Goal: Task Accomplishment & Management: Manage account settings

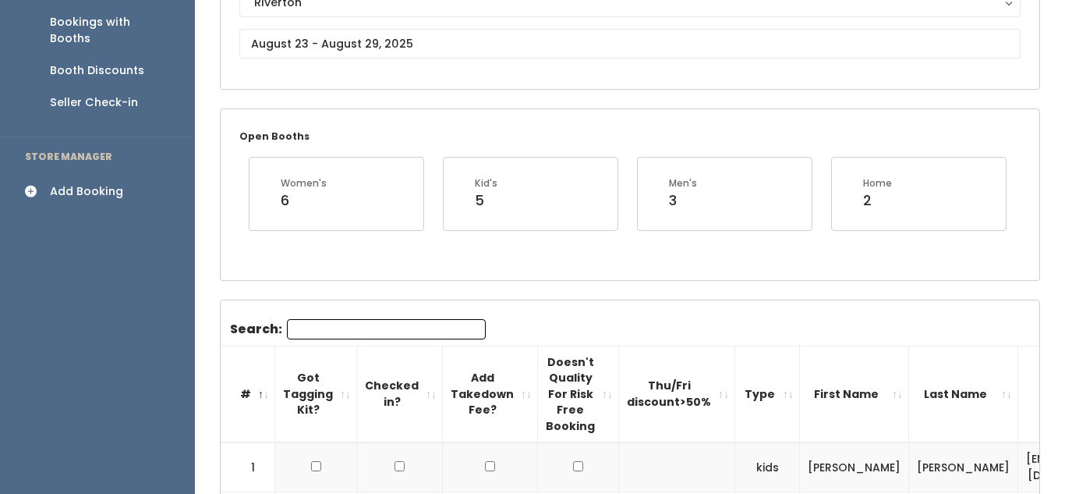
scroll to position [198, 0]
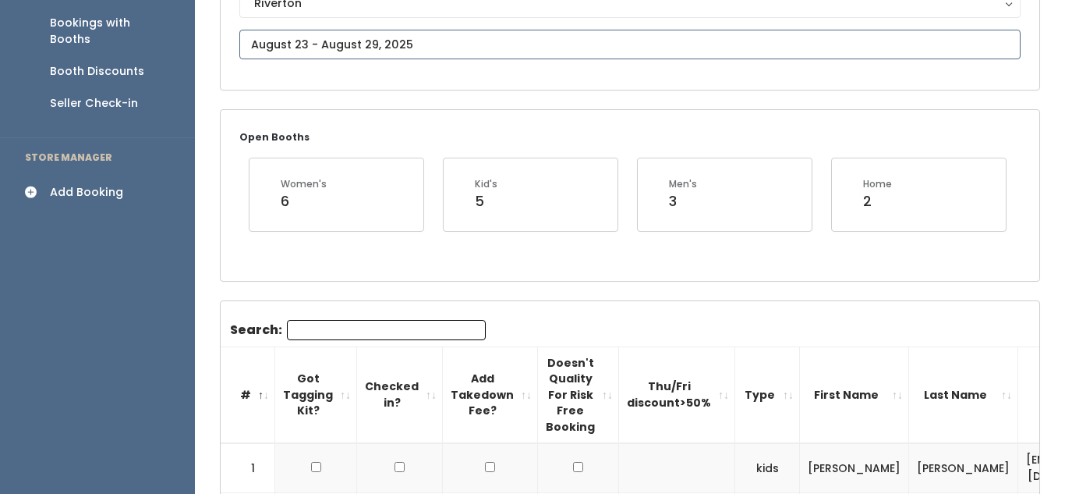
click at [387, 45] on input "text" at bounding box center [629, 45] width 781 height 30
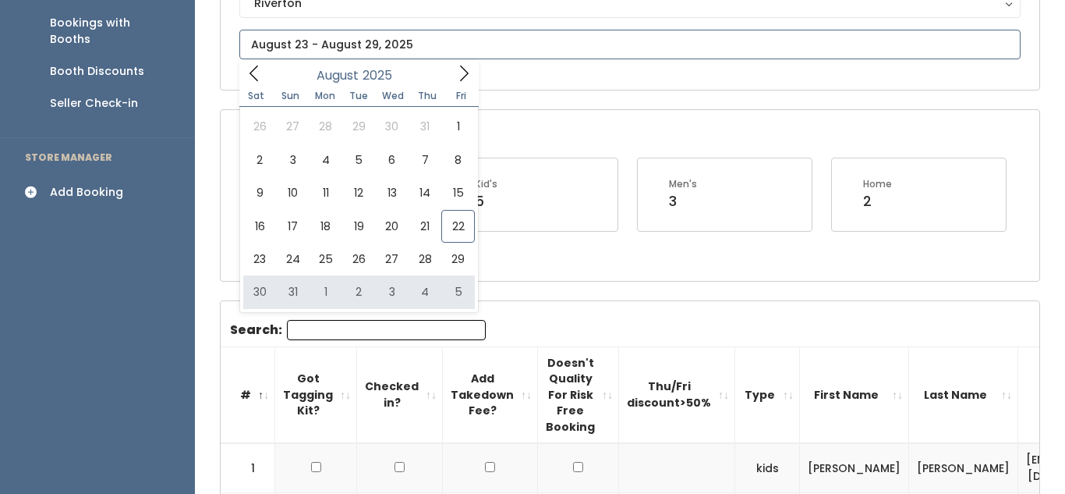
type input "[DATE] to [DATE]"
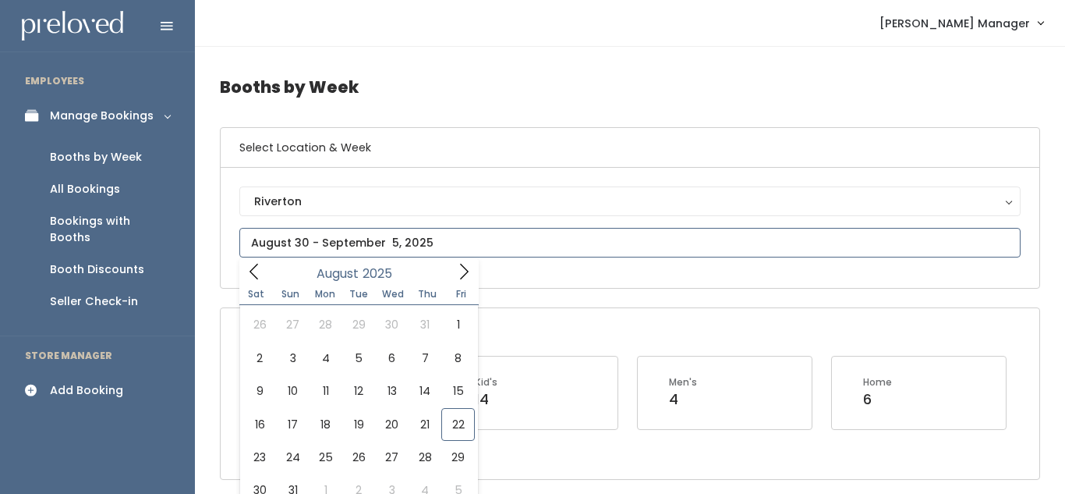
click at [301, 243] on input "text" at bounding box center [629, 243] width 781 height 30
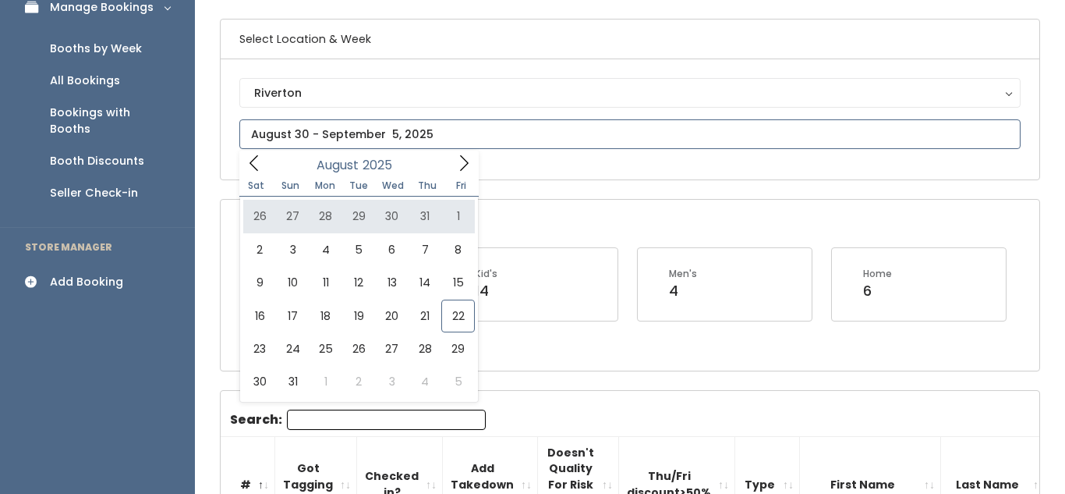
scroll to position [109, 0]
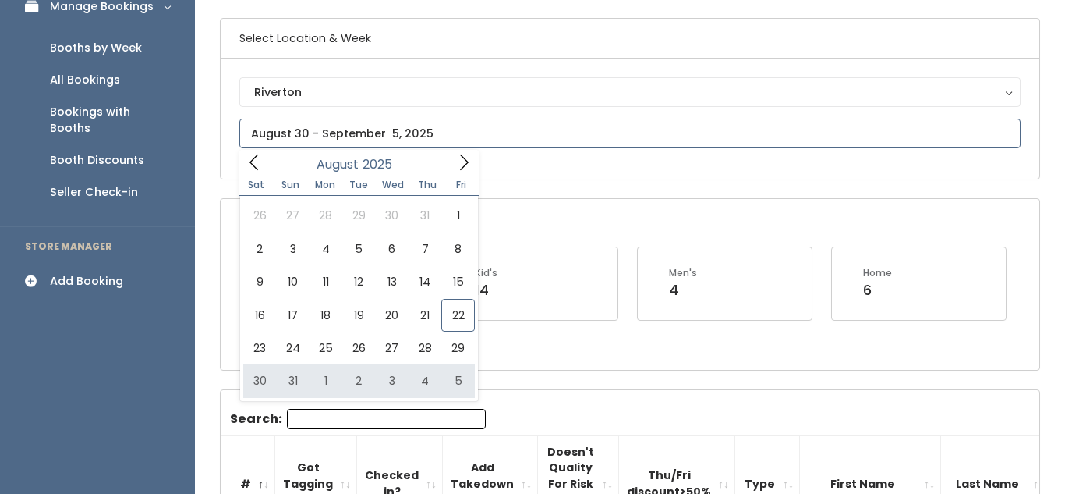
type input "August 30 to September 5"
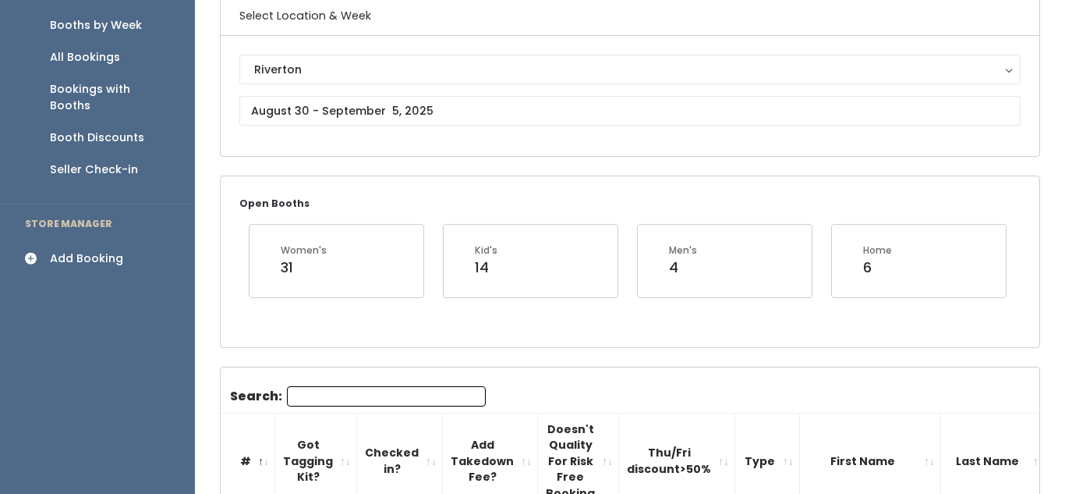
scroll to position [48, 0]
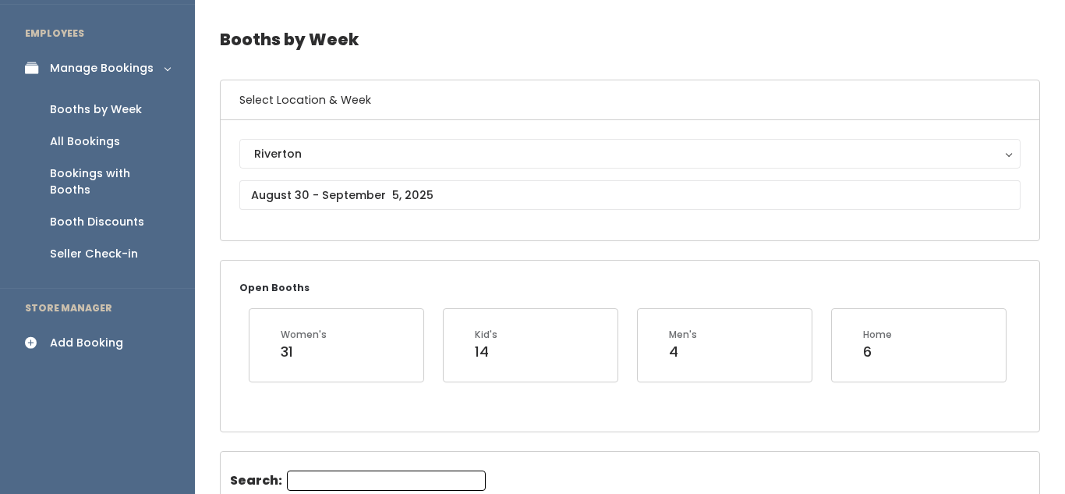
click at [72, 334] on div "Add Booking" at bounding box center [86, 342] width 73 height 16
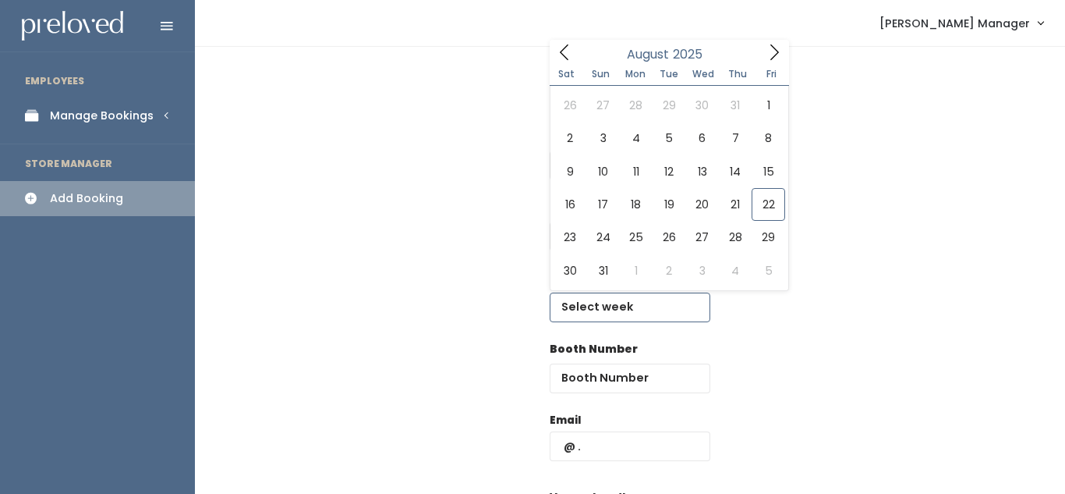
click at [609, 313] on input "text" at bounding box center [630, 307] width 161 height 30
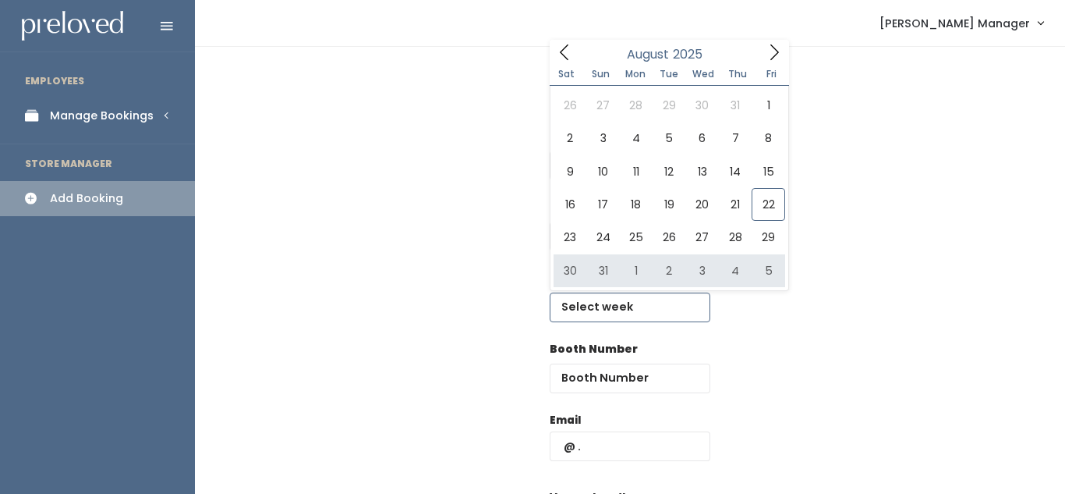
type input "August 30 to September 5"
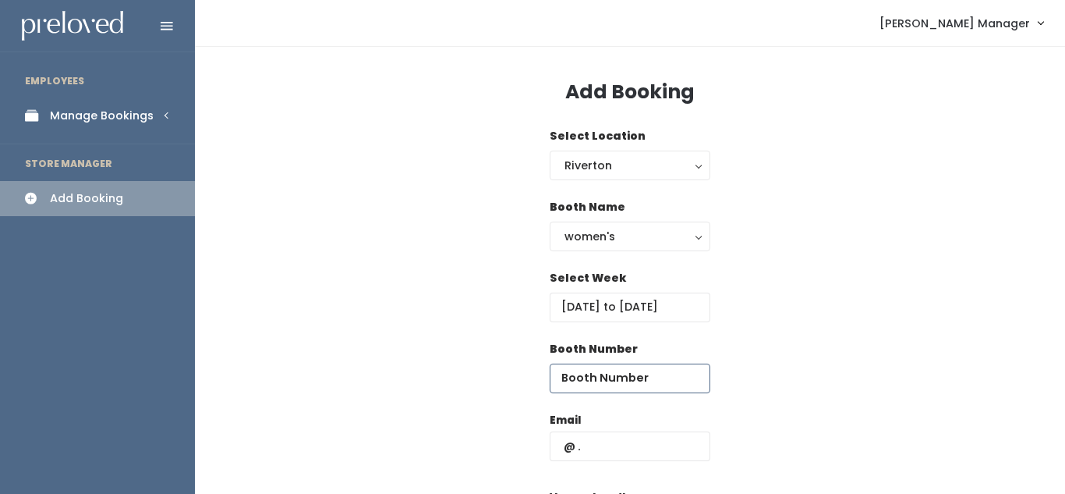
click at [625, 374] on input "number" at bounding box center [630, 378] width 161 height 30
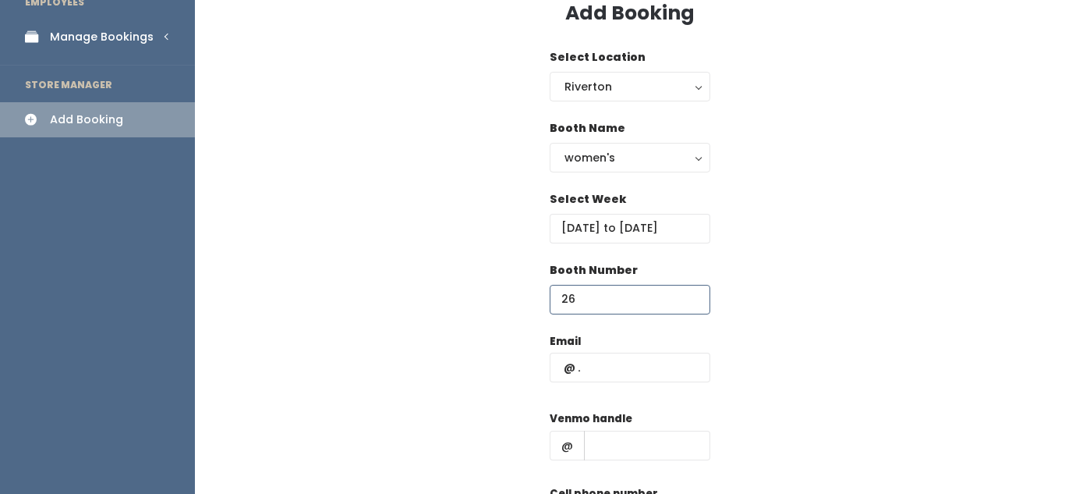
scroll to position [87, 0]
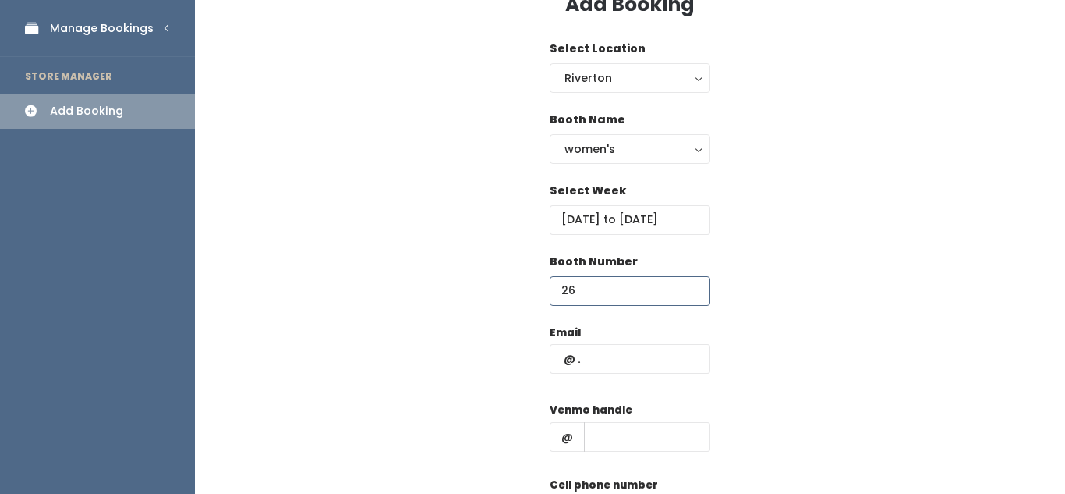
type input "26"
click at [606, 360] on input "text" at bounding box center [630, 359] width 161 height 30
type input "alishapoleo@gmail.com"
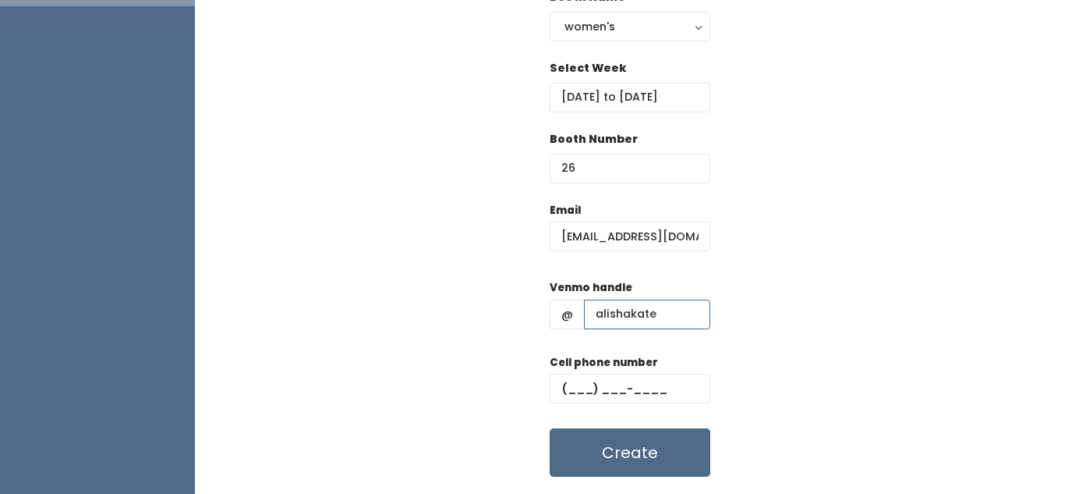
scroll to position [217, 0]
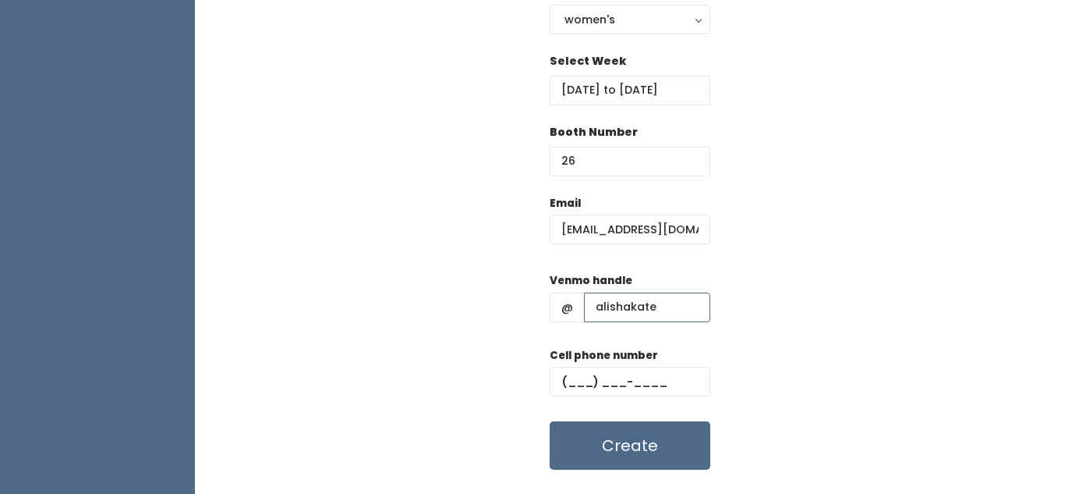
type input "alishakate"
click at [580, 387] on input "text" at bounding box center [630, 381] width 161 height 30
type input "(385) 528-4066"
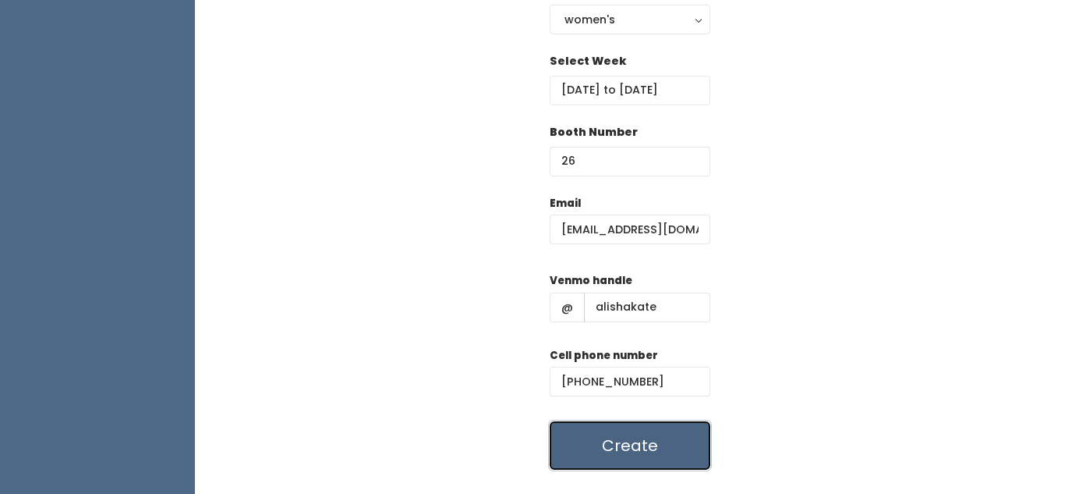
click at [602, 441] on button "Create" at bounding box center [630, 445] width 161 height 48
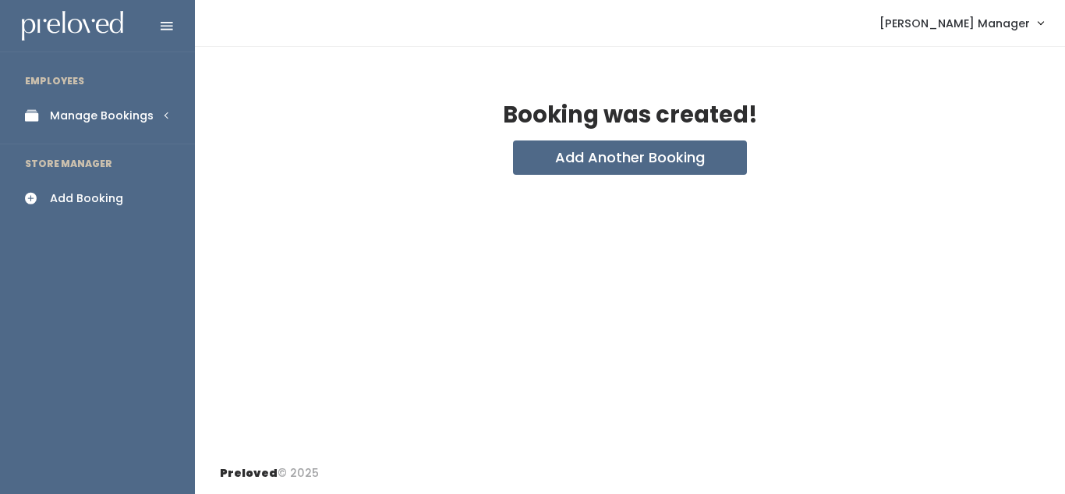
click at [155, 118] on link "Manage Bookings" at bounding box center [97, 115] width 195 height 35
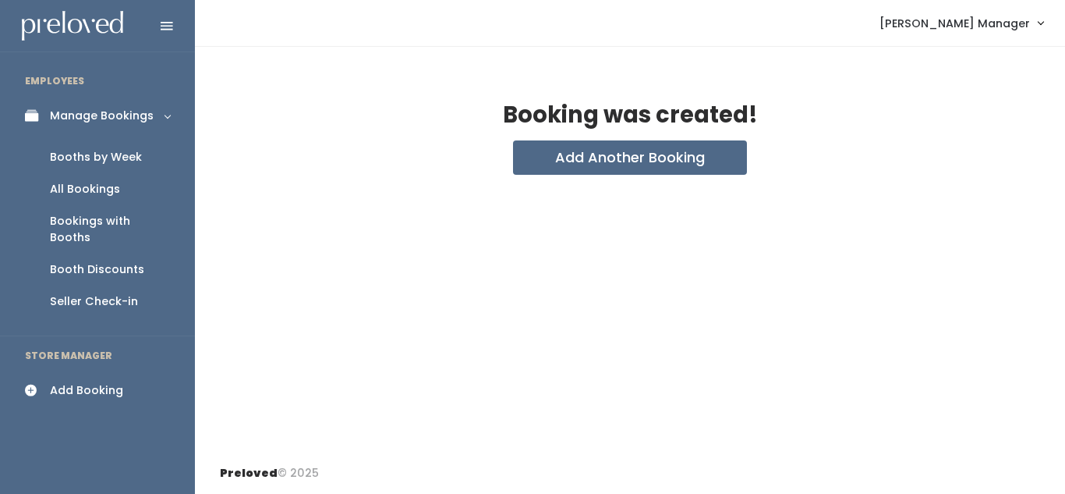
click at [126, 157] on div "Booths by Week" at bounding box center [96, 157] width 92 height 16
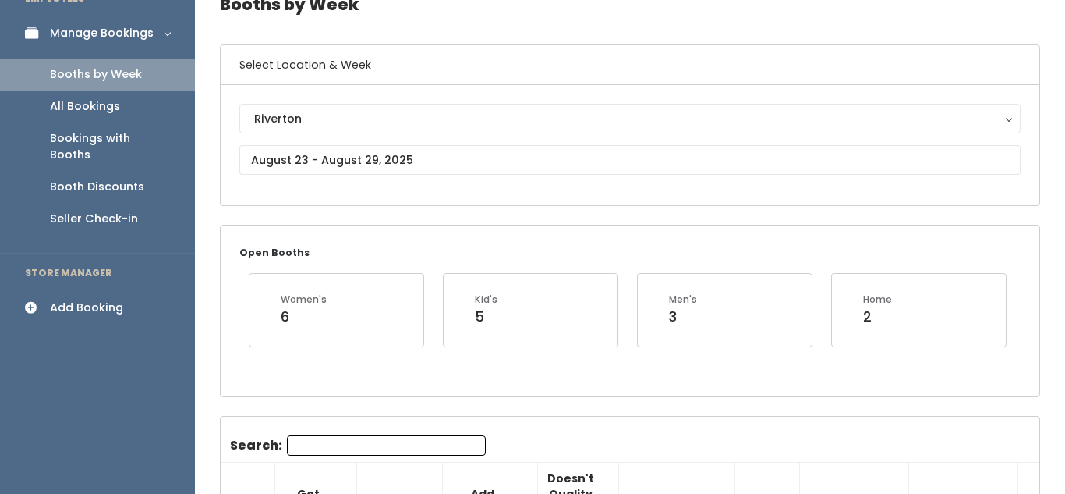
scroll to position [86, 0]
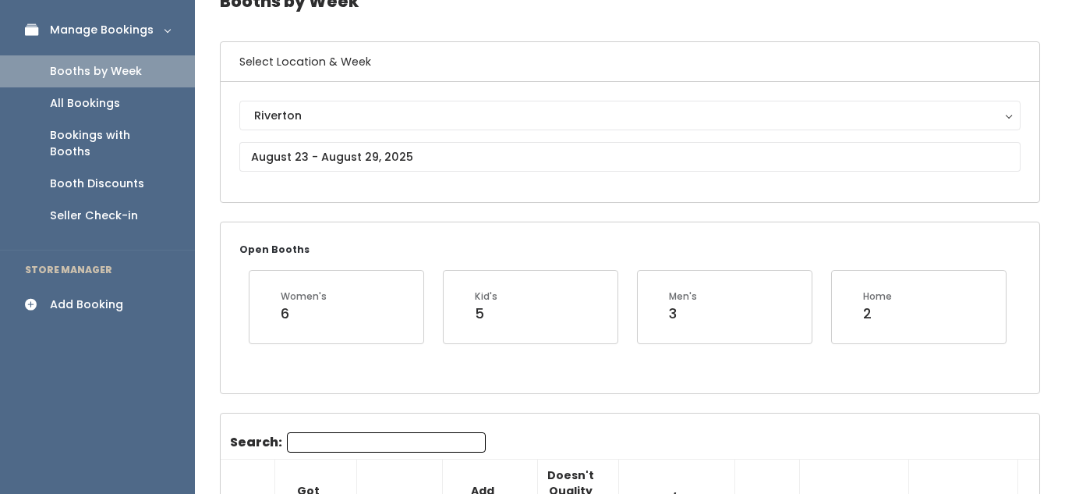
click at [392, 235] on div "Open Booths Women's 6 Kid's 5 Men's 3 Home 2" at bounding box center [630, 307] width 819 height 170
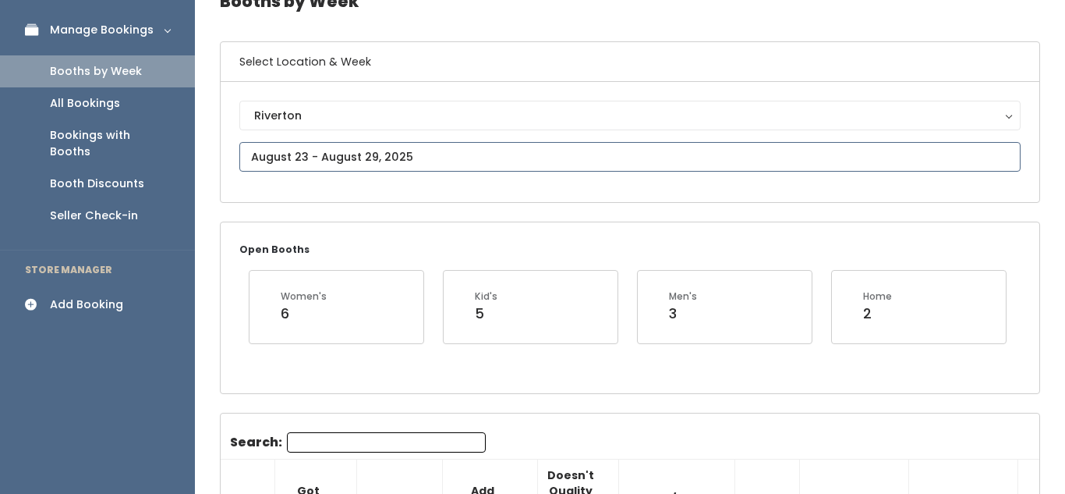
click at [313, 152] on input "text" at bounding box center [629, 157] width 781 height 30
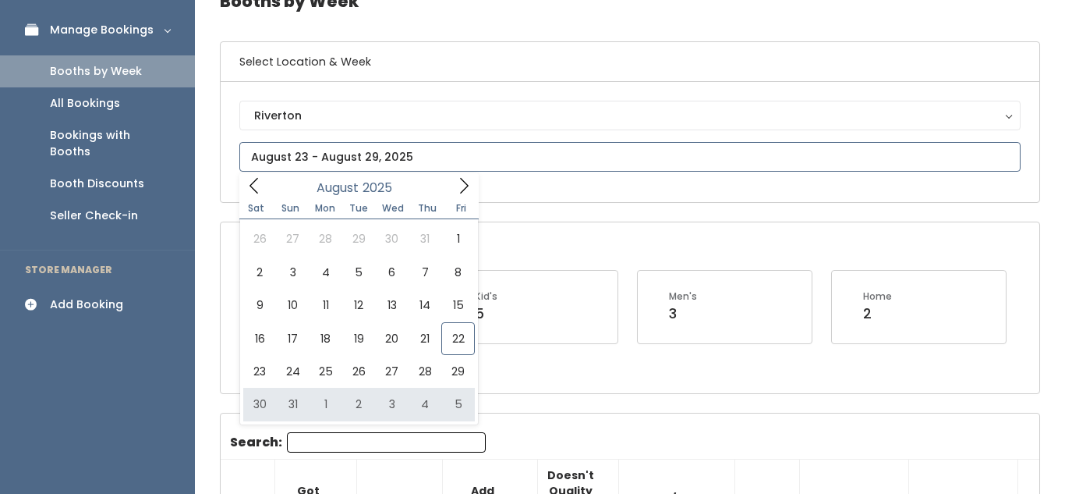
type input "August 30 to September 5"
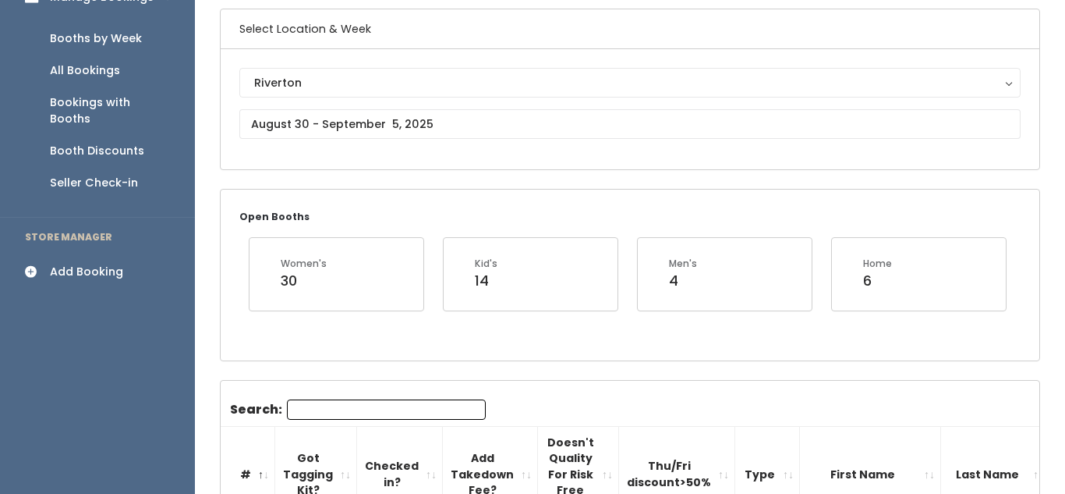
scroll to position [102, 0]
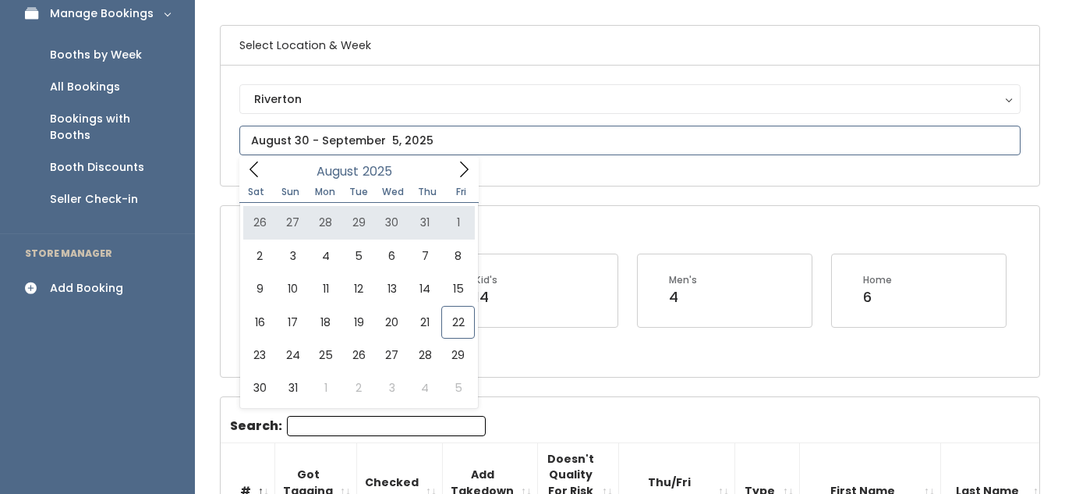
click at [455, 173] on icon at bounding box center [463, 169] width 17 height 17
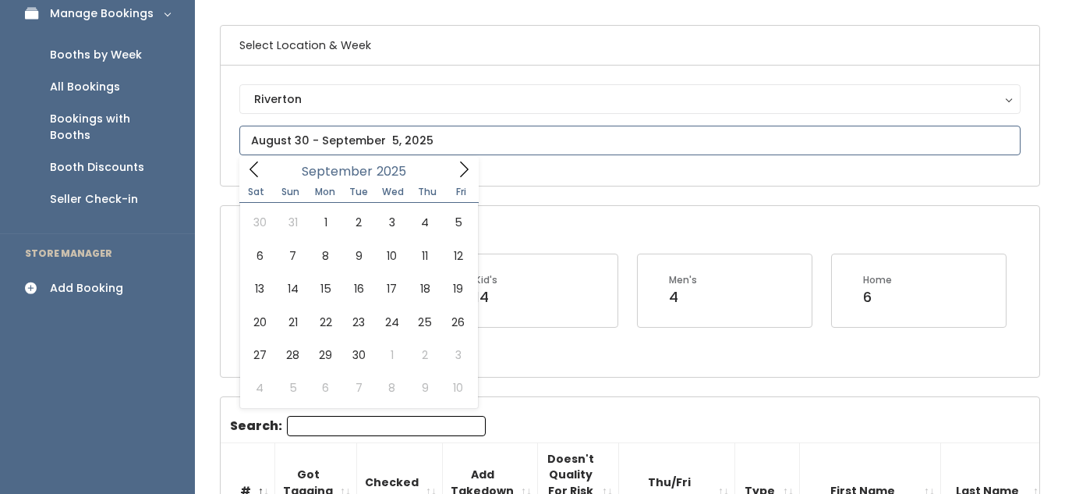
click at [455, 173] on icon at bounding box center [463, 169] width 17 height 17
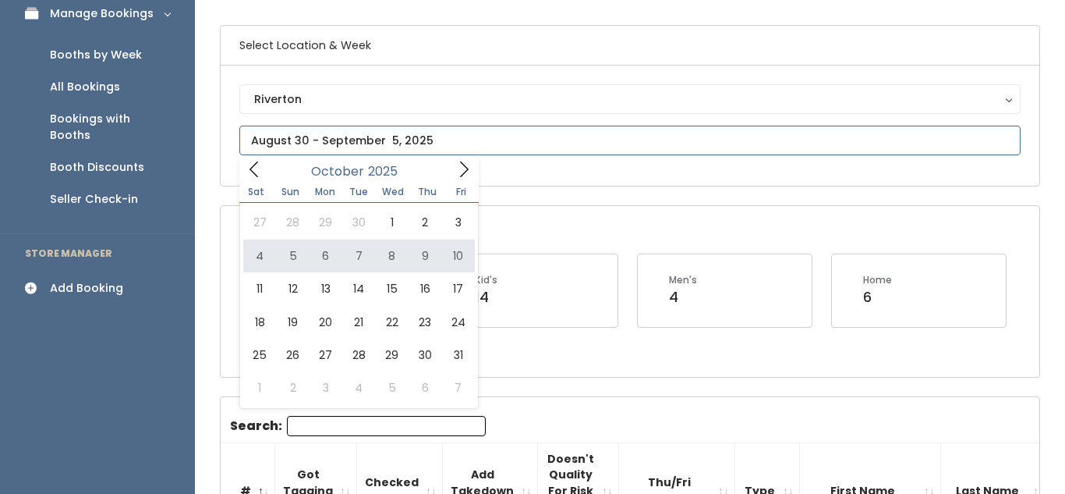
click at [253, 164] on icon at bounding box center [254, 169] width 17 height 17
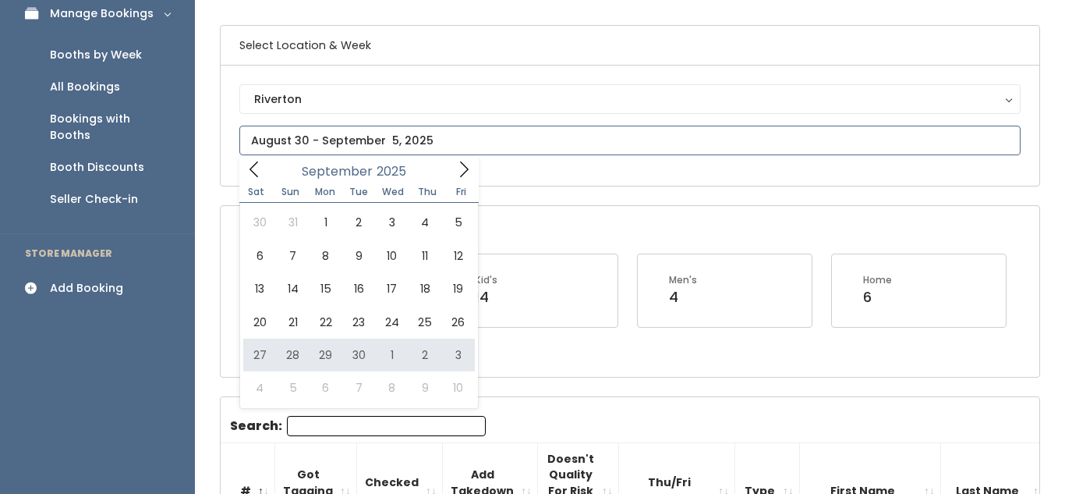
type input "[DATE] to [DATE]"
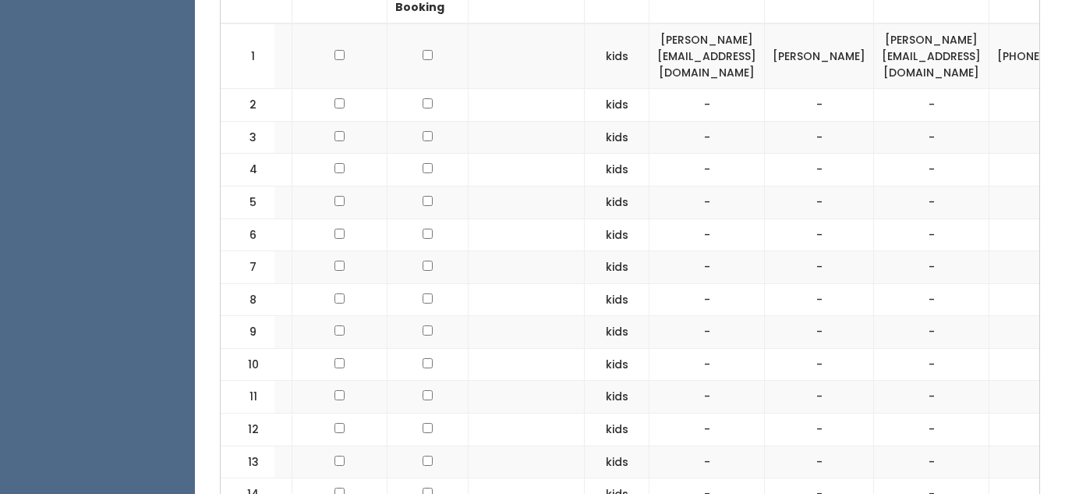
scroll to position [128, 0]
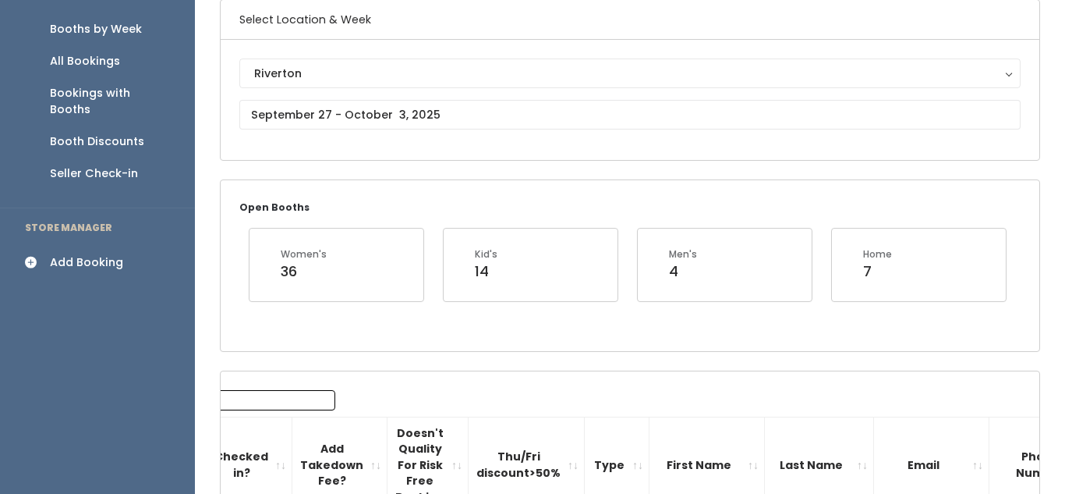
click at [94, 254] on div "Add Booking" at bounding box center [86, 262] width 73 height 16
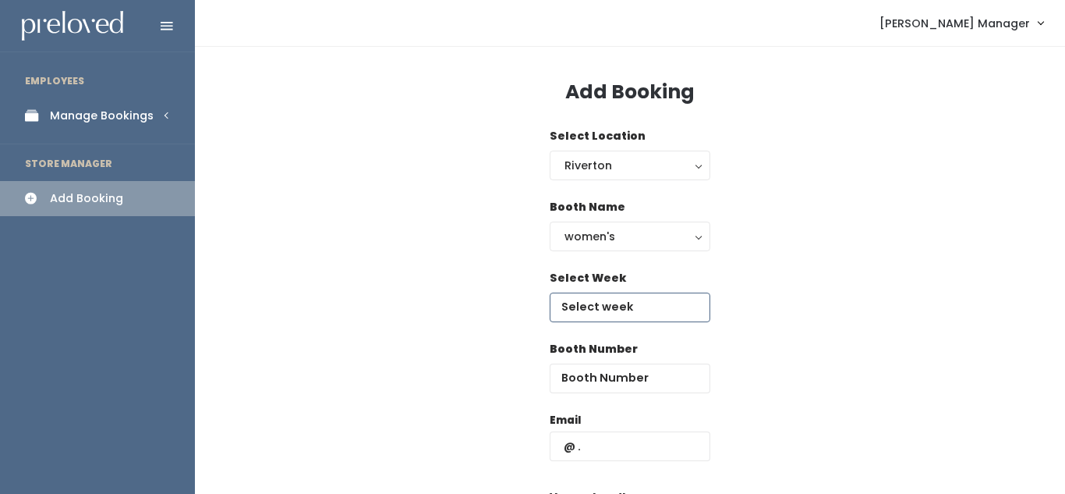
click at [578, 309] on input "text" at bounding box center [630, 307] width 161 height 30
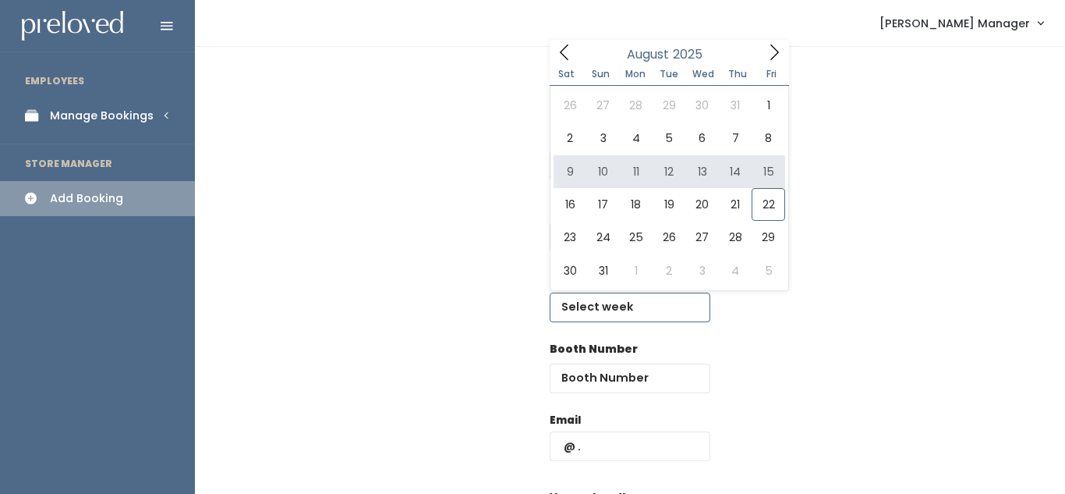
click at [772, 51] on icon at bounding box center [774, 52] width 17 height 17
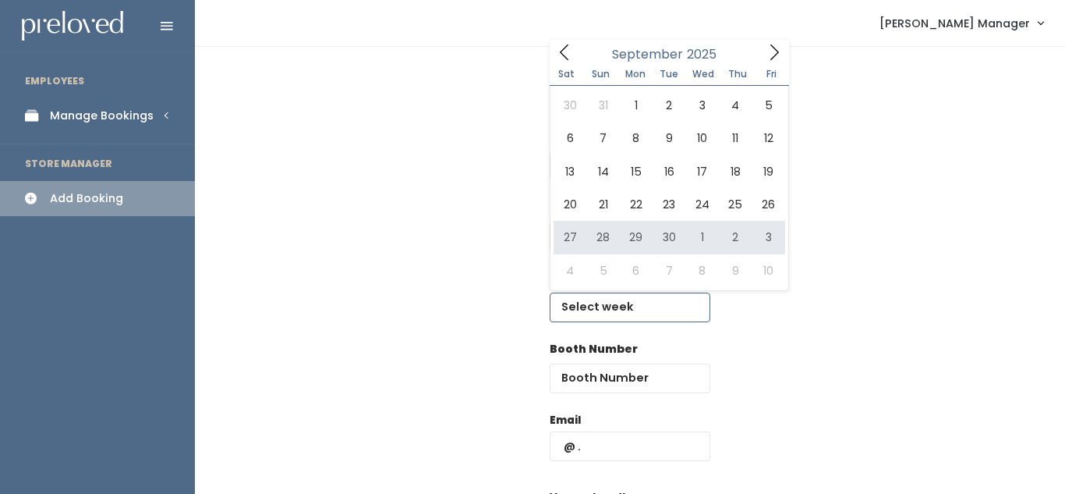
type input "September 27 to October 3"
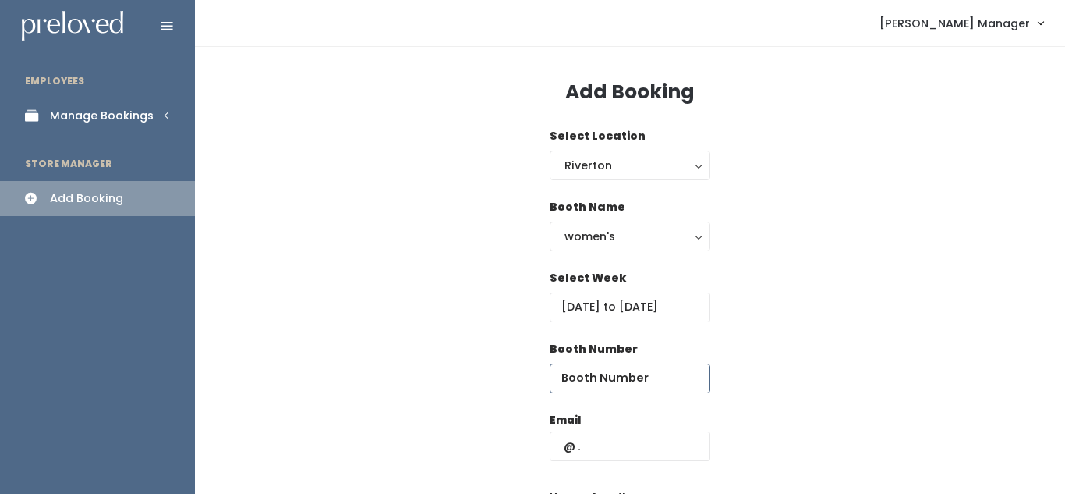
click at [568, 373] on input "number" at bounding box center [630, 378] width 161 height 30
type input "25"
click at [592, 433] on input "text" at bounding box center [630, 446] width 161 height 30
type input "kyancey32@gmail.com"
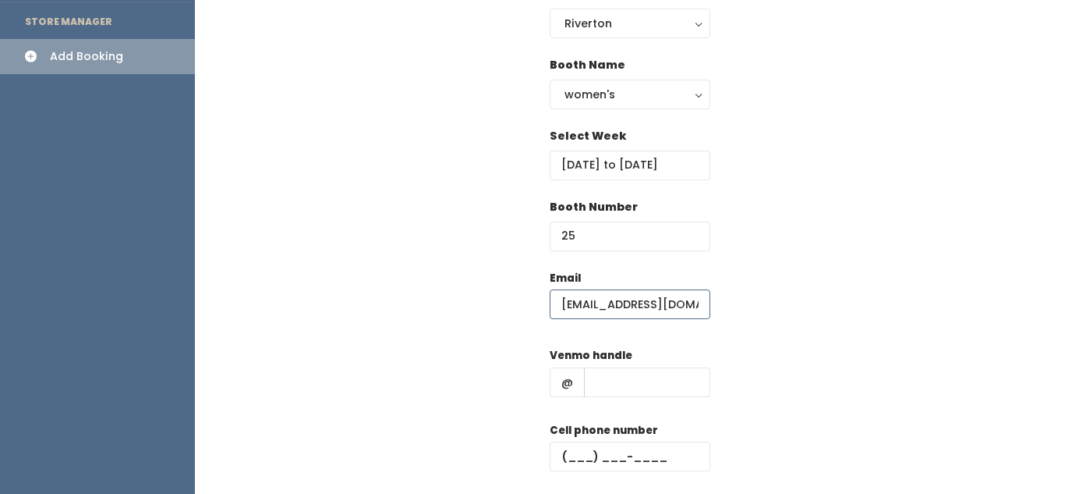
scroll to position [147, 0]
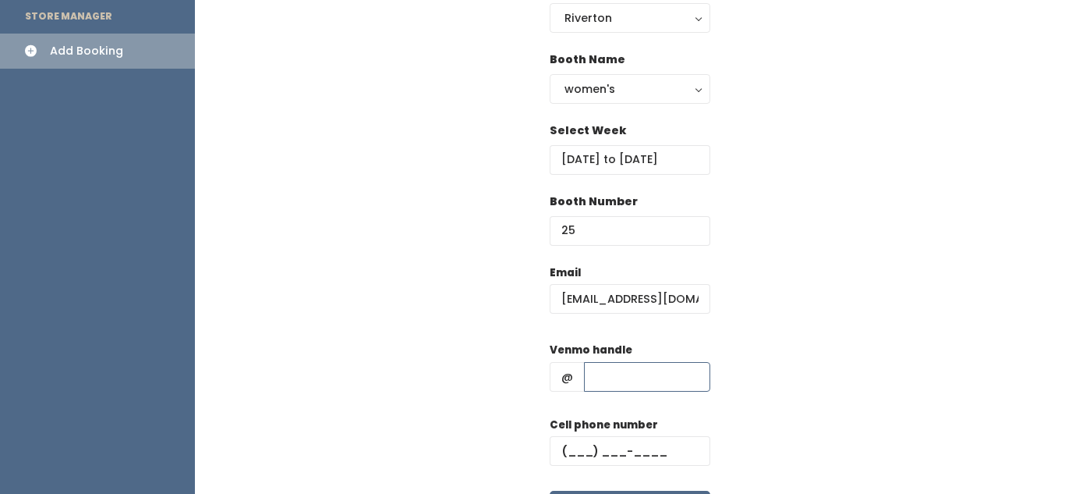
click at [608, 375] on input "text" at bounding box center [647, 377] width 126 height 30
type input "kristen-yancey-2"
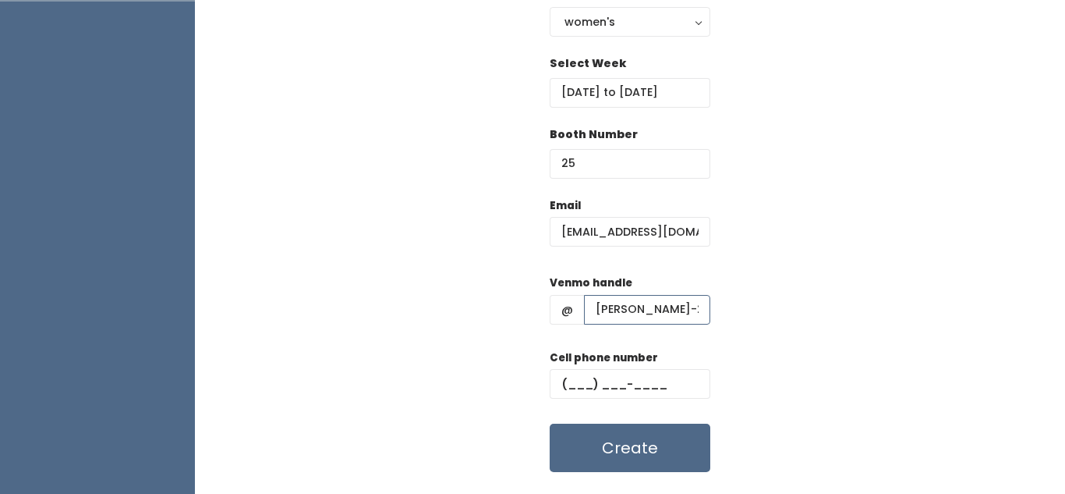
scroll to position [215, 0]
click at [580, 382] on input "text" at bounding box center [630, 383] width 161 height 30
type input "(123) 123-1231"
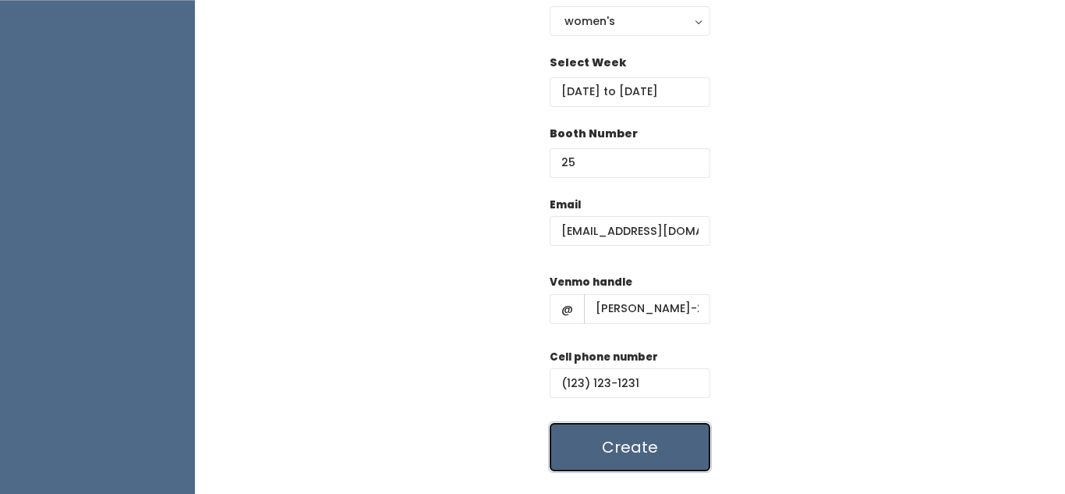
click at [621, 440] on button "Create" at bounding box center [630, 447] width 161 height 48
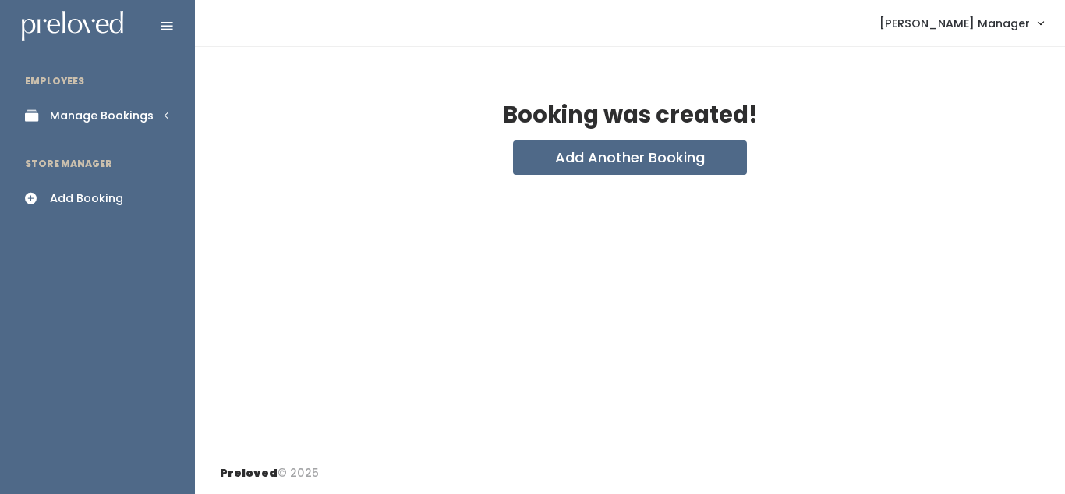
click at [150, 113] on link "Manage Bookings" at bounding box center [97, 115] width 195 height 35
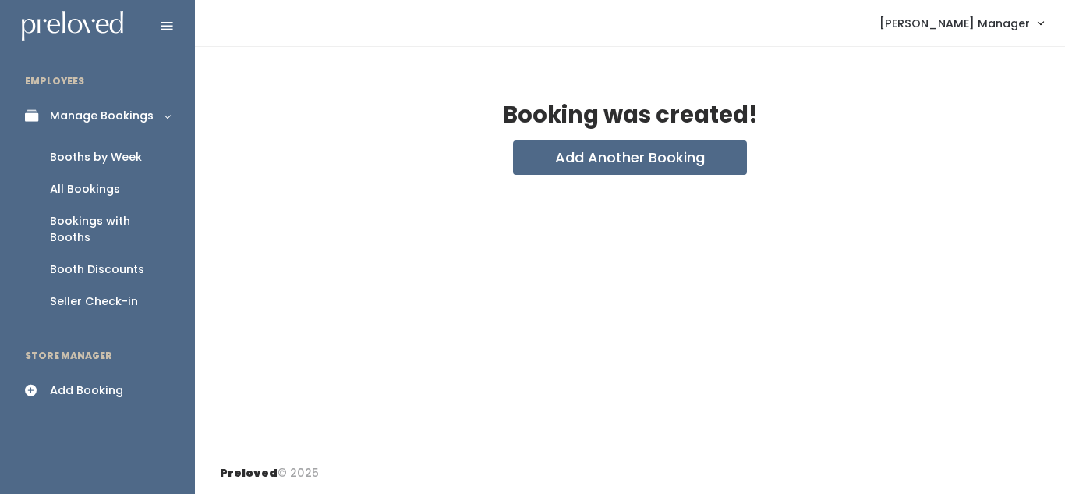
click at [131, 161] on div "Booths by Week" at bounding box center [96, 157] width 92 height 16
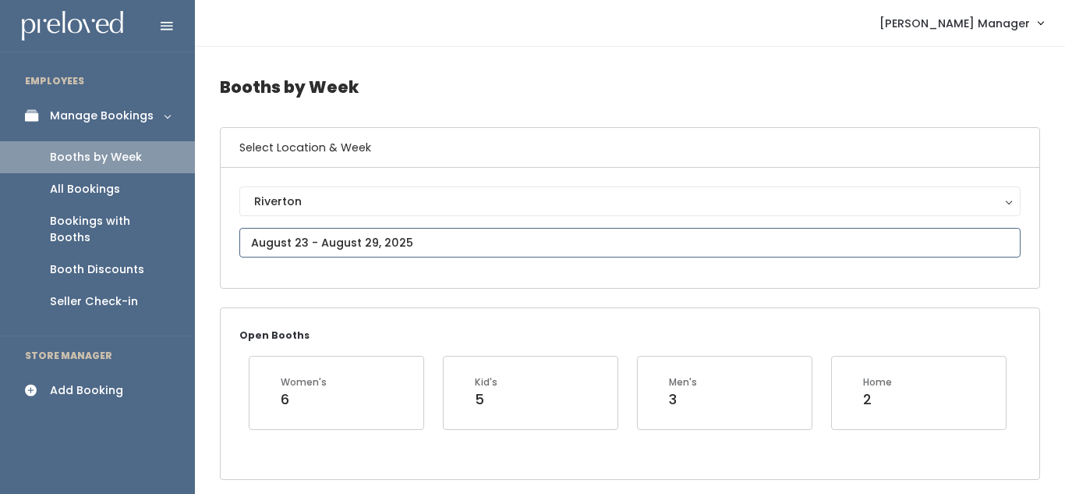
click at [343, 234] on input "text" at bounding box center [629, 243] width 781 height 30
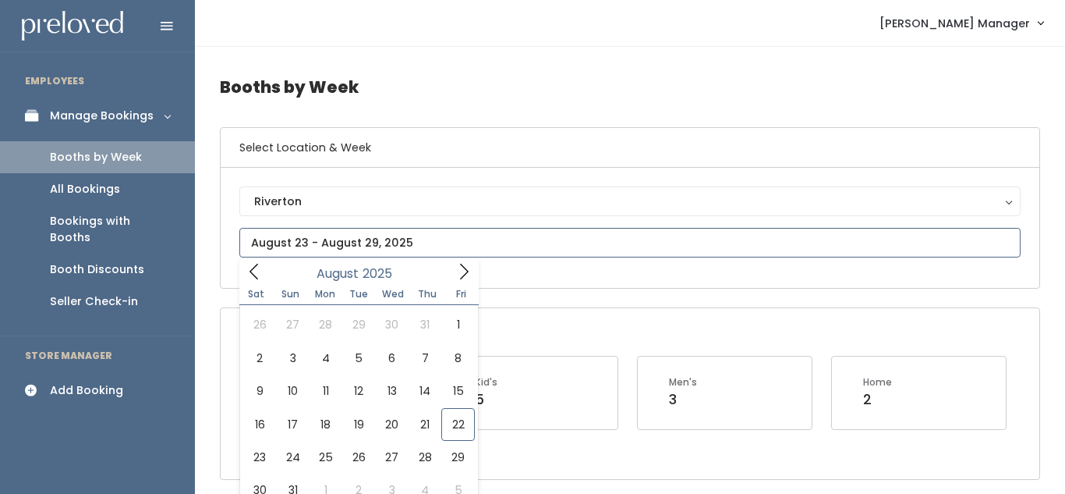
click at [469, 271] on icon at bounding box center [463, 271] width 17 height 17
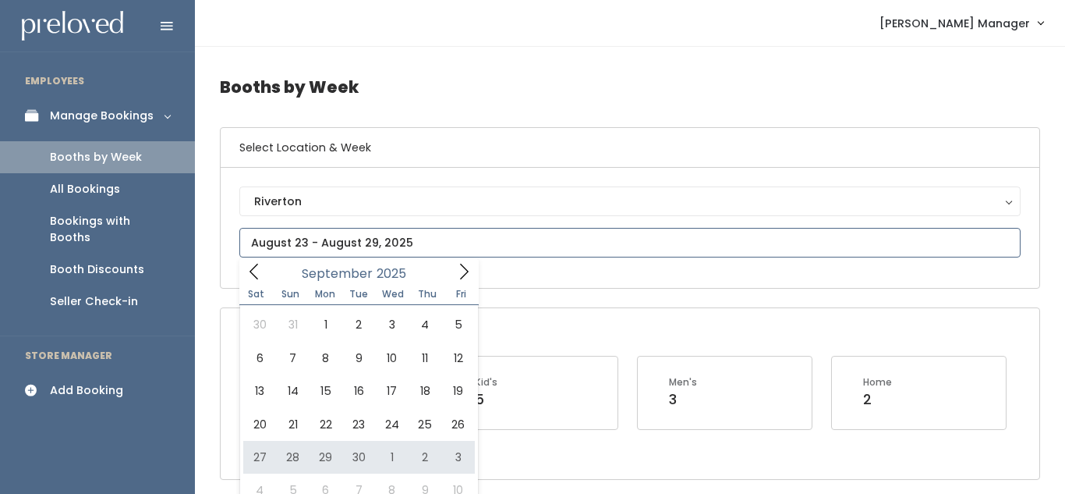
type input "September 27 to October 3"
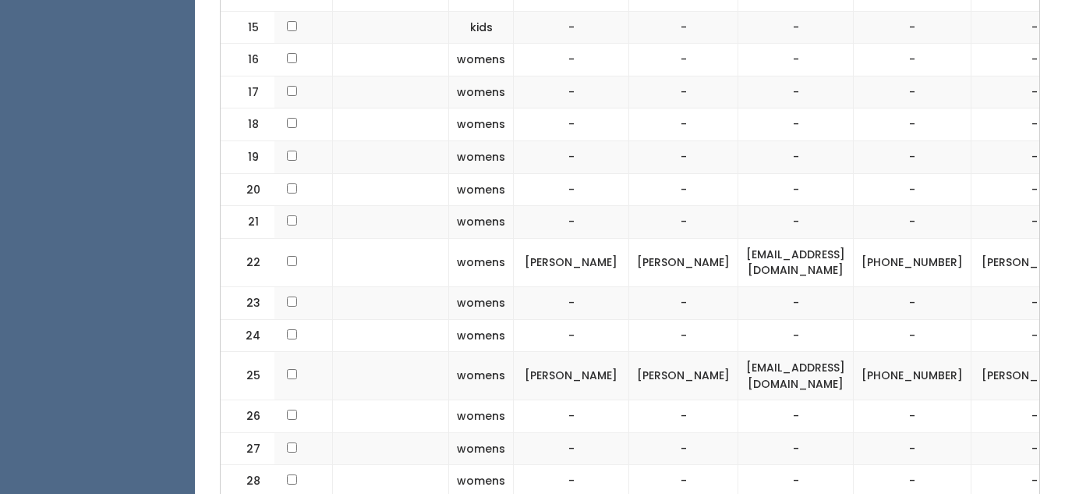
scroll to position [0, 343]
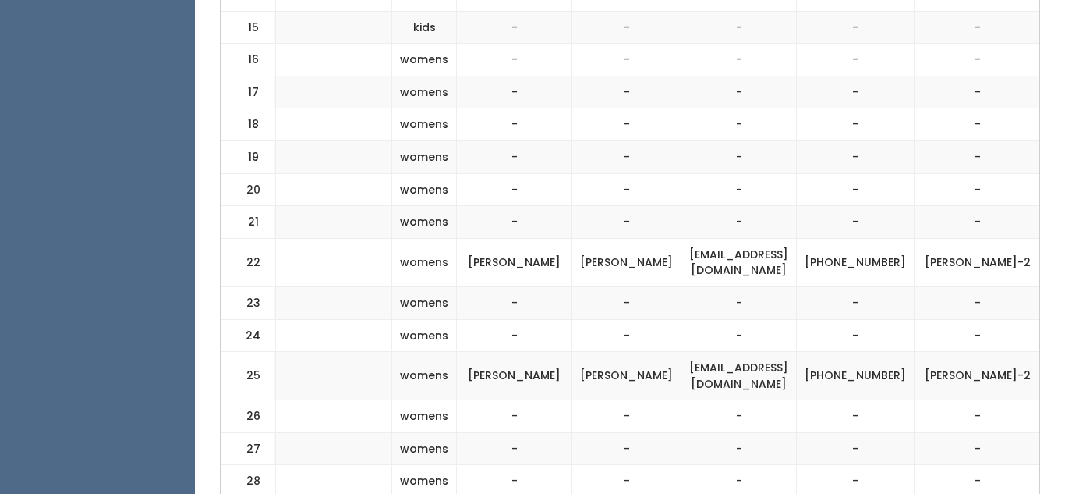
click at [1064, 260] on span "button" at bounding box center [1069, 261] width 6 height 9
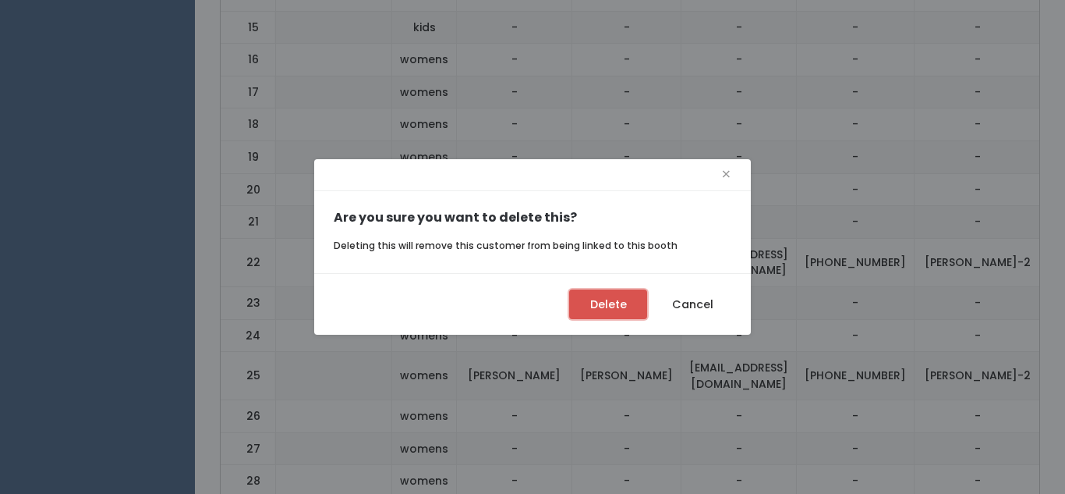
click at [606, 300] on button "Delete" at bounding box center [608, 304] width 78 height 30
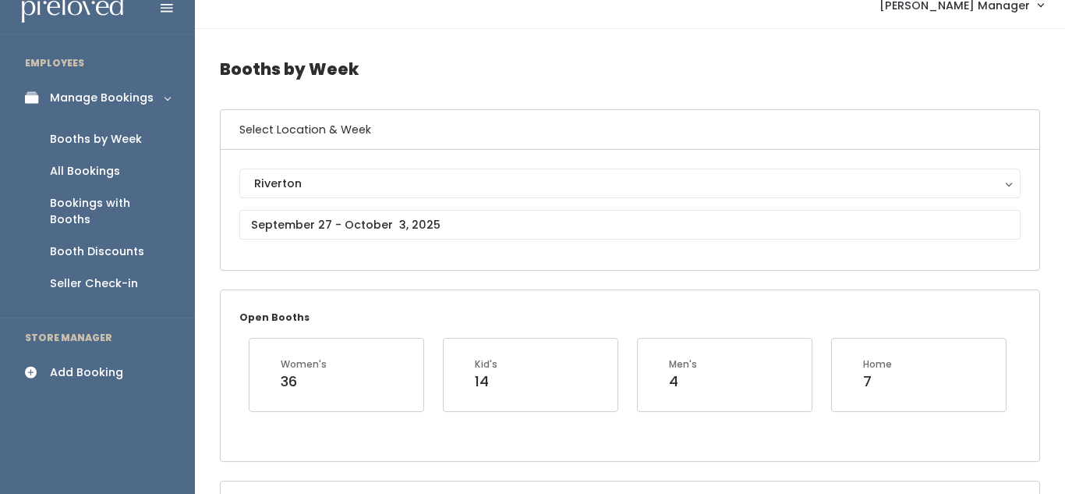
scroll to position [37, 0]
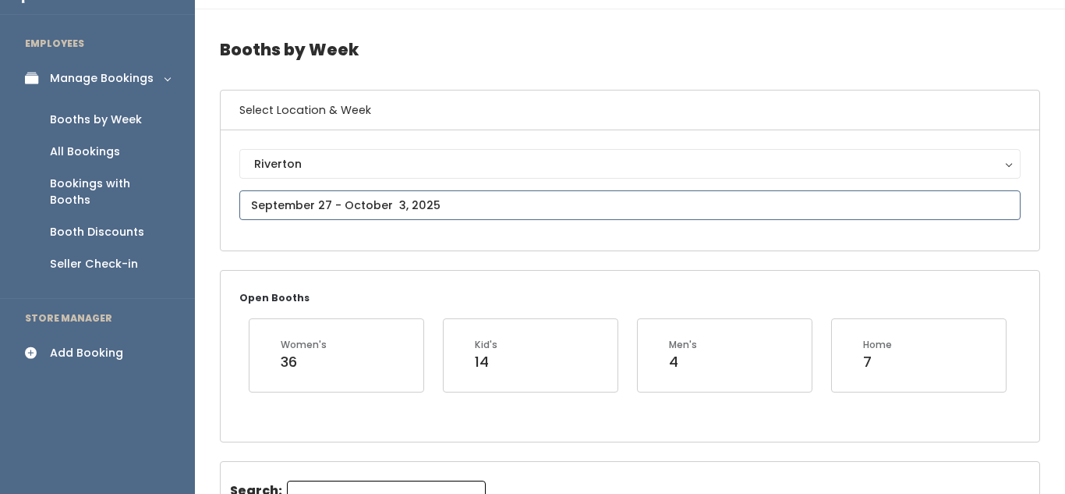
click at [338, 201] on input "text" at bounding box center [629, 205] width 781 height 30
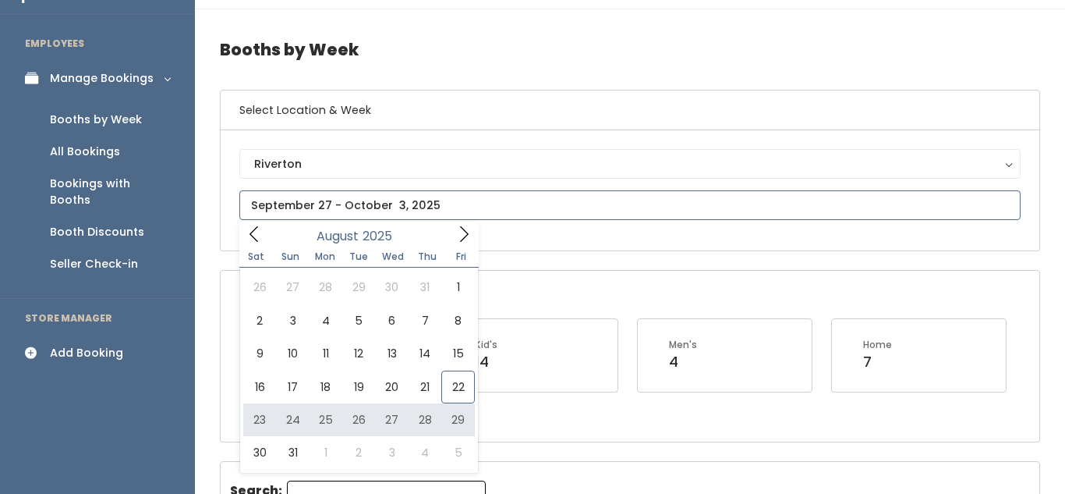
type input "[DATE] to [DATE]"
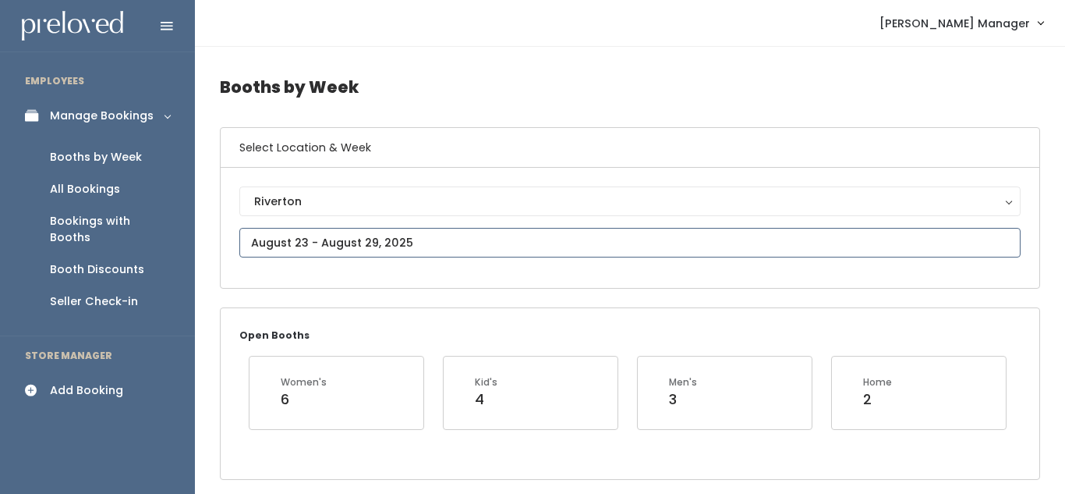
click at [506, 235] on input "text" at bounding box center [629, 243] width 781 height 30
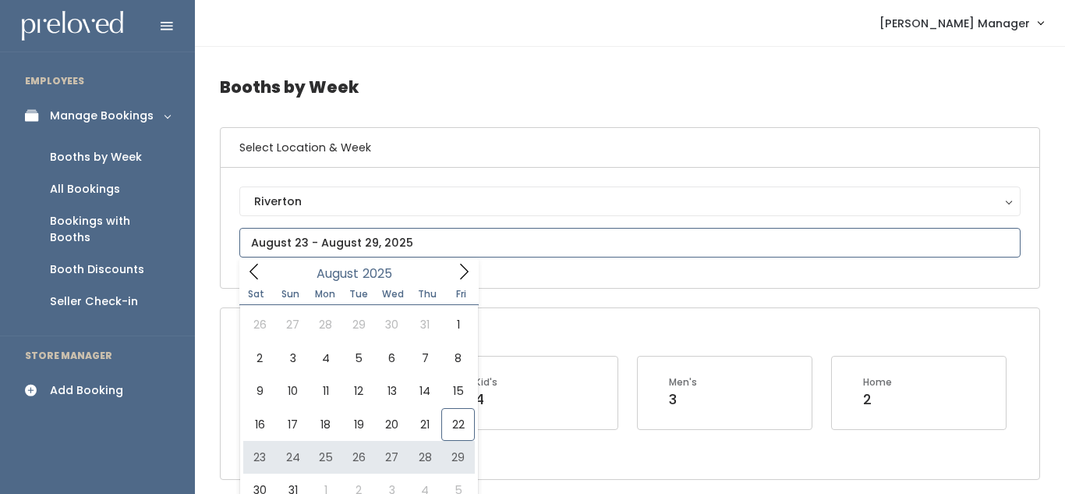
type input "August 23 to August 29"
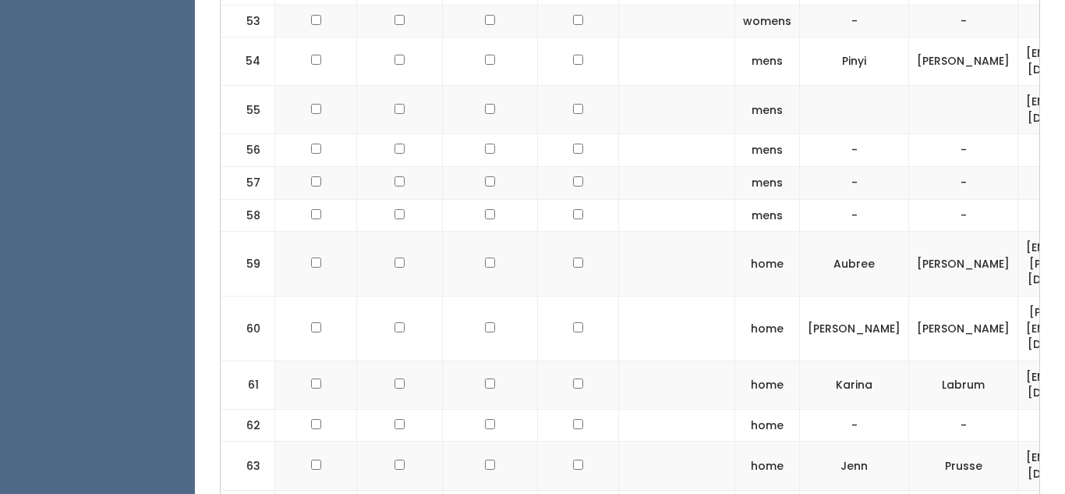
checkbox input "true"
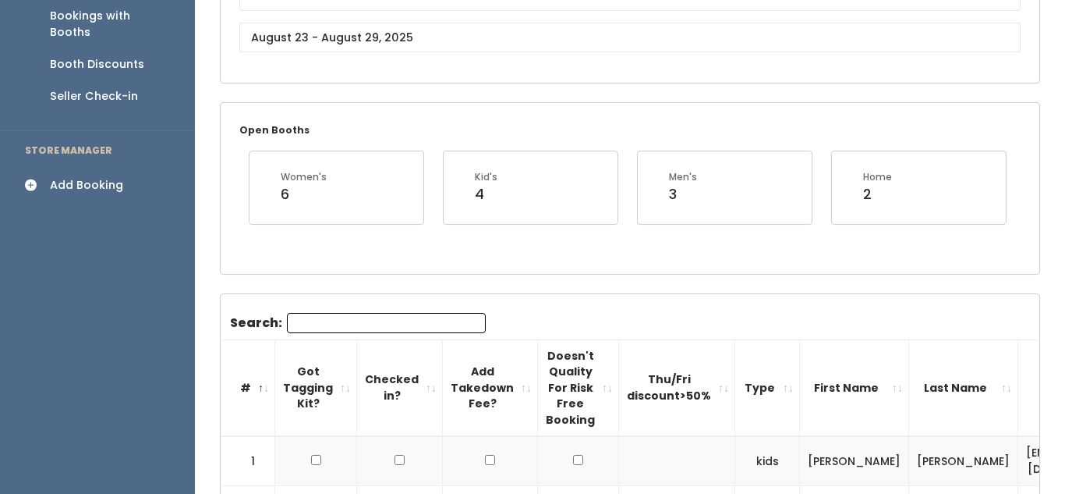
scroll to position [104, 0]
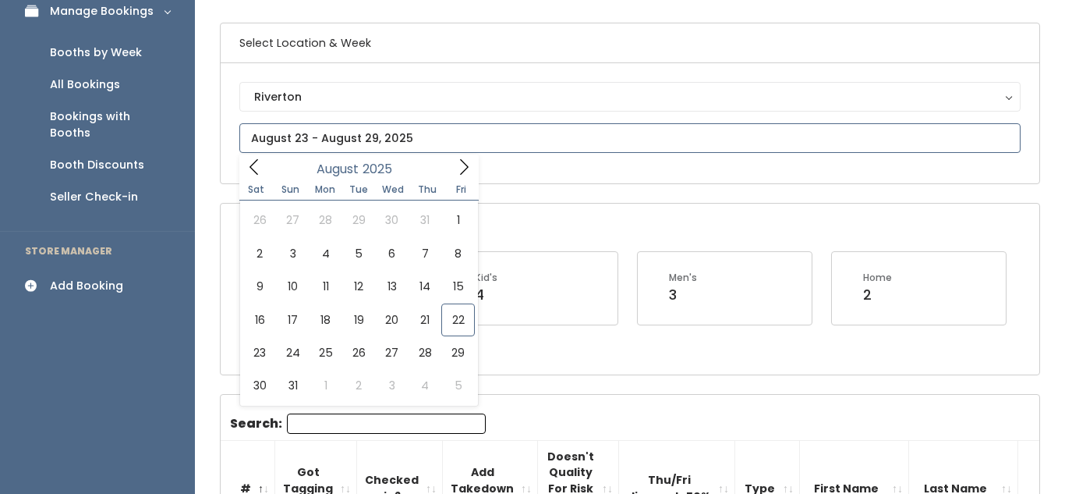
click at [397, 138] on input "text" at bounding box center [629, 138] width 781 height 30
type input "August 16 to August 22"
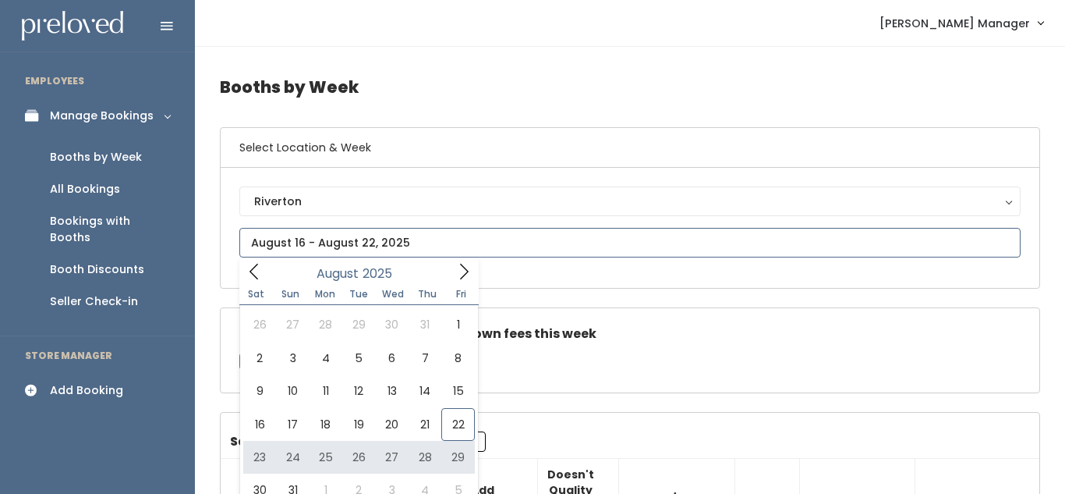
type input "August 23 to August 29"
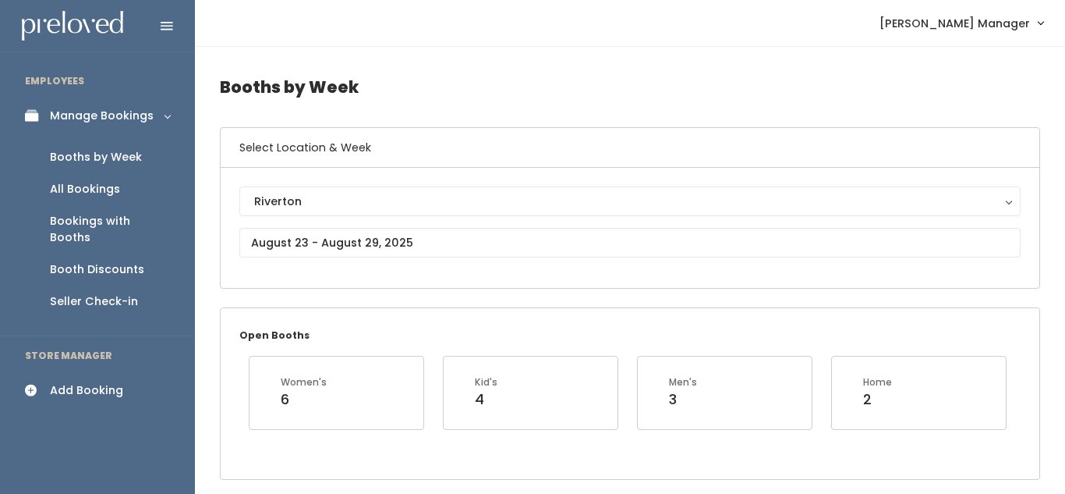
click at [87, 382] on div "Add Booking" at bounding box center [86, 390] width 73 height 16
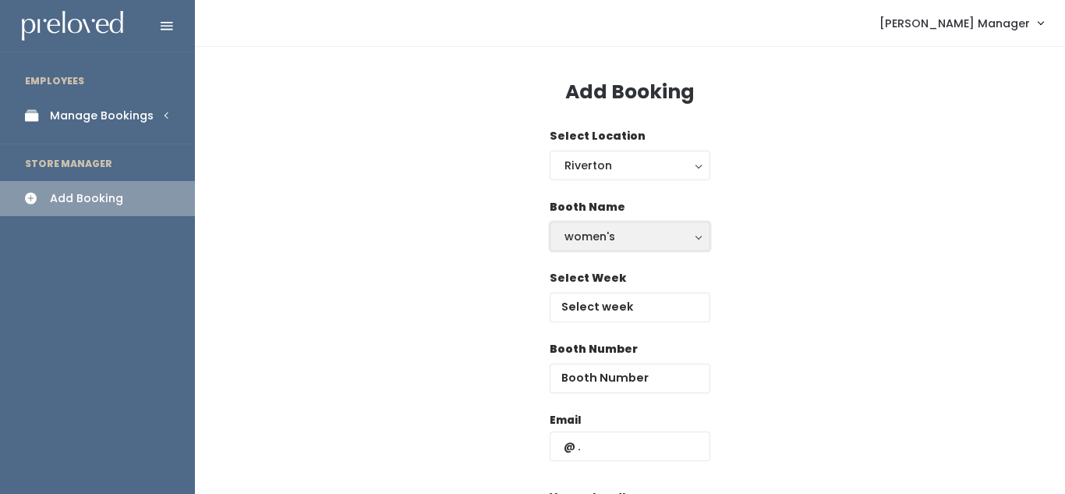
click at [622, 230] on div "women's" at bounding box center [629, 236] width 131 height 17
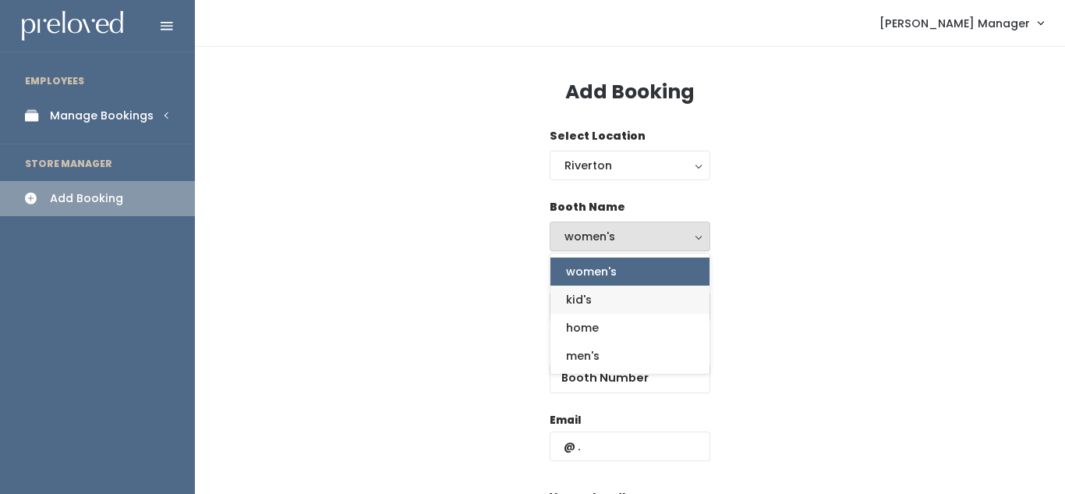
click at [599, 297] on link "kid's" at bounding box center [629, 299] width 159 height 28
select select "kids"
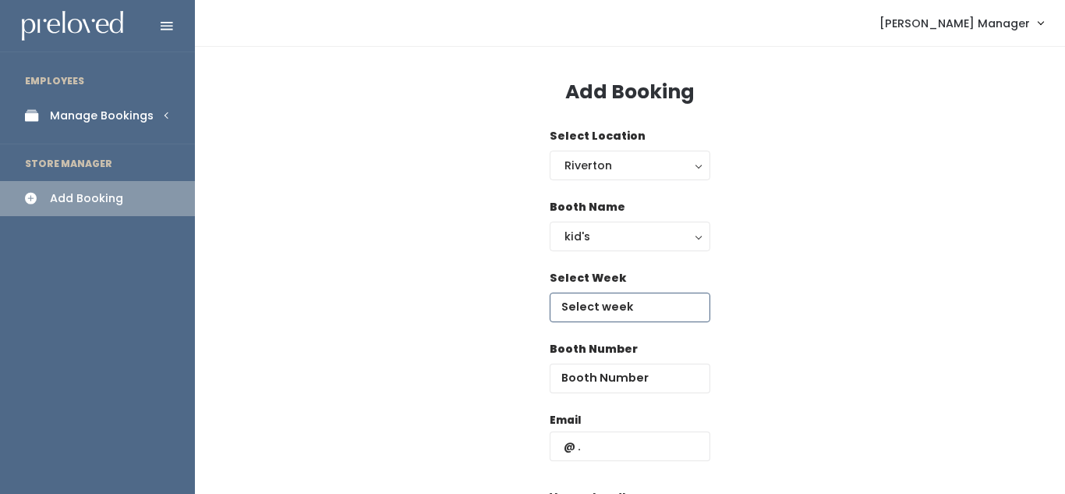
click at [598, 299] on input "text" at bounding box center [630, 307] width 161 height 30
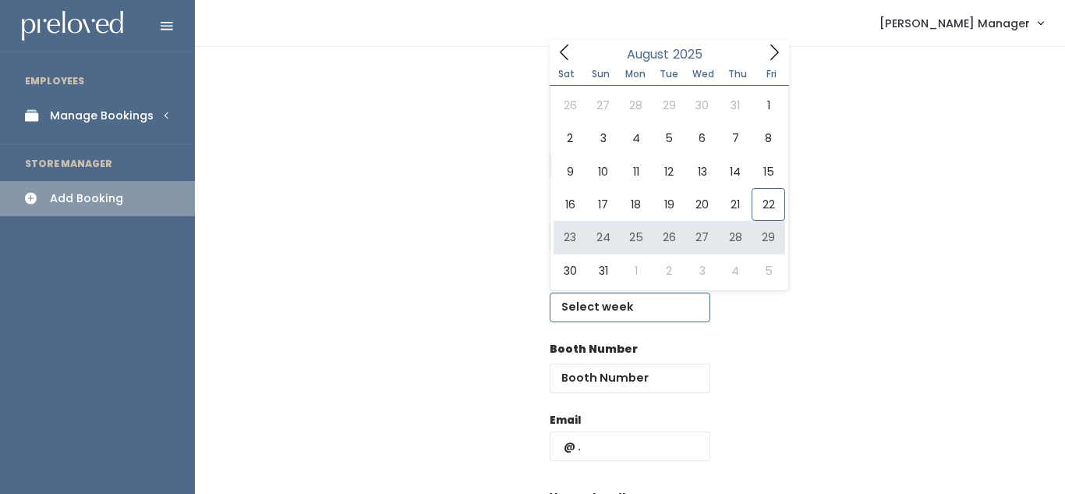
type input "[DATE] to [DATE]"
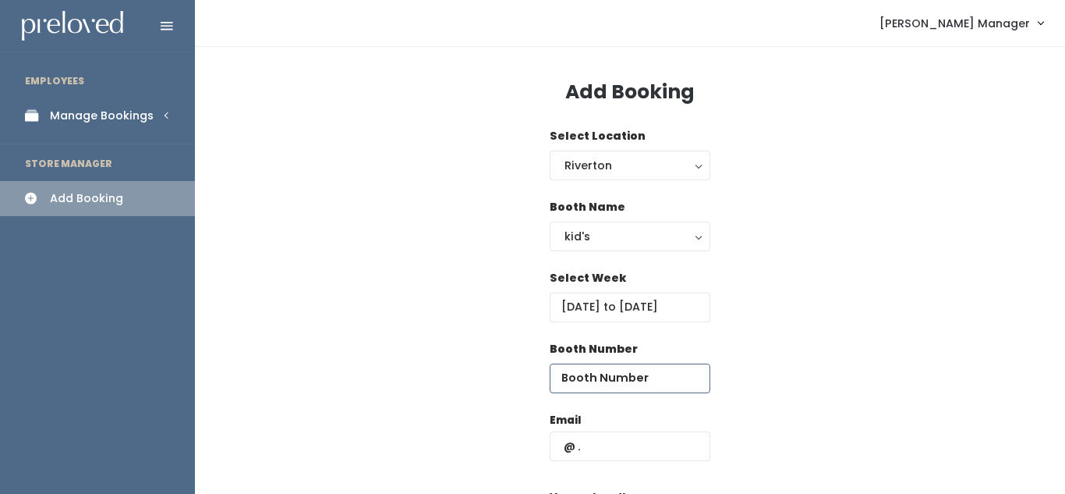
click at [599, 386] on input "number" at bounding box center [630, 378] width 161 height 30
type input "9"
click at [593, 451] on input "text" at bounding box center [630, 446] width 161 height 30
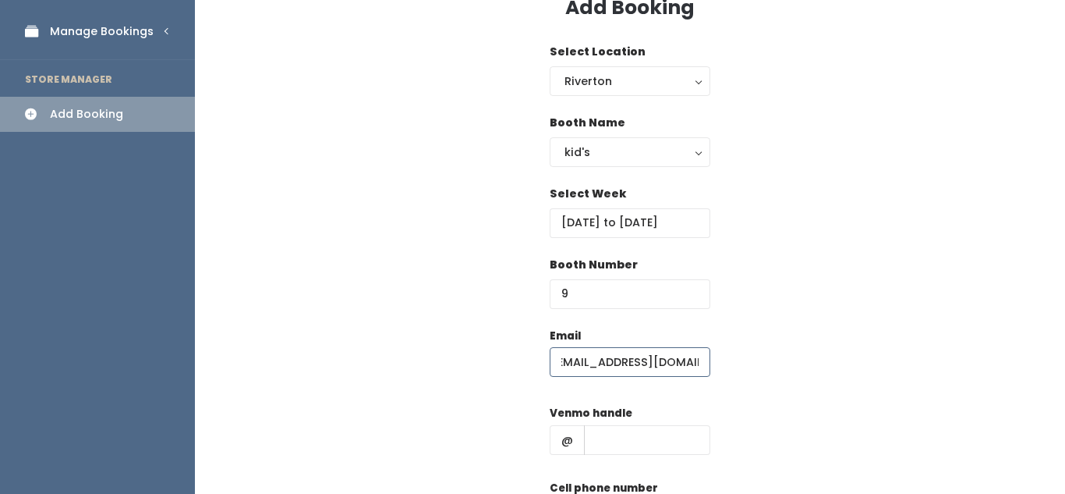
scroll to position [85, 0]
type input "[EMAIL_ADDRESS][DOMAIN_NAME]"
click at [648, 433] on input "text" at bounding box center [647, 439] width 126 height 30
type input "beth-kollmman"
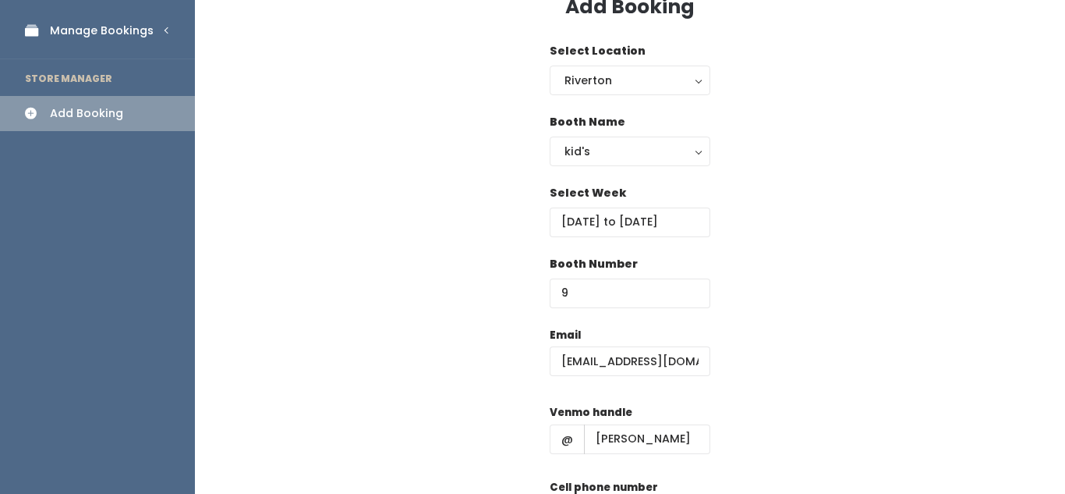
scroll to position [253, 0]
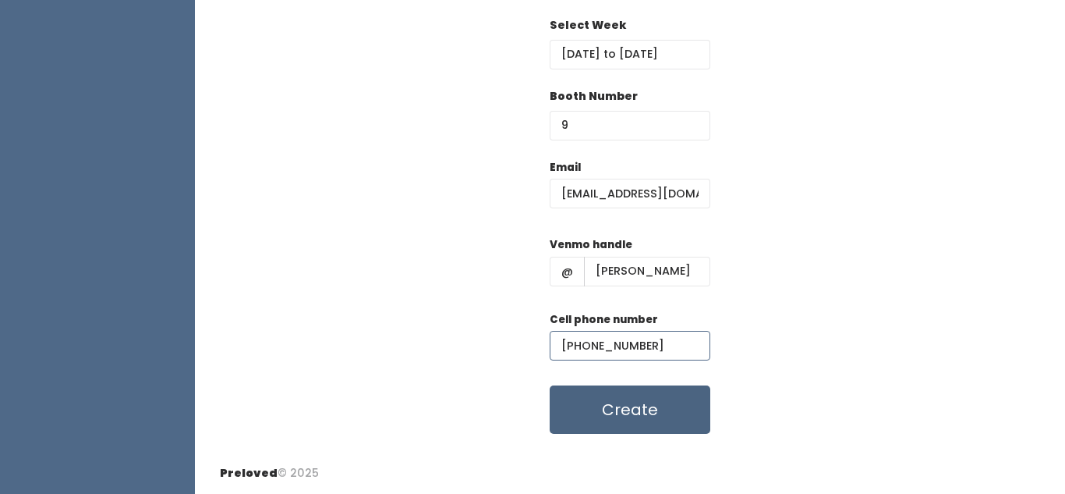
type input "(801) 918-4400"
click at [621, 409] on button "Create" at bounding box center [630, 409] width 161 height 48
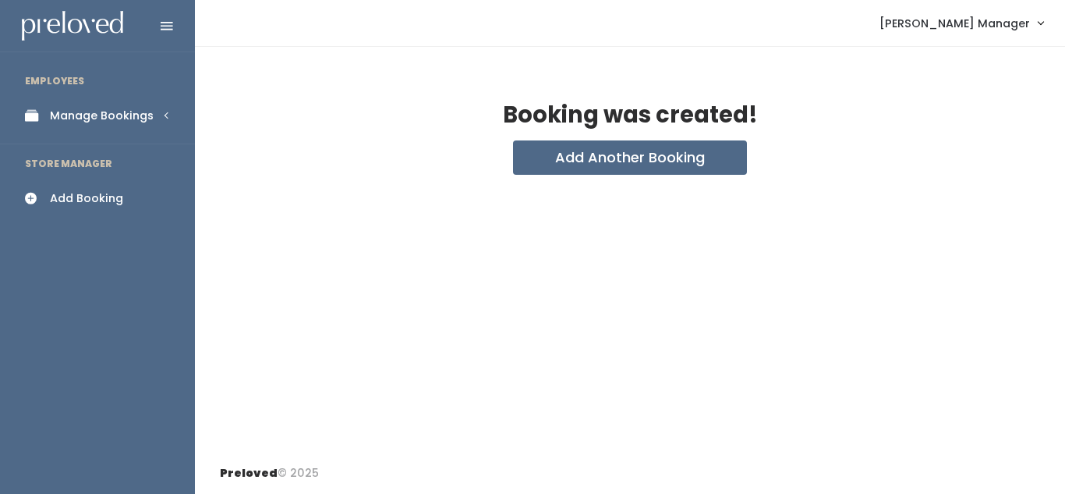
click at [126, 119] on div "Manage Bookings" at bounding box center [102, 116] width 104 height 16
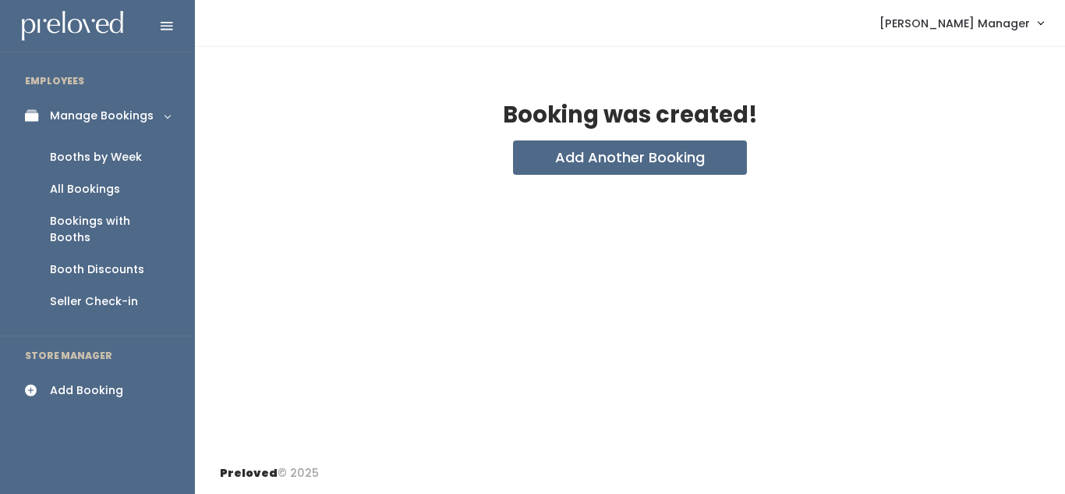
click at [118, 162] on div "Booths by Week" at bounding box center [96, 157] width 92 height 16
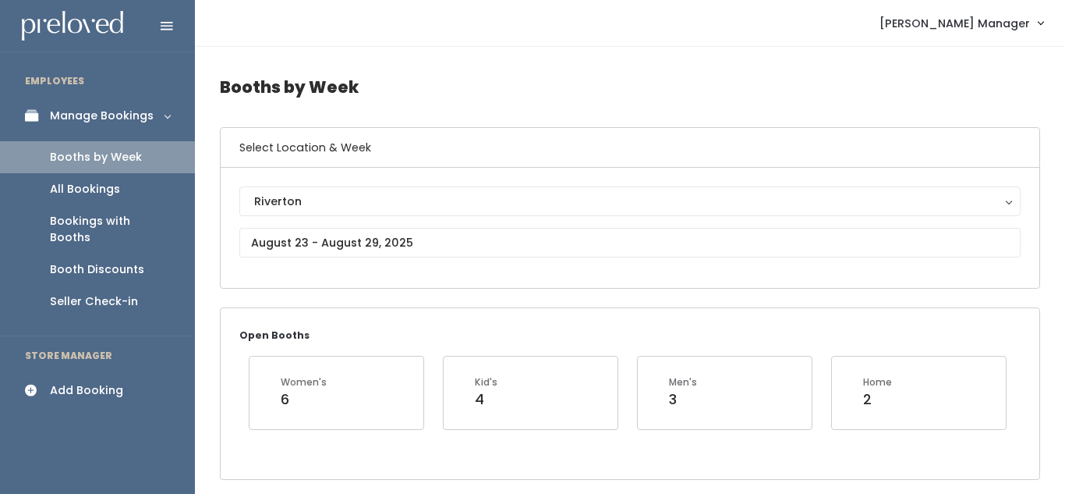
click at [80, 382] on div "Add Booking" at bounding box center [86, 390] width 73 height 16
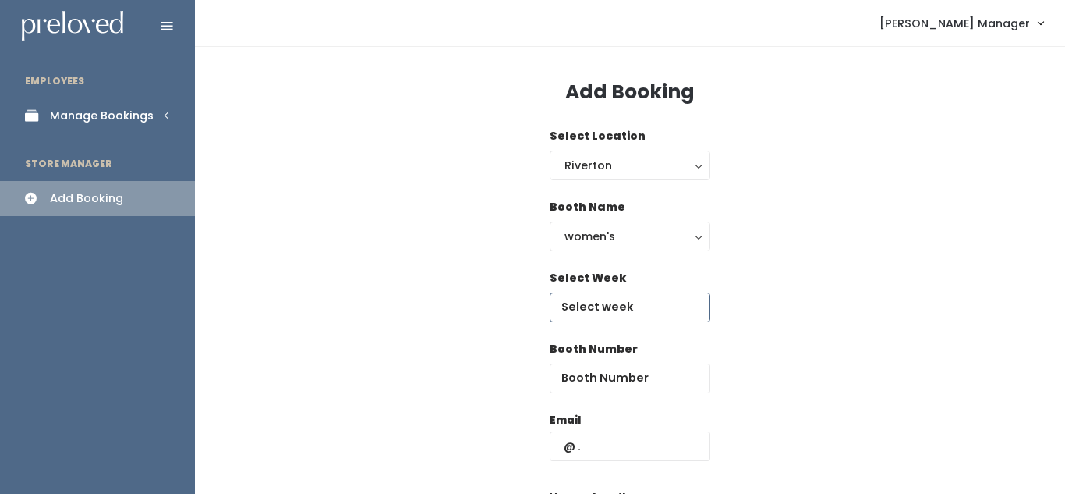
click at [596, 315] on input "text" at bounding box center [630, 307] width 161 height 30
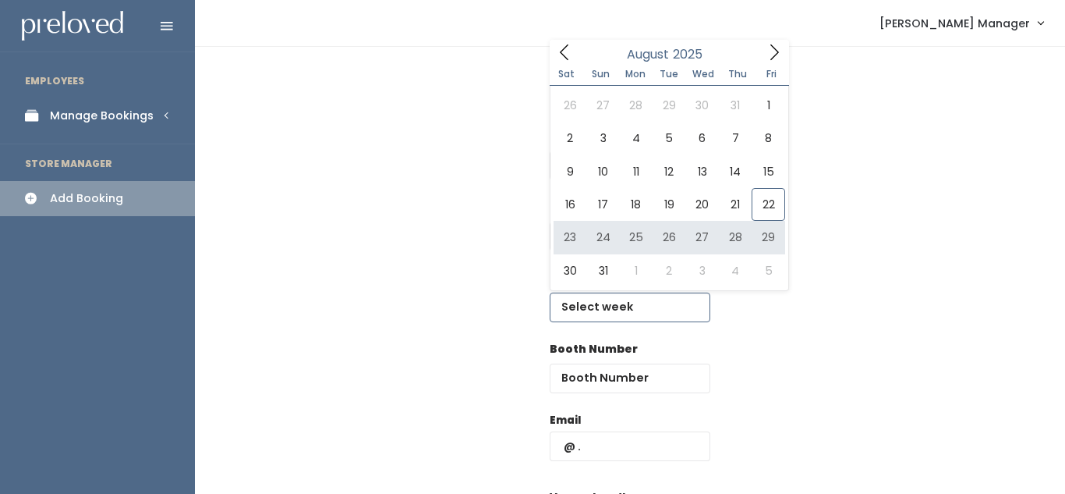
type input "August 23 to August 29"
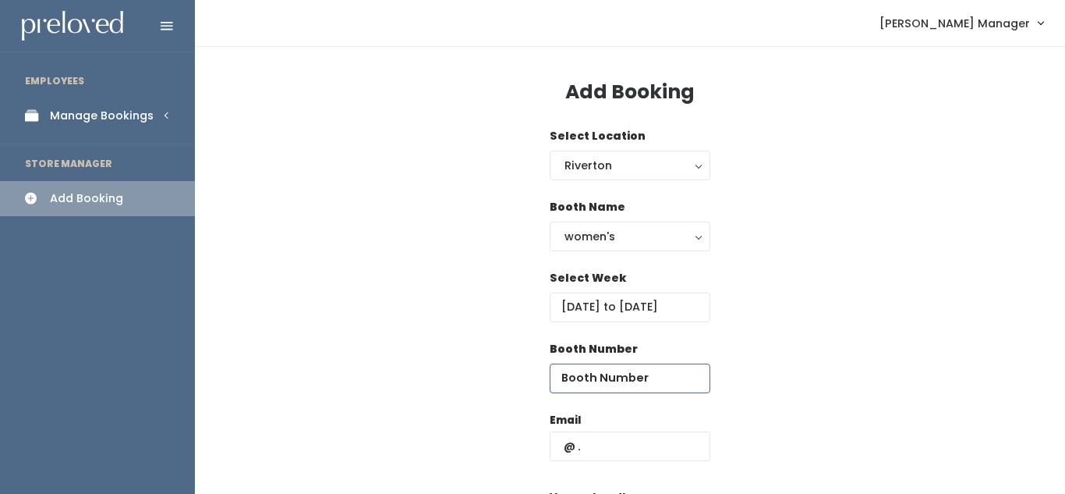
click at [585, 385] on input "number" at bounding box center [630, 378] width 161 height 30
type input "19"
click at [595, 444] on input "text" at bounding box center [630, 446] width 161 height 30
type input "b"
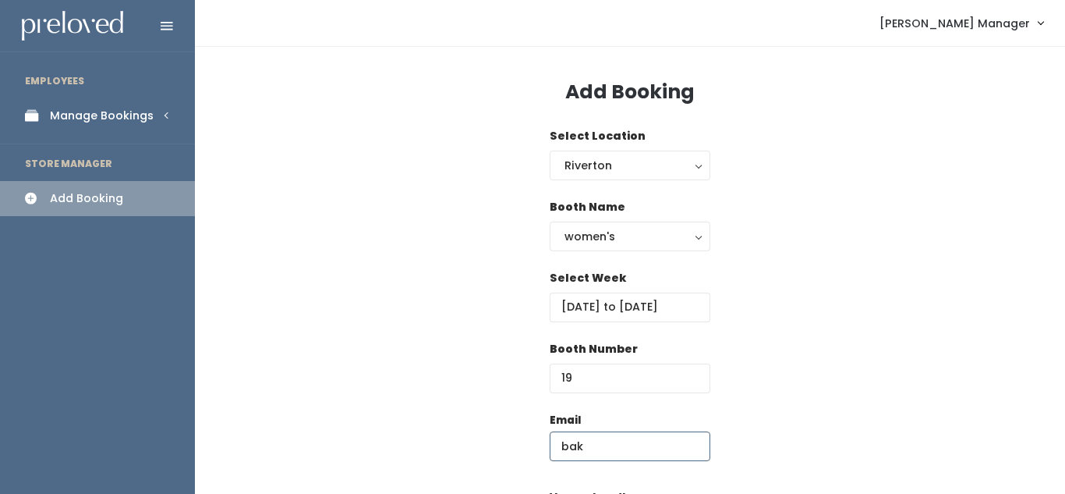
type input "bakollman34@gmail.com"
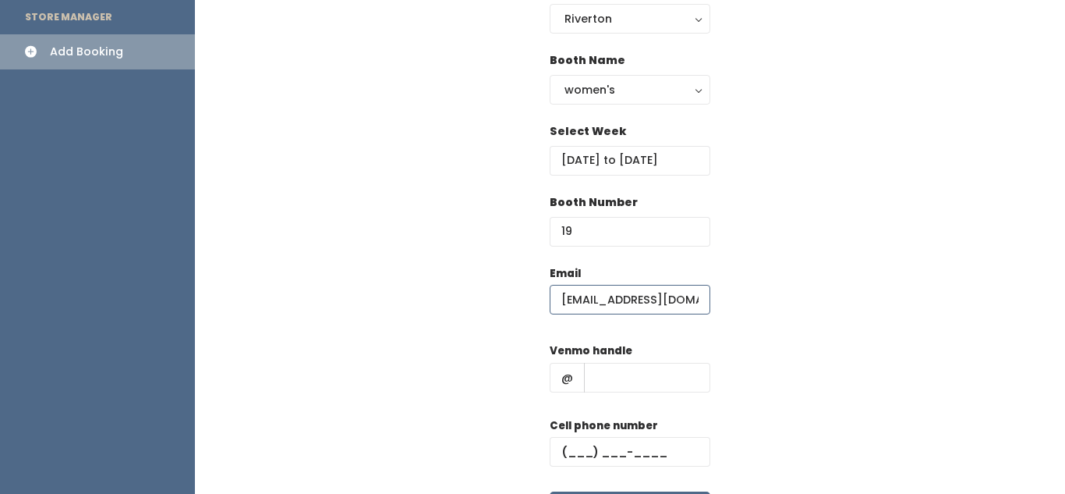
scroll to position [155, 0]
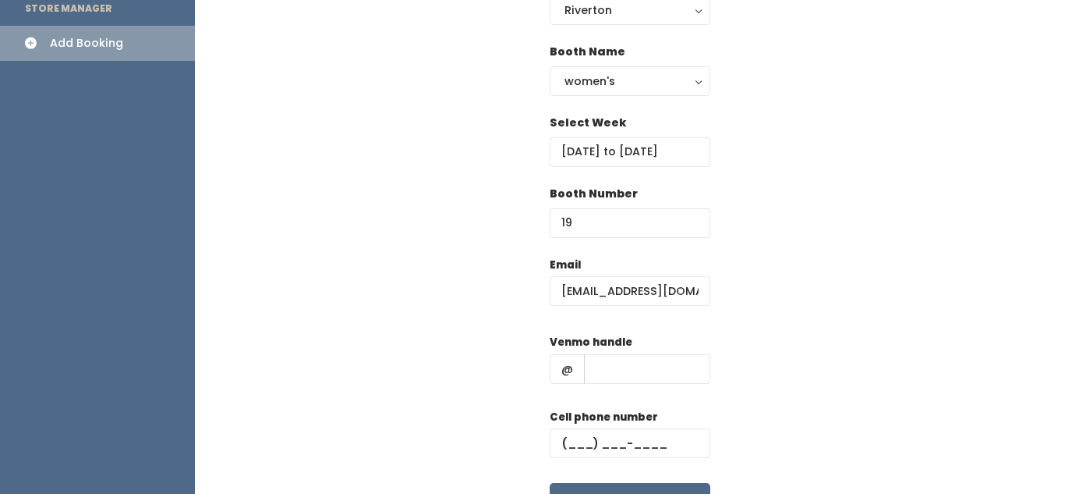
click at [642, 387] on div "Venmo handle @" at bounding box center [630, 365] width 161 height 62
click at [637, 379] on input "text" at bounding box center [647, 369] width 126 height 30
type input "beth-kollmman"
click at [587, 444] on input "text" at bounding box center [630, 443] width 161 height 30
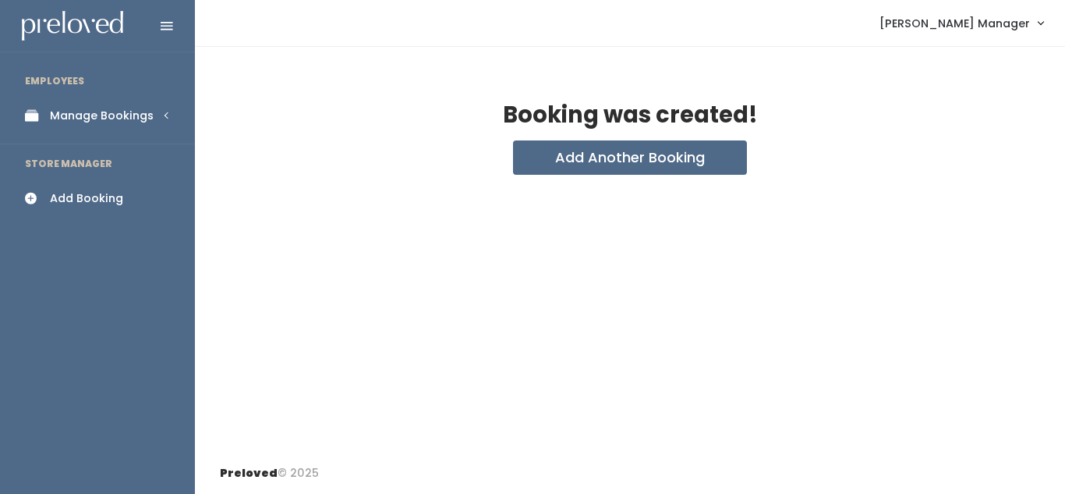
click at [175, 114] on link "Manage Bookings" at bounding box center [97, 115] width 195 height 35
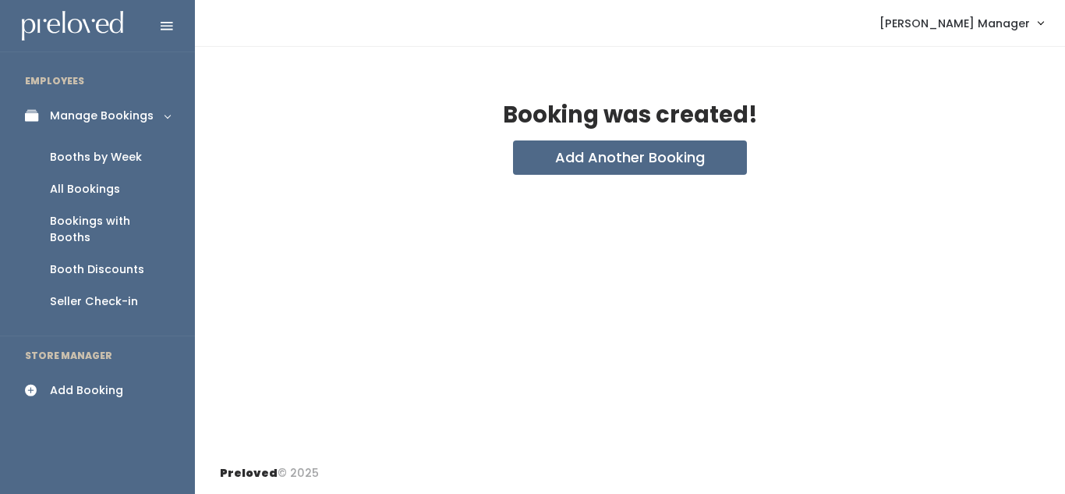
click at [150, 150] on link "Booths by Week" at bounding box center [97, 157] width 195 height 32
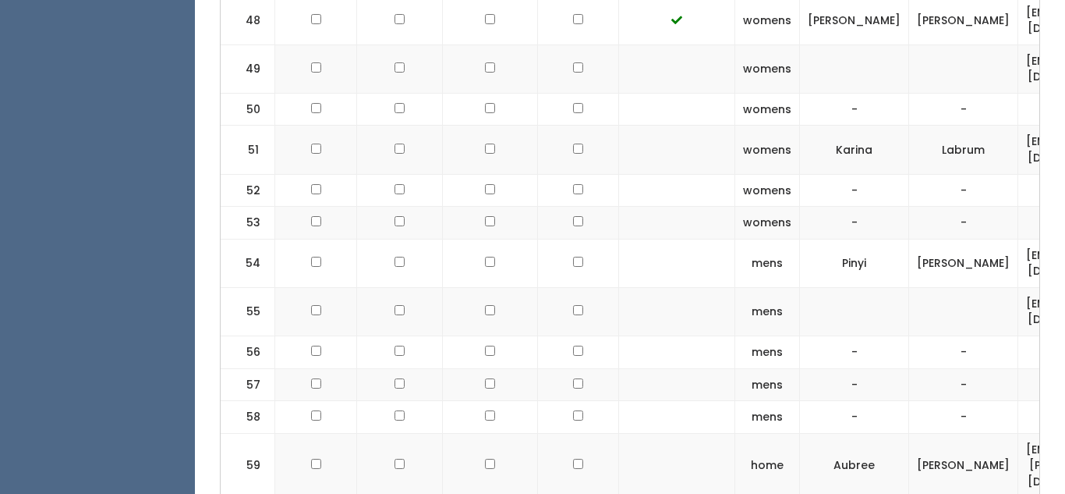
scroll to position [3191, 0]
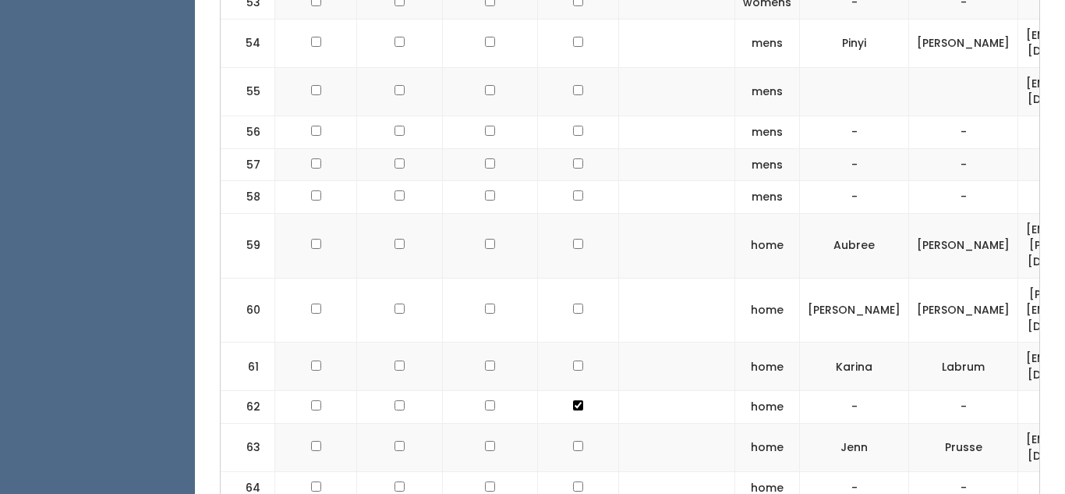
checkbox input "false"
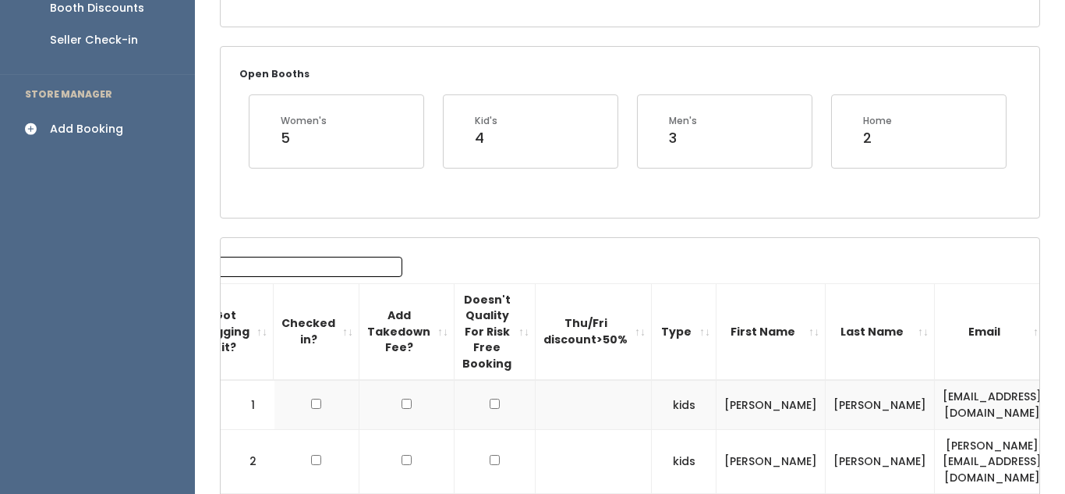
scroll to position [252, 0]
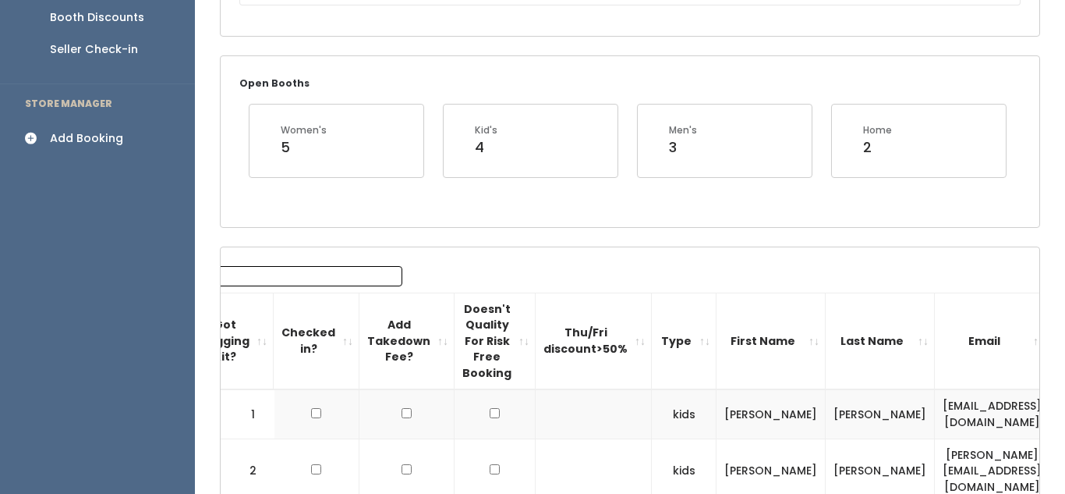
click at [88, 130] on div "Add Booking" at bounding box center [86, 138] width 73 height 16
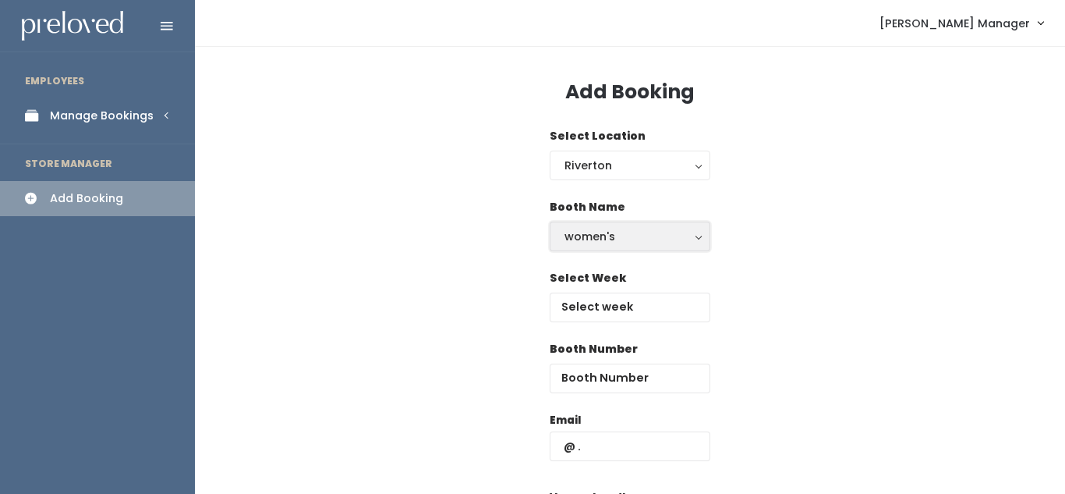
click at [595, 242] on div "women's" at bounding box center [629, 236] width 131 height 17
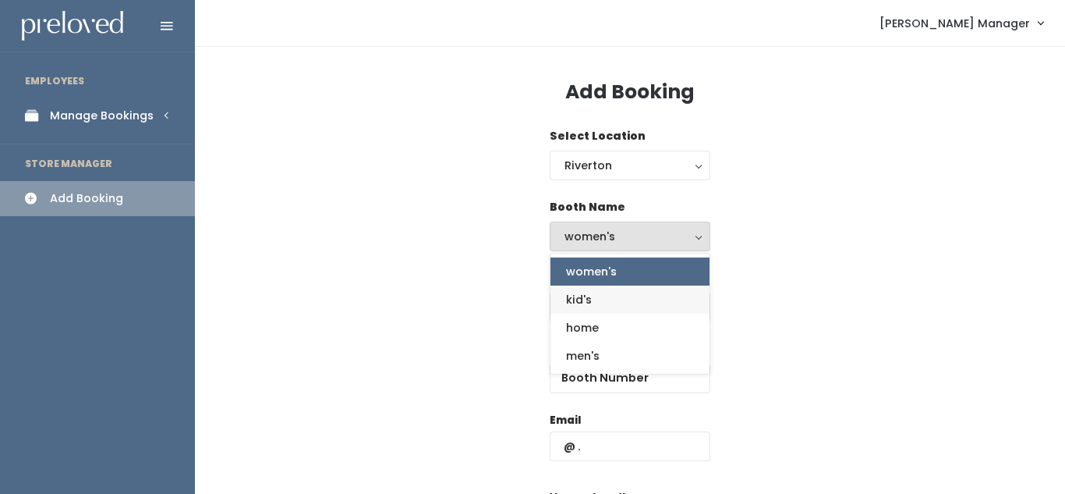
click at [593, 299] on link "kid's" at bounding box center [629, 299] width 159 height 28
select select "kids"
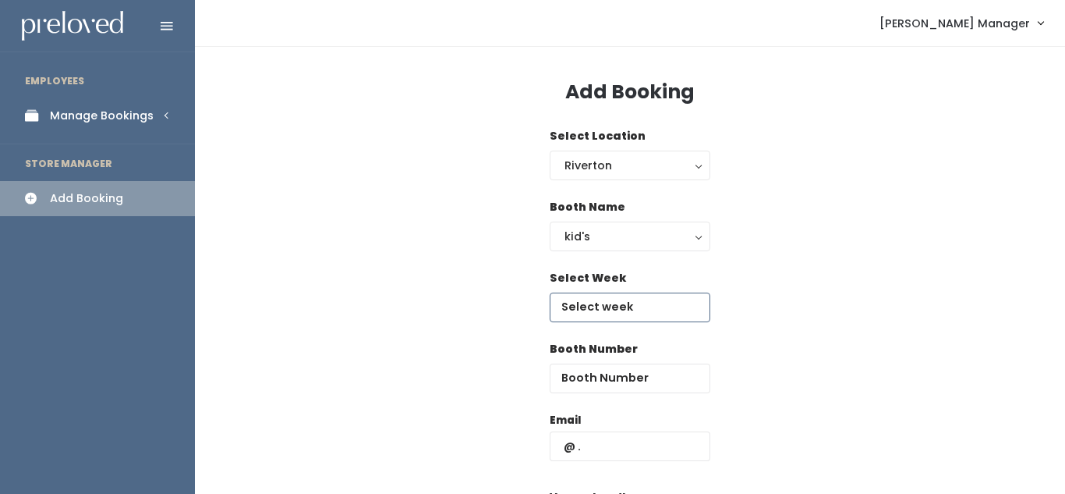
click at [593, 305] on input "text" at bounding box center [630, 307] width 161 height 30
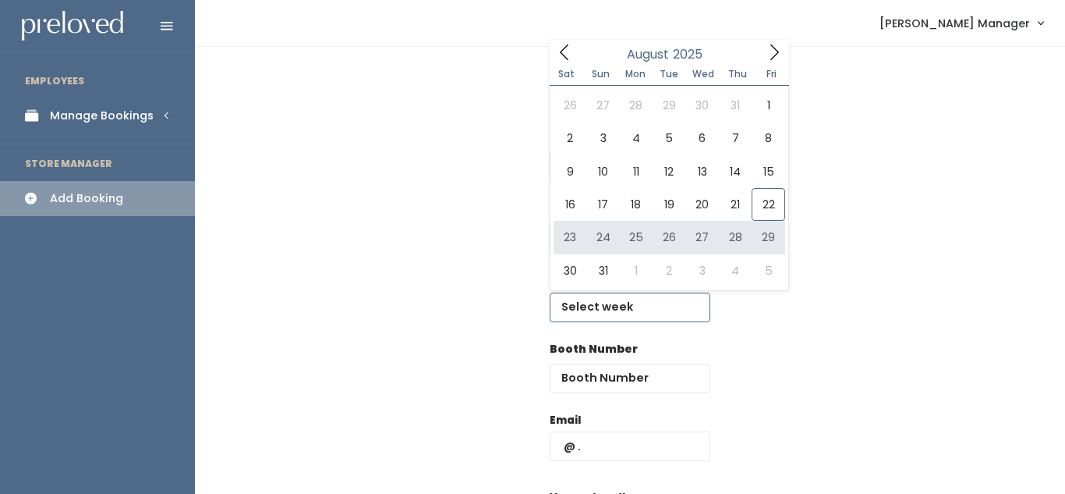
type input "[DATE] to [DATE]"
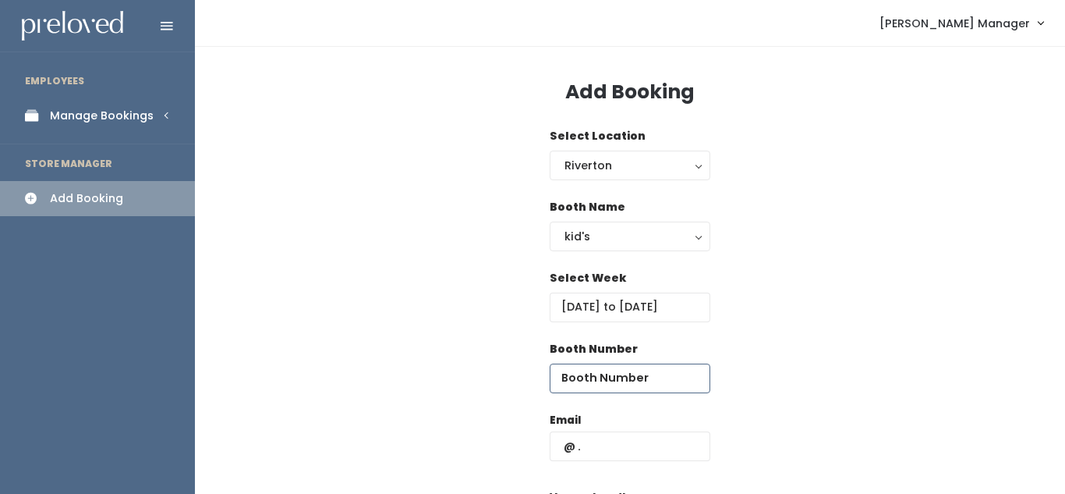
click at [581, 371] on input "number" at bounding box center [630, 378] width 161 height 30
type input "2"
type input "10"
click at [586, 440] on input "text" at bounding box center [630, 446] width 161 height 30
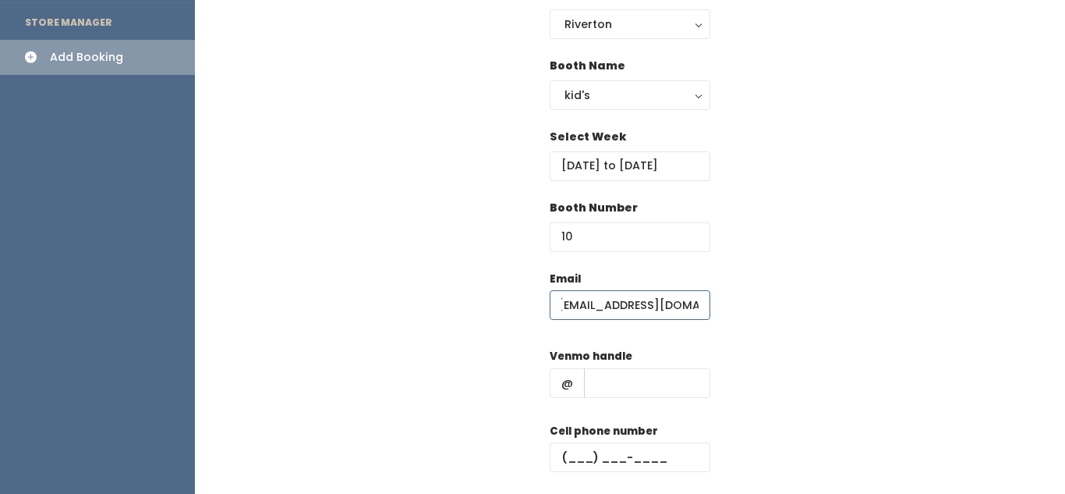
scroll to position [145, 0]
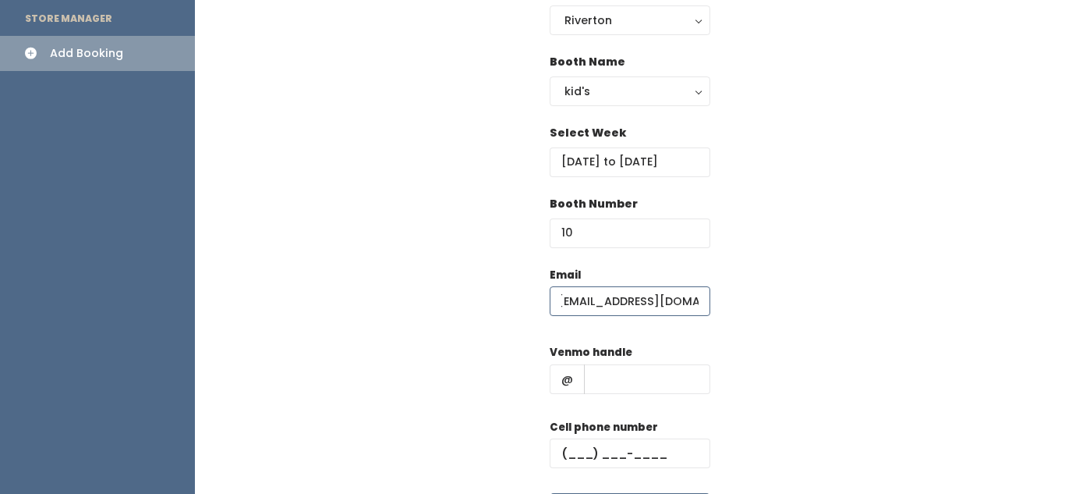
type input "[EMAIL_ADDRESS][DOMAIN_NAME]"
click at [615, 391] on input "text" at bounding box center [647, 379] width 126 height 30
type input "xxx"
click at [579, 450] on input "text" at bounding box center [630, 453] width 161 height 30
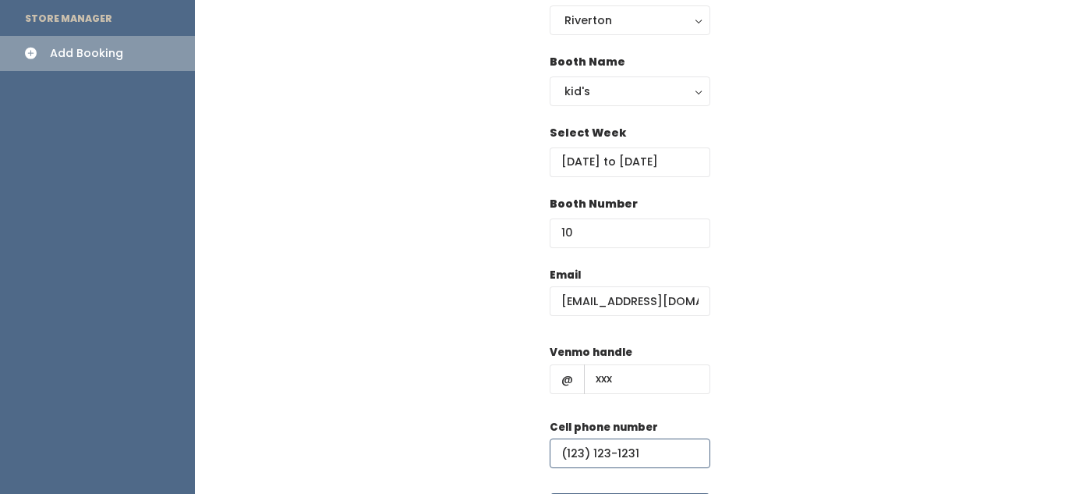
scroll to position [253, 0]
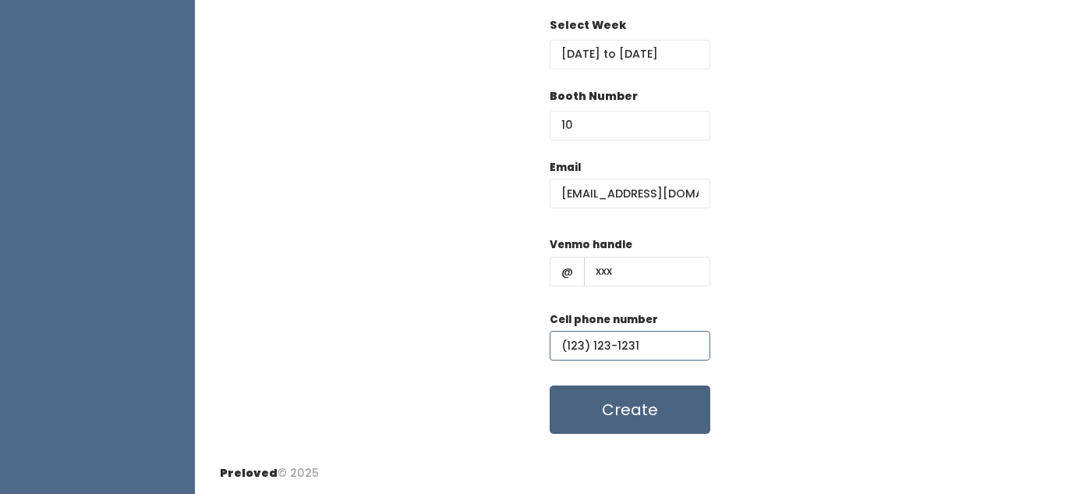
type input "(123) 123-1231"
click at [616, 416] on button "Create" at bounding box center [630, 409] width 161 height 48
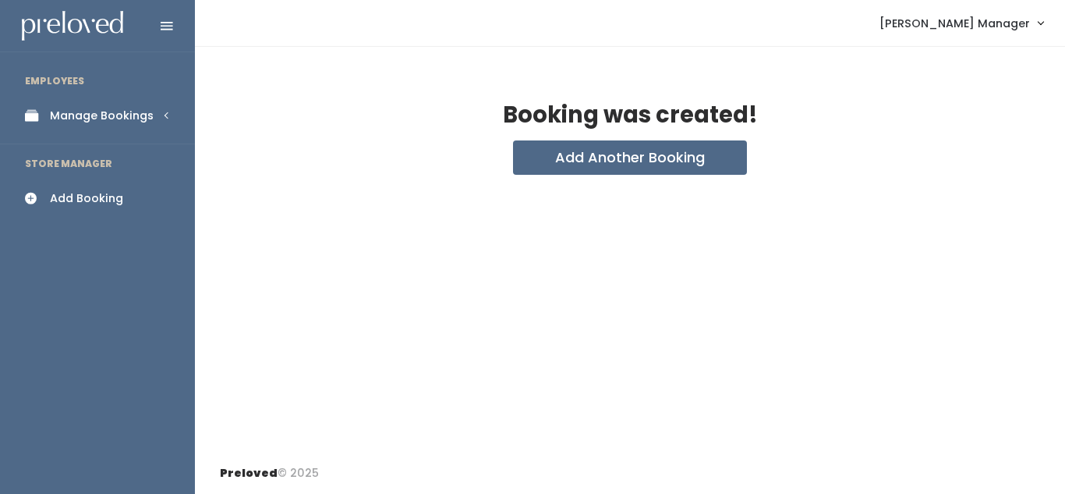
click at [168, 120] on link "Manage Bookings" at bounding box center [97, 115] width 195 height 35
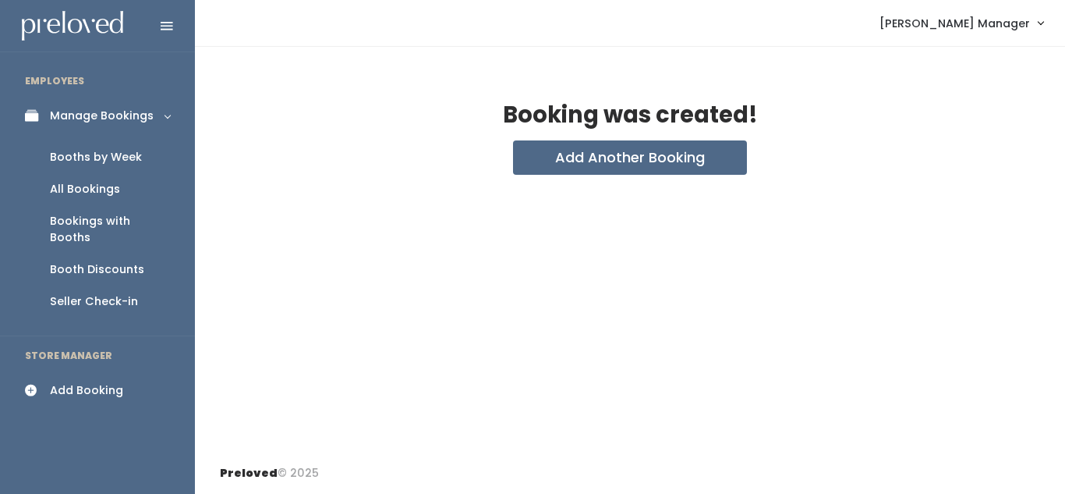
click at [135, 161] on div "Booths by Week" at bounding box center [96, 157] width 92 height 16
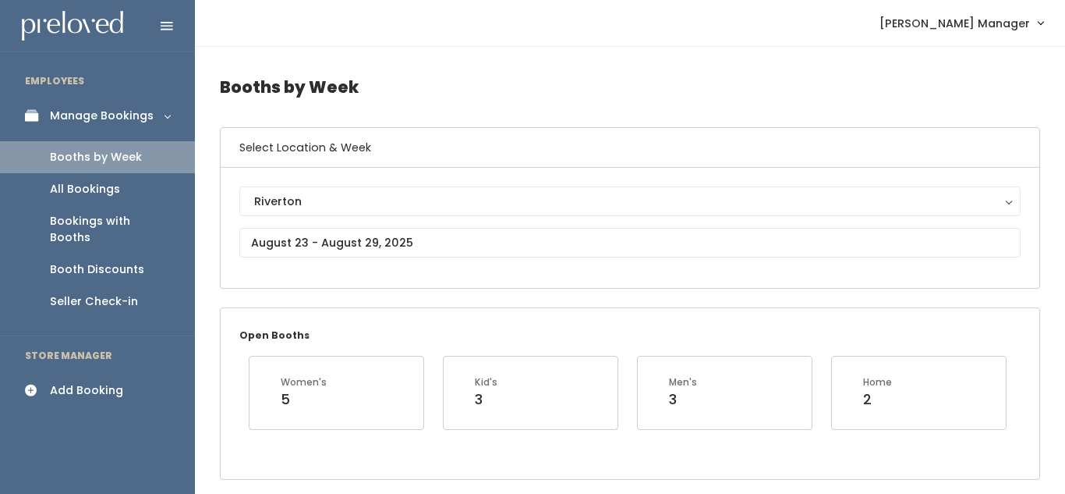
click at [85, 382] on div "Add Booking" at bounding box center [86, 390] width 73 height 16
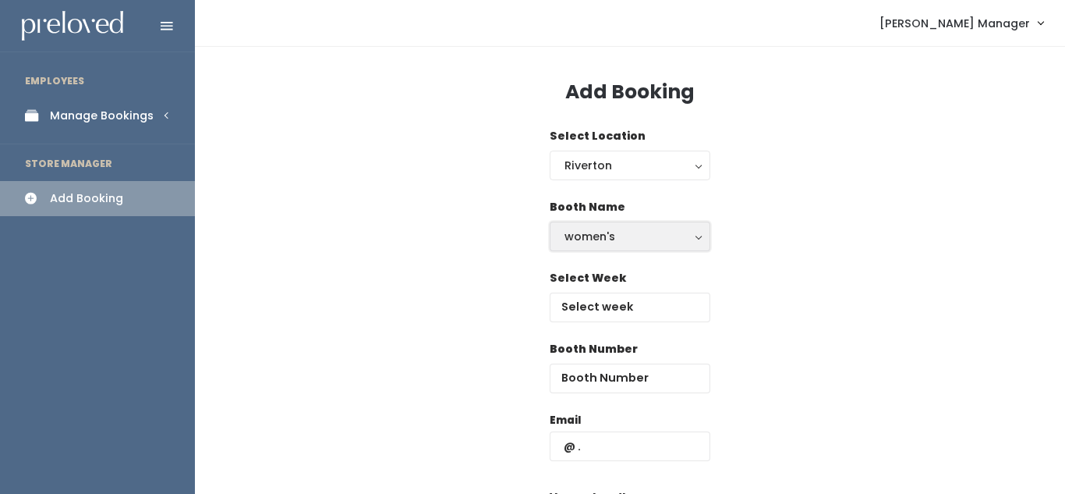
click at [589, 249] on button "women's" at bounding box center [630, 236] width 161 height 30
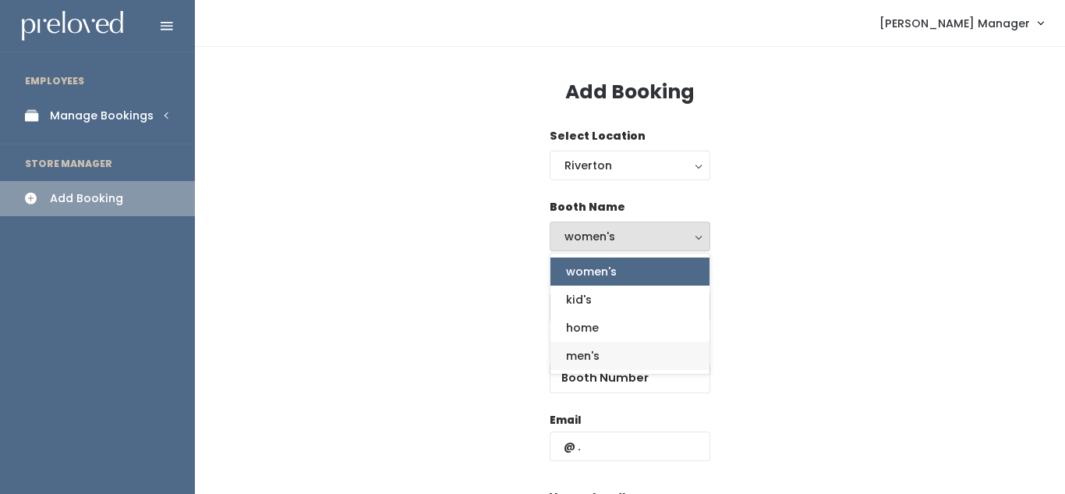
click at [574, 352] on span "men's" at bounding box center [583, 355] width 34 height 17
select select "mens"
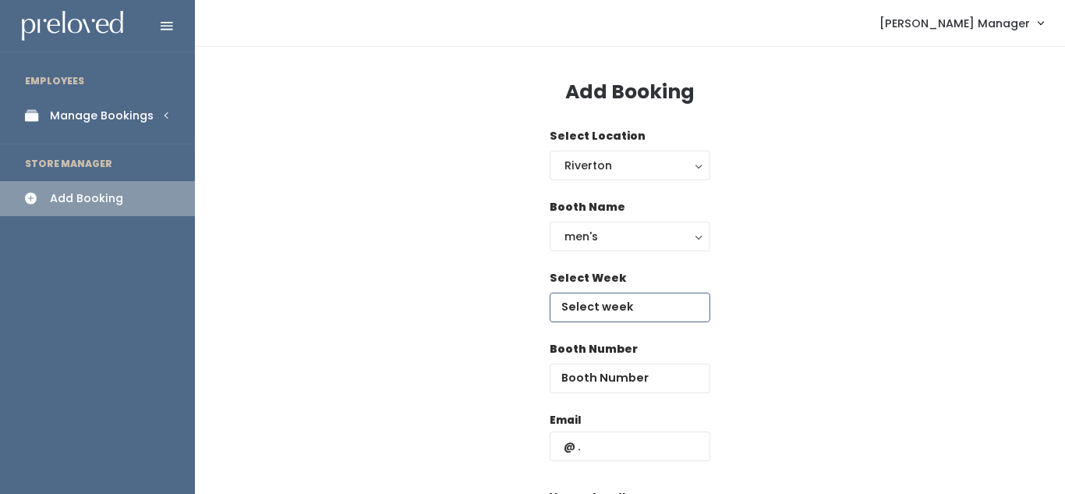
click at [587, 313] on input "text" at bounding box center [630, 307] width 161 height 30
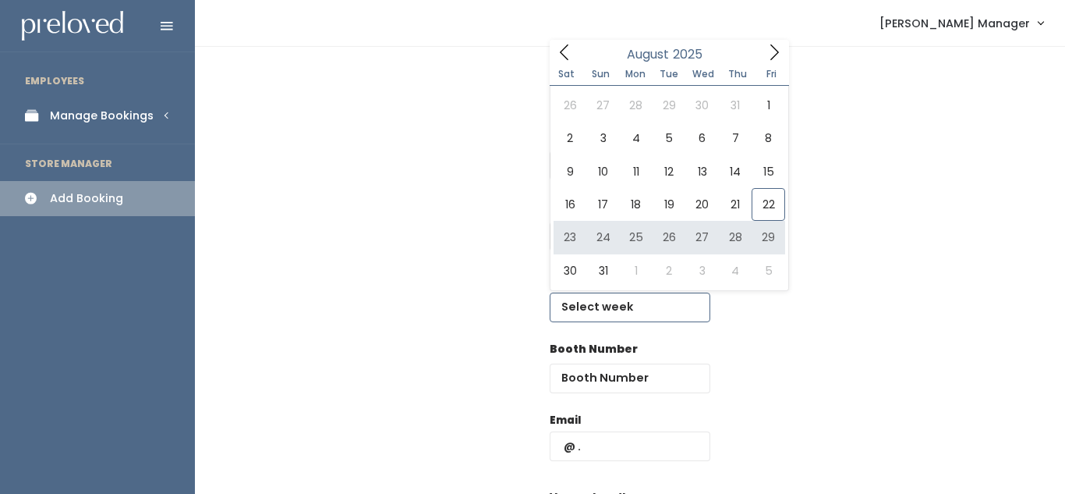
type input "[DATE] to [DATE]"
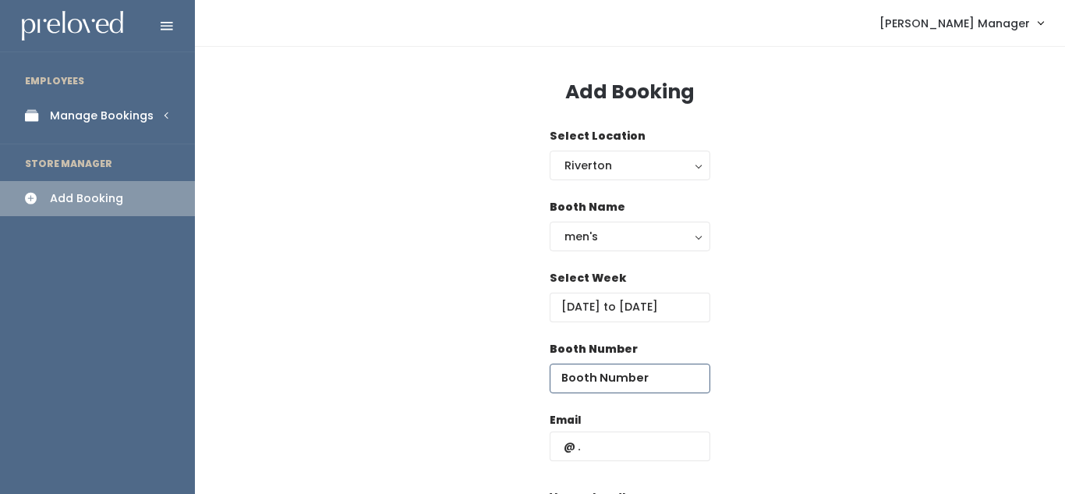
click at [585, 372] on input "number" at bounding box center [630, 378] width 161 height 30
type input "56"
click at [600, 440] on input "text" at bounding box center [630, 446] width 161 height 30
click at [578, 440] on input "b" at bounding box center [630, 446] width 161 height 30
type input "bakollman34@gmail.com"
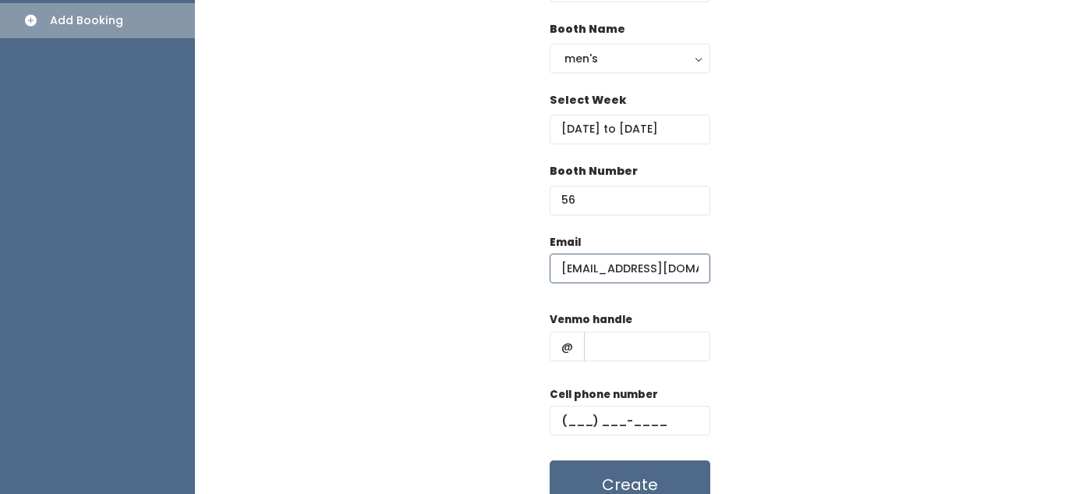
scroll to position [198, 0]
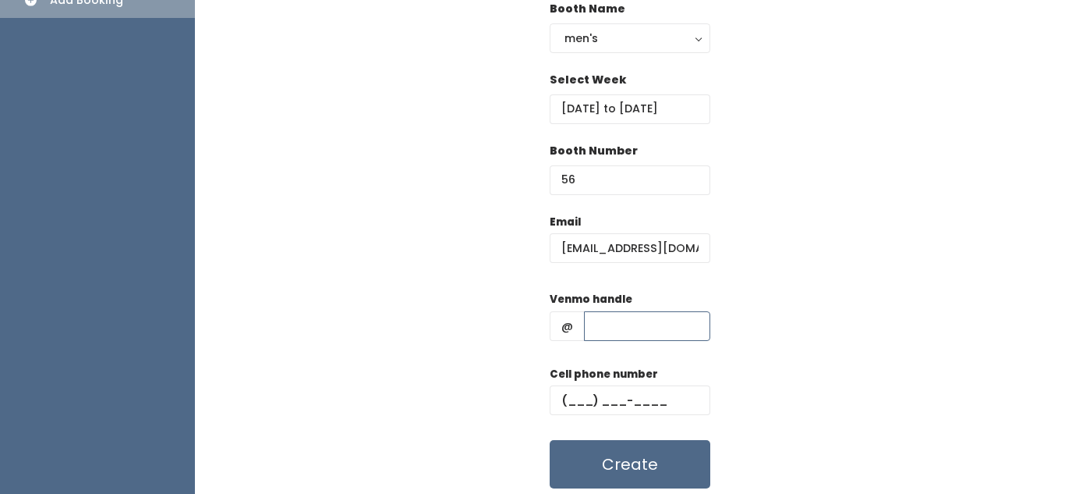
click at [631, 324] on input "text" at bounding box center [647, 326] width 126 height 30
type input "beth-kollmman"
click at [590, 405] on input "text" at bounding box center [630, 400] width 161 height 30
type input "(123) 123-1231"
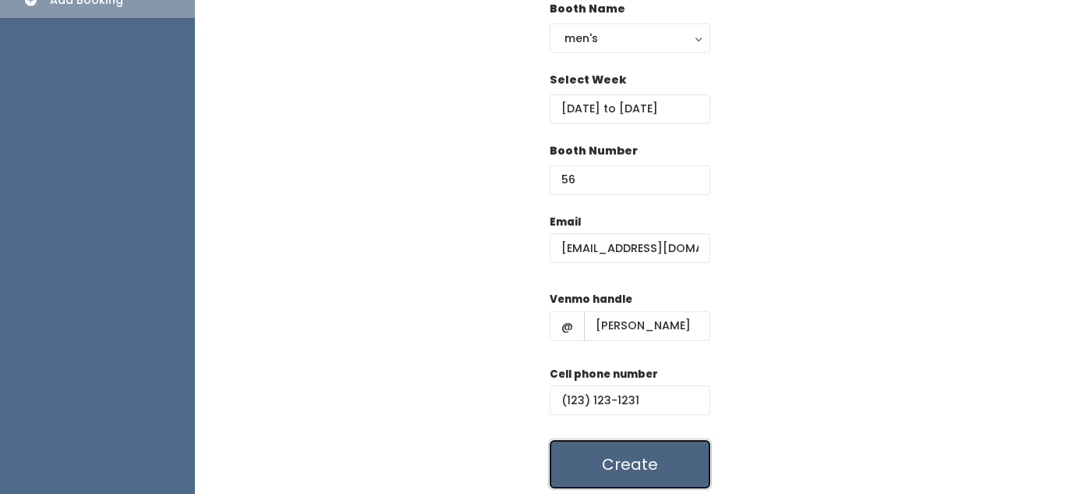
click at [617, 474] on button "Create" at bounding box center [630, 464] width 161 height 48
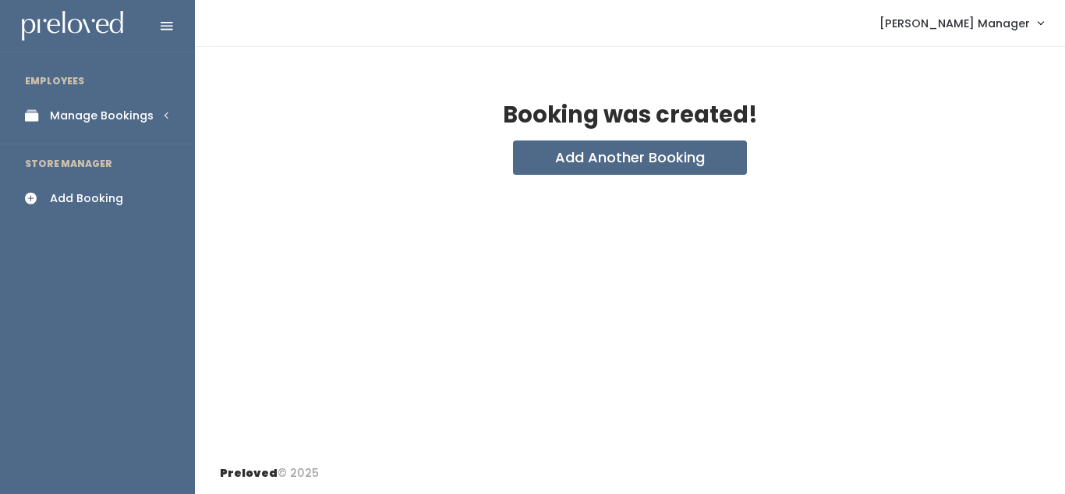
click at [171, 112] on link "Manage Bookings" at bounding box center [97, 115] width 195 height 35
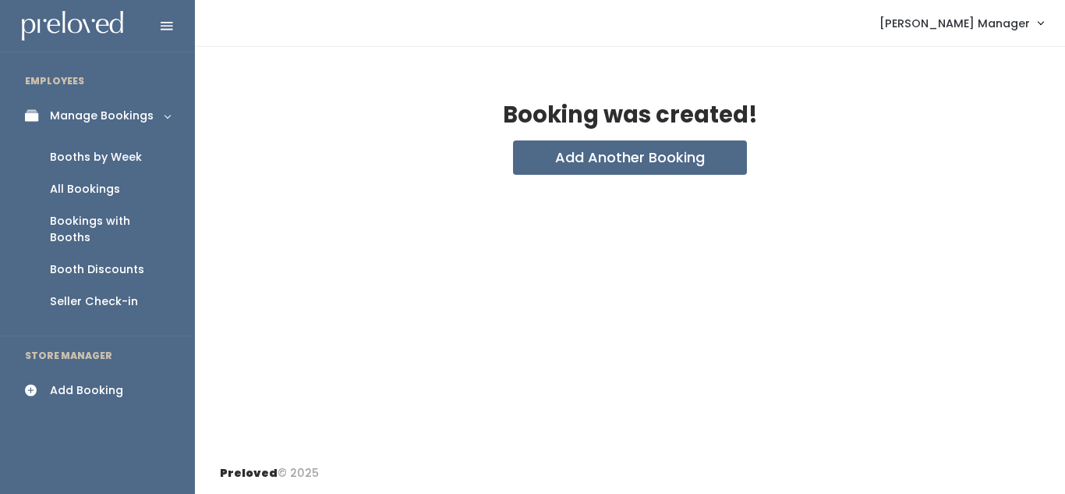
click at [128, 149] on div "Booths by Week" at bounding box center [96, 157] width 92 height 16
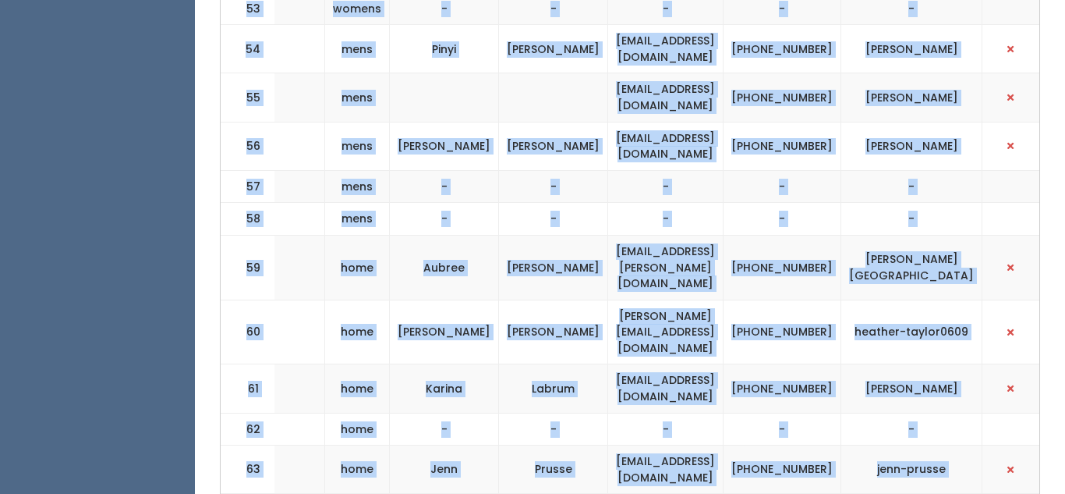
scroll to position [3223, 0]
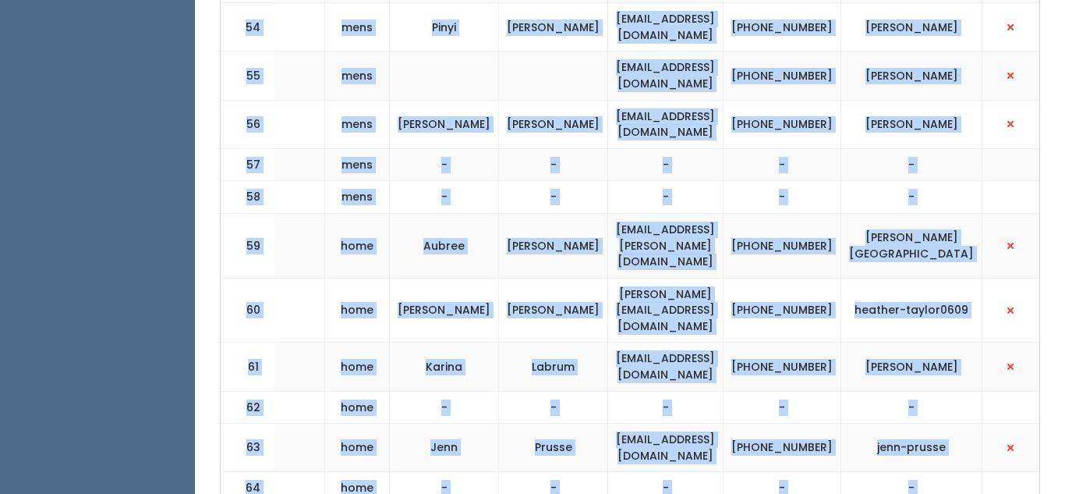
drag, startPoint x: 228, startPoint y: 238, endPoint x: 943, endPoint y: 358, distance: 724.2
copy tbody "1 kids [PERSON_NAME] [PERSON_NAME] [PERSON_NAME][EMAIL_ADDRESS][DOMAIN_NAME] [P…"
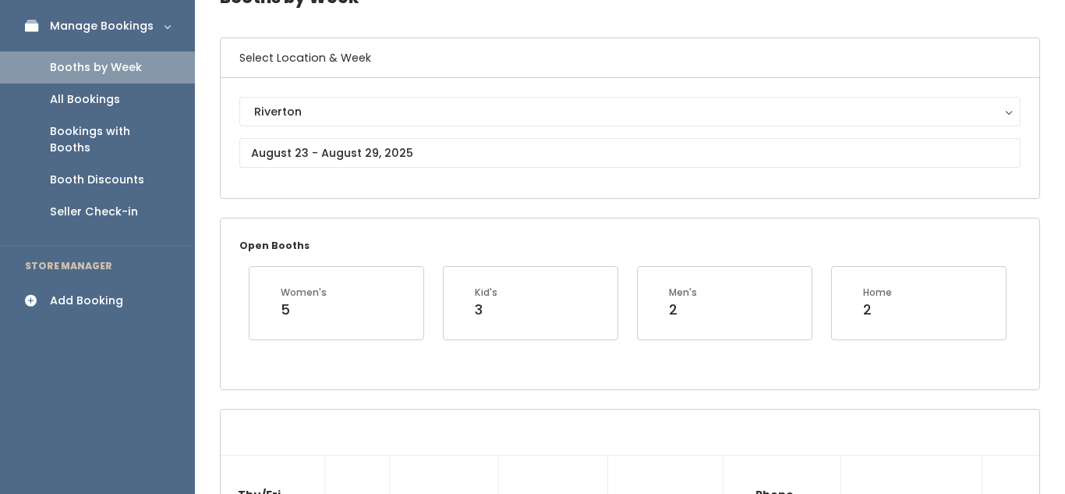
scroll to position [0, 0]
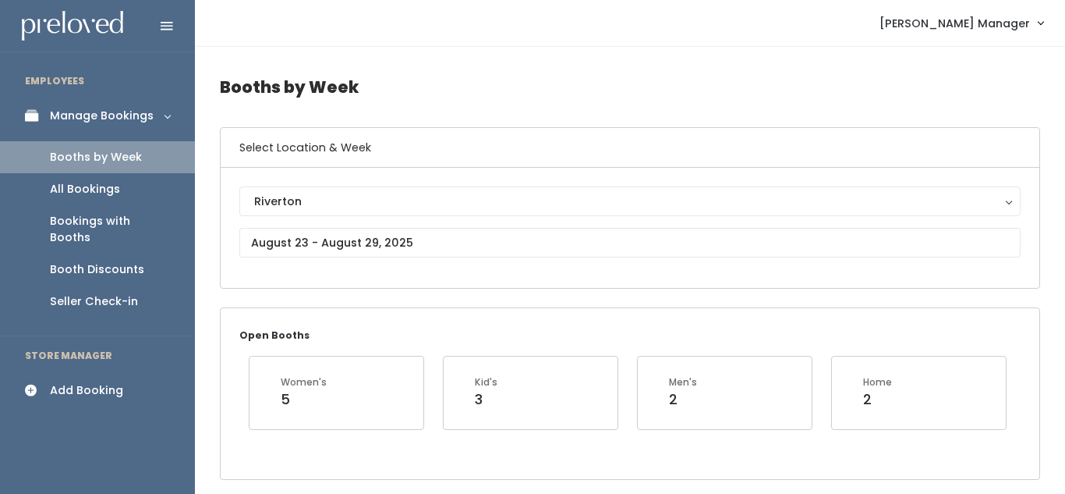
click at [89, 382] on div "Add Booking" at bounding box center [86, 390] width 73 height 16
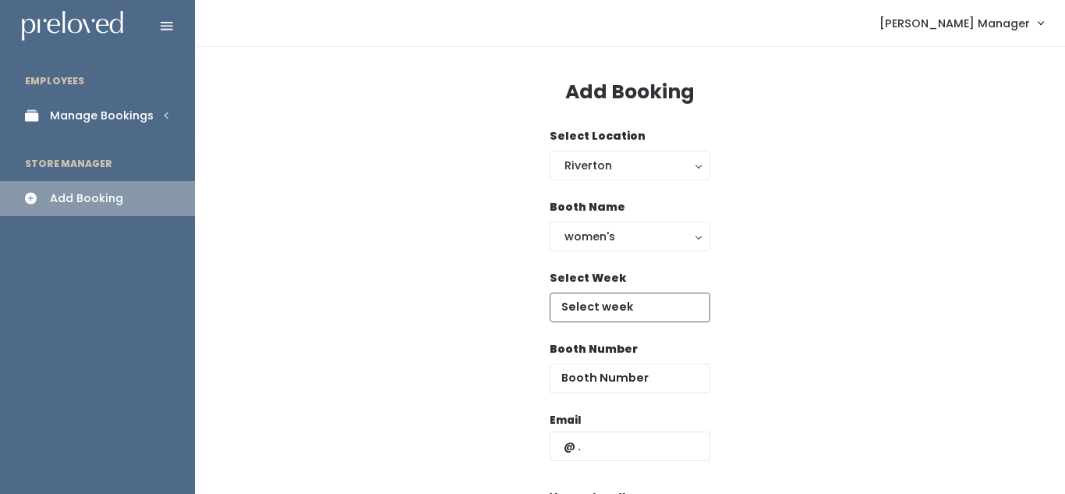
click at [603, 307] on input "text" at bounding box center [630, 307] width 161 height 30
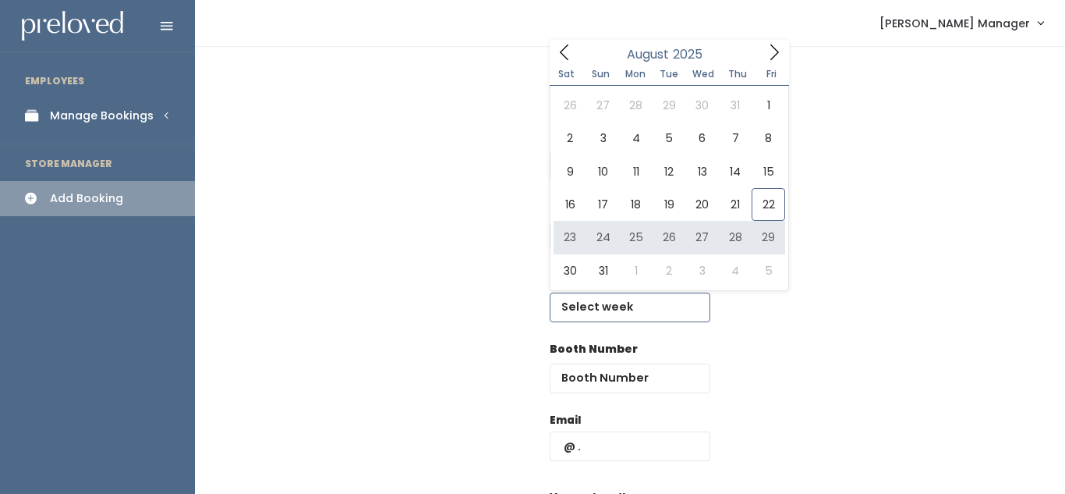
type input "[DATE] to [DATE]"
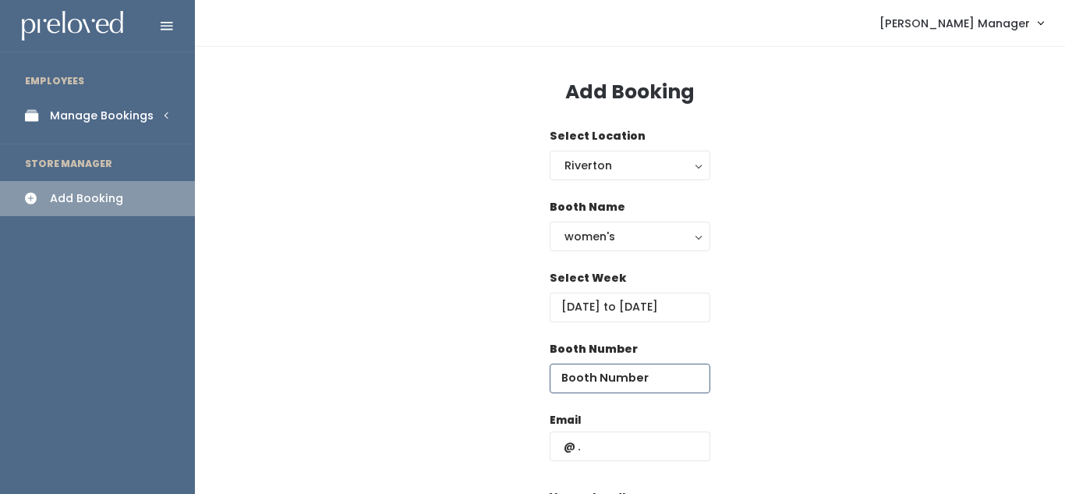
click at [611, 370] on input "number" at bounding box center [630, 378] width 161 height 30
type input "21"
click at [593, 453] on input "text" at bounding box center [630, 446] width 161 height 30
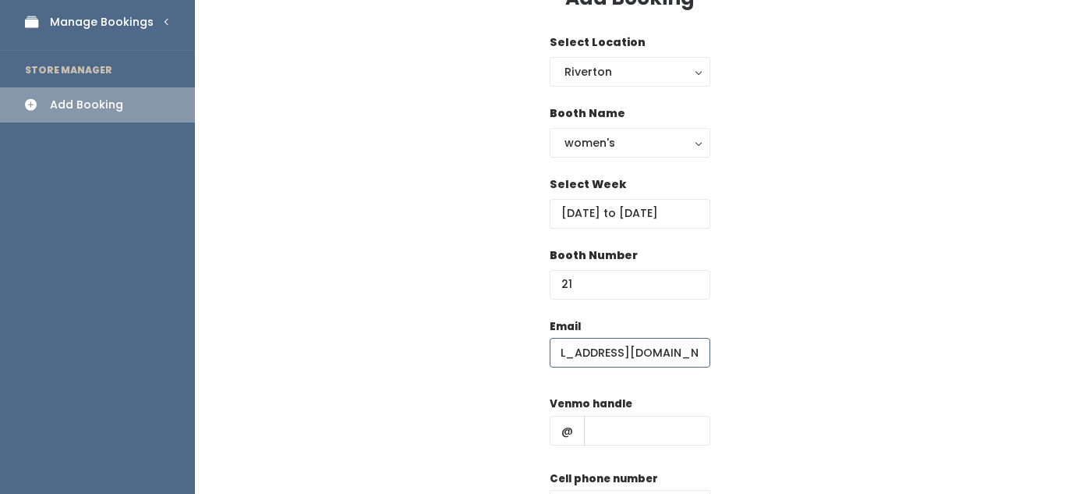
scroll to position [96, 0]
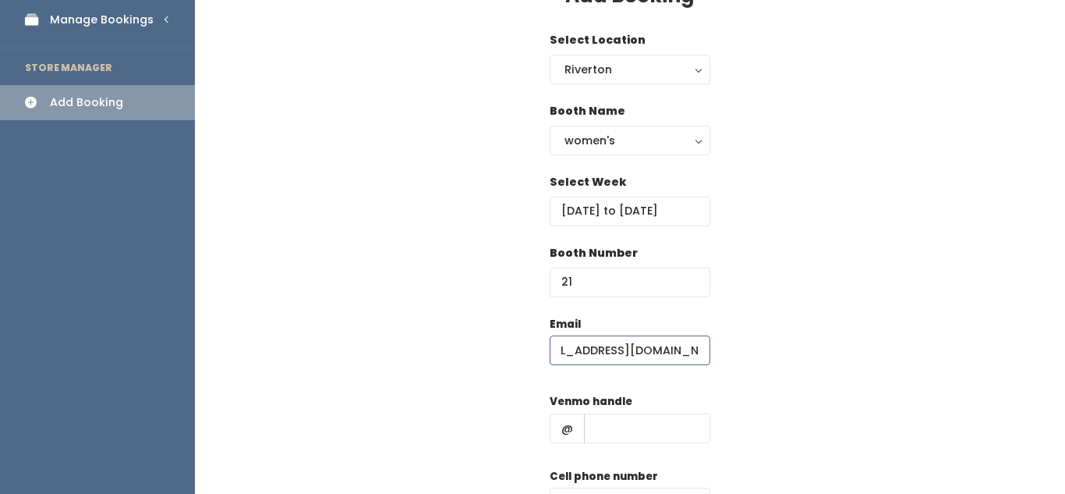
type input "[EMAIL_ADDRESS][DOMAIN_NAME]"
click at [600, 436] on input "text" at bounding box center [647, 428] width 126 height 30
click at [645, 436] on input "8018795181" at bounding box center [647, 428] width 126 height 30
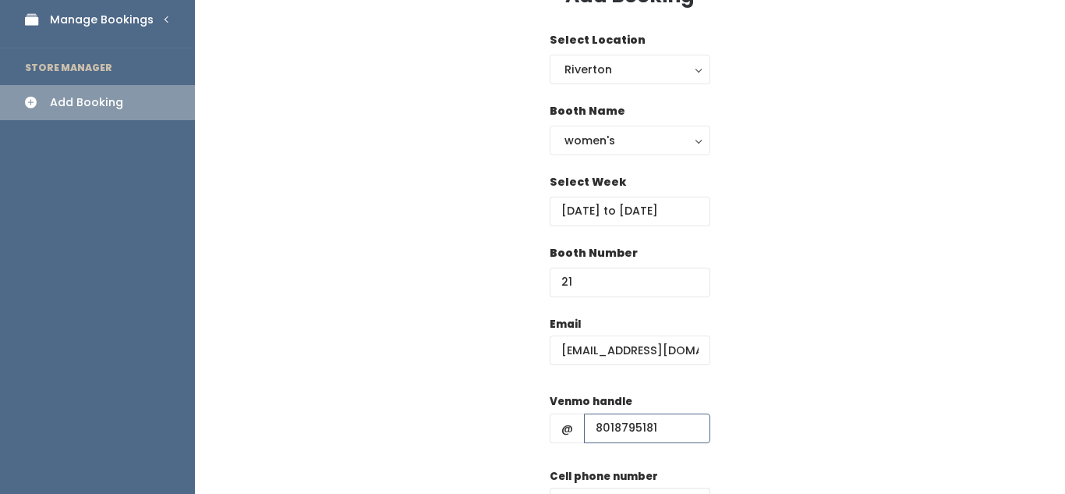
click at [645, 436] on input "8018795181" at bounding box center [647, 428] width 126 height 30
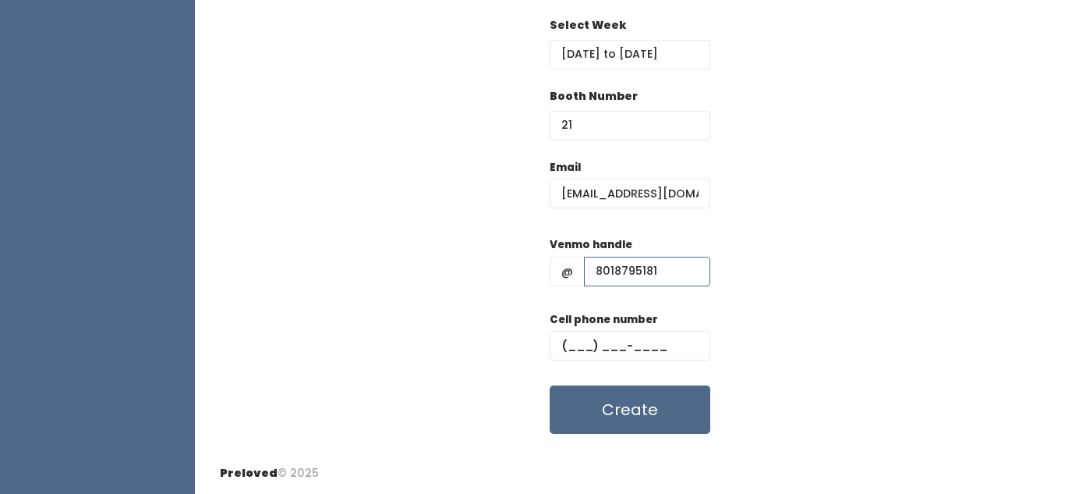
type input "8018795181"
paste input "[PHONE_NUMBER]"
type input "[PHONE_NUMBER]"
click at [617, 271] on input "8018795181" at bounding box center [647, 272] width 126 height 30
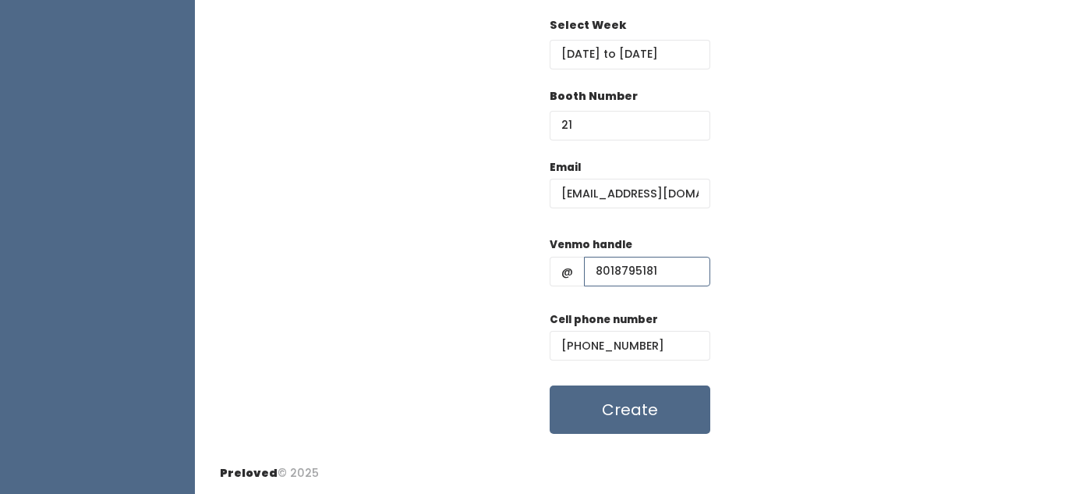
click at [617, 271] on input "8018795181" at bounding box center [647, 272] width 126 height 30
type input "[PERSON_NAME]-1"
click at [618, 402] on button "Create" at bounding box center [630, 409] width 161 height 48
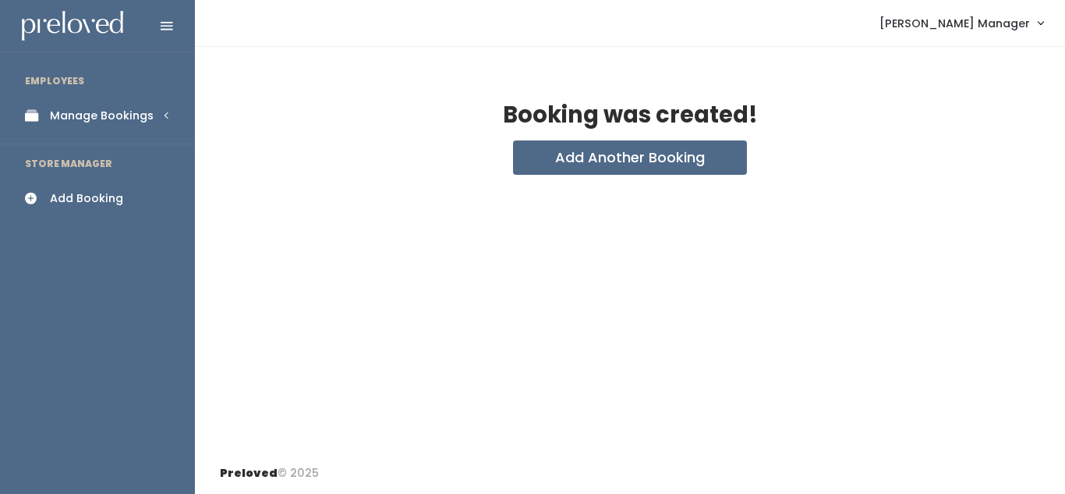
click at [122, 122] on div "Manage Bookings" at bounding box center [102, 116] width 104 height 16
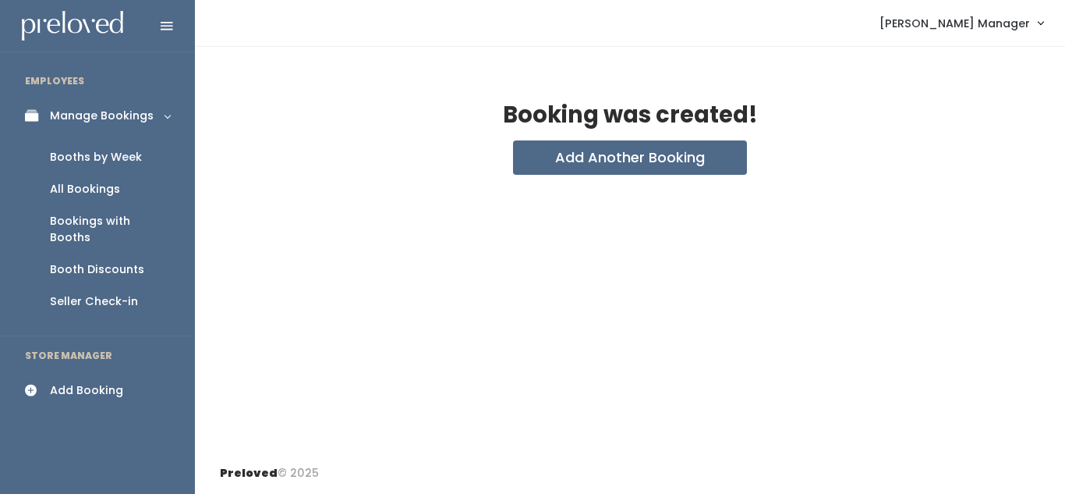
click at [108, 163] on div "Booths by Week" at bounding box center [96, 157] width 92 height 16
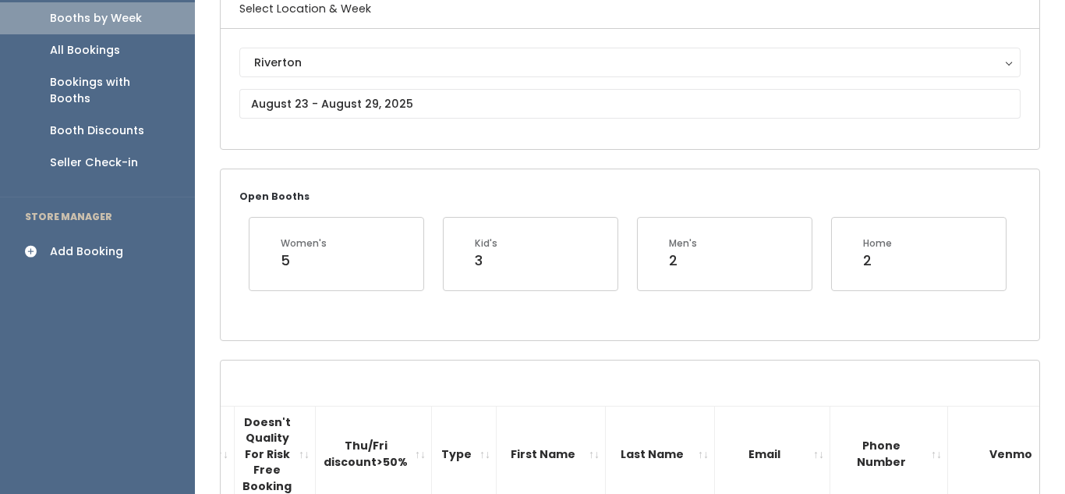
scroll to position [136, 0]
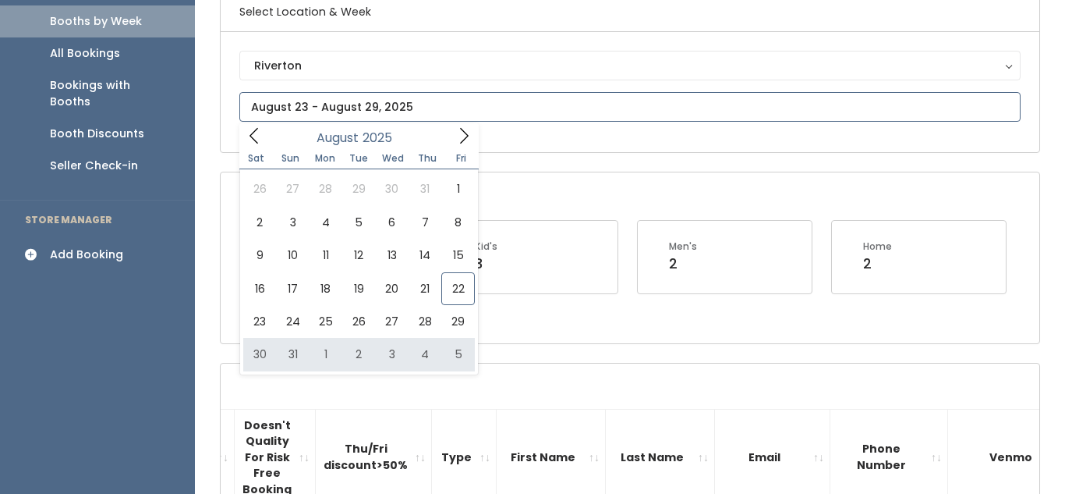
type input "[DATE] to [DATE]"
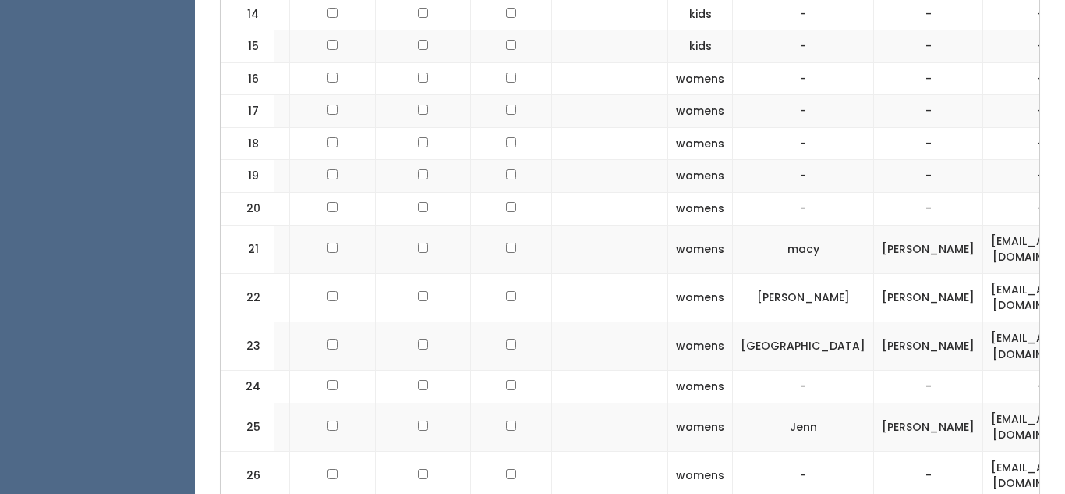
scroll to position [0, 71]
click at [979, 345] on td "[EMAIL_ADDRESS][DOMAIN_NAME]" at bounding box center [1036, 345] width 115 height 48
copy tr "[EMAIL_ADDRESS][DOMAIN_NAME]"
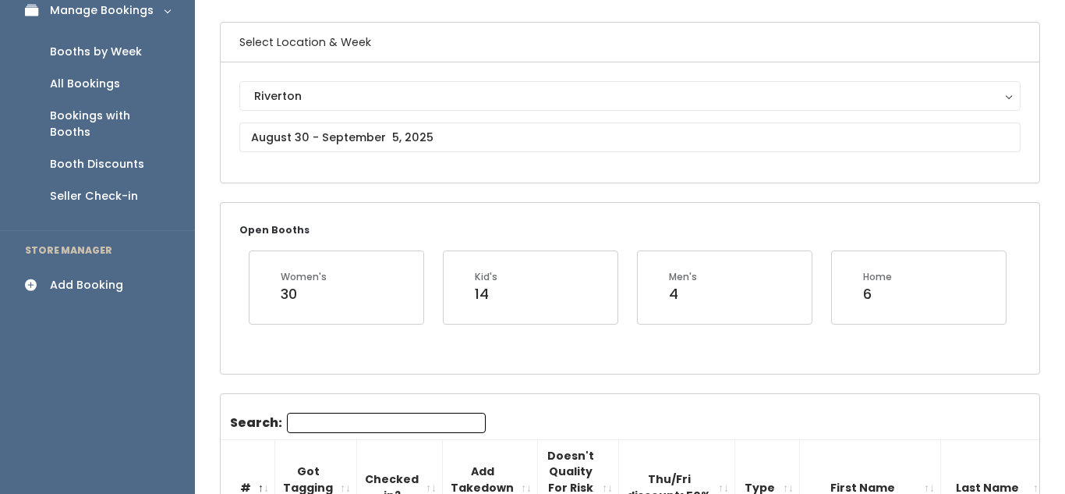
scroll to position [104, 0]
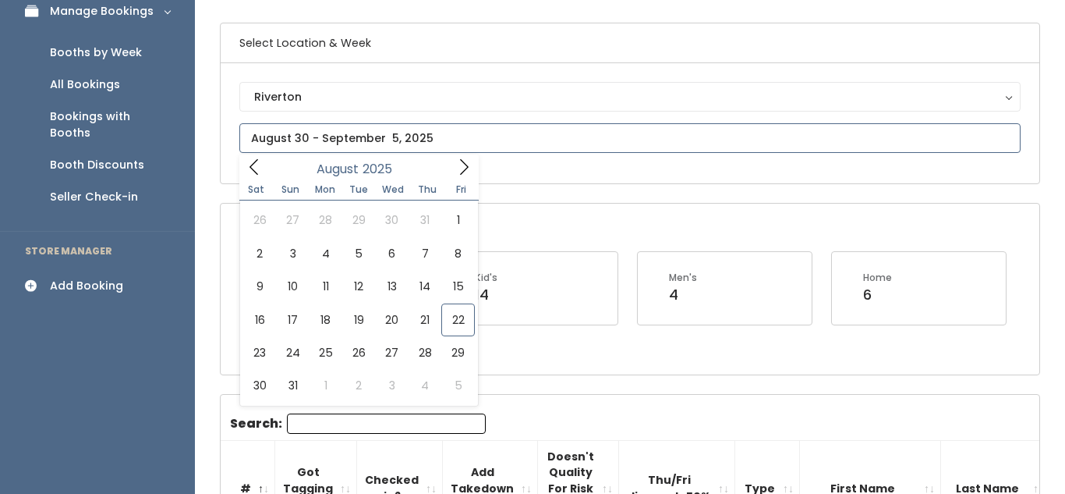
click at [264, 134] on input "text" at bounding box center [629, 138] width 781 height 30
click at [467, 164] on icon at bounding box center [463, 166] width 17 height 17
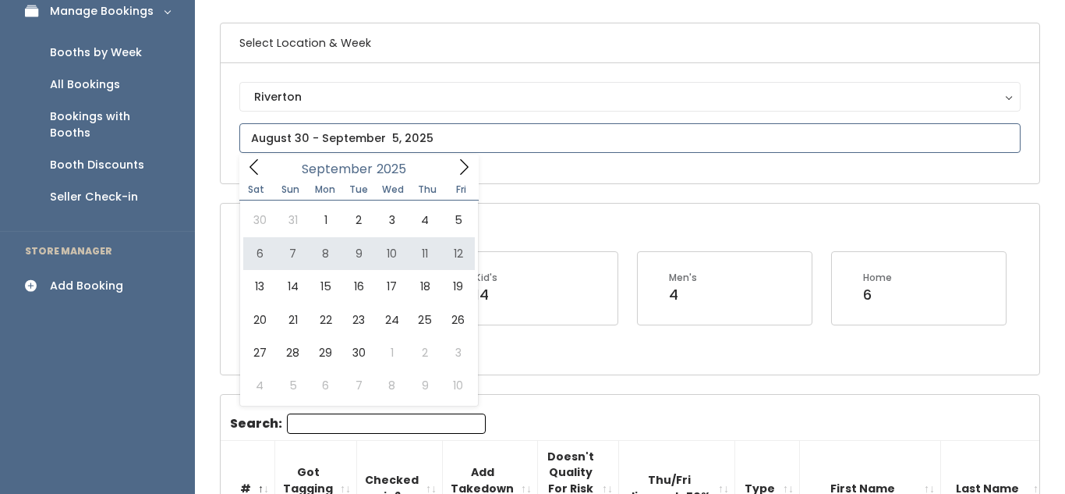
type input "[DATE] to [DATE]"
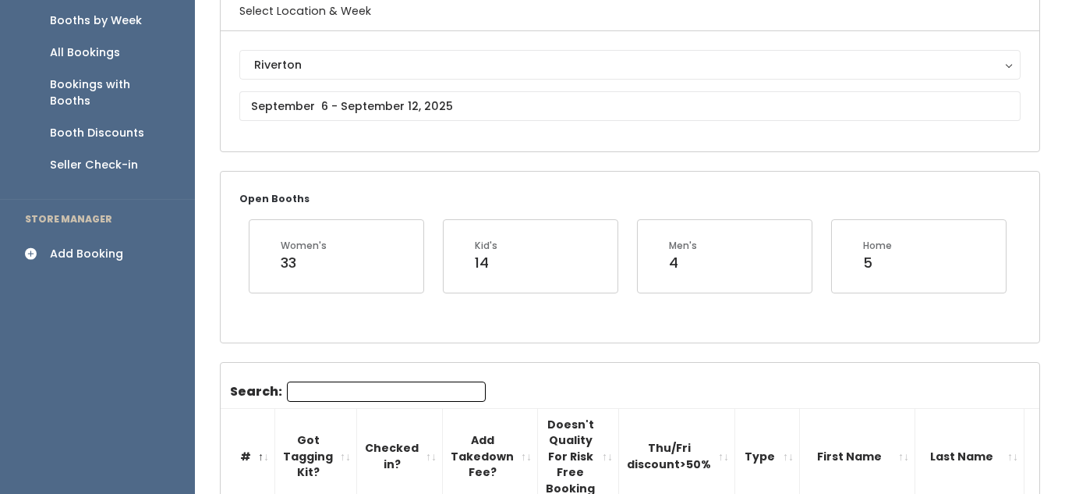
scroll to position [132, 0]
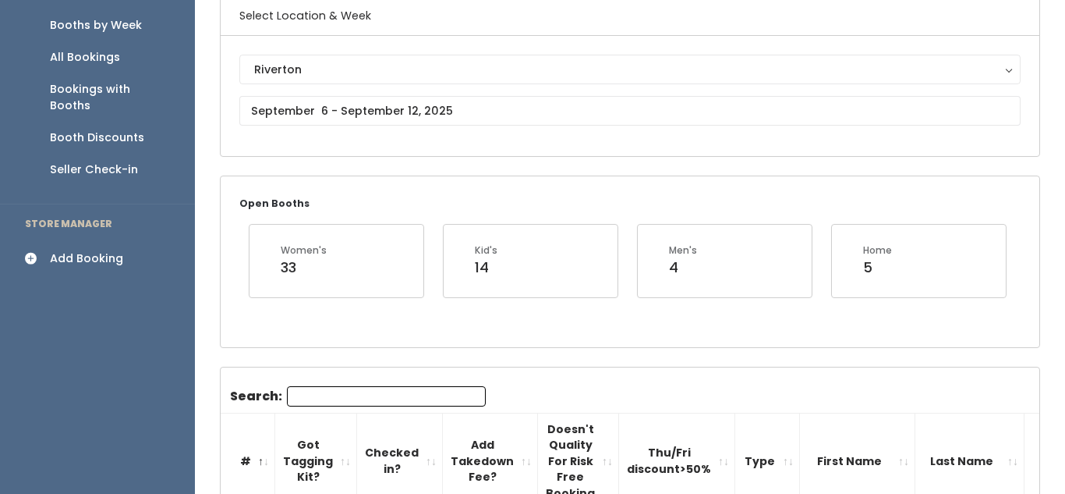
click at [90, 250] on div "Add Booking" at bounding box center [86, 258] width 73 height 16
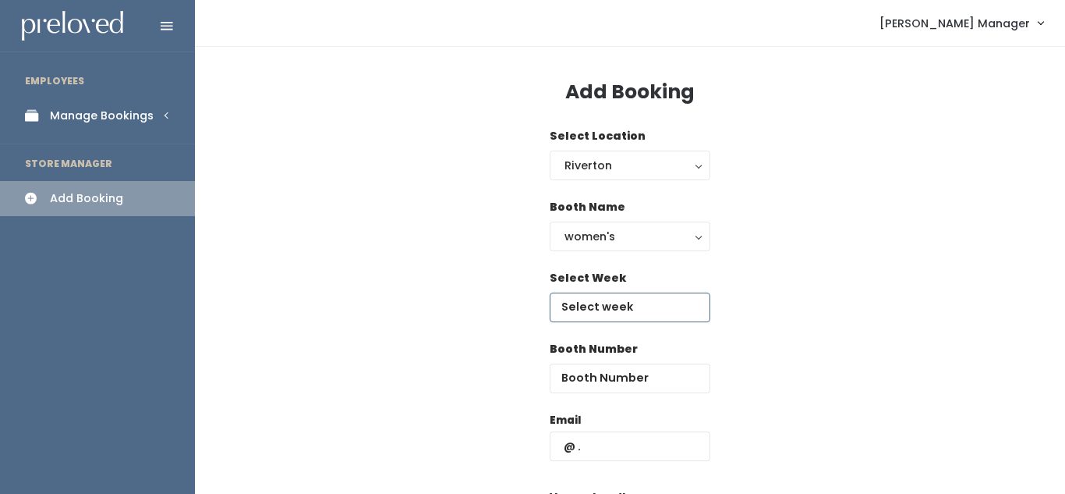
click at [611, 299] on input "text" at bounding box center [630, 307] width 161 height 30
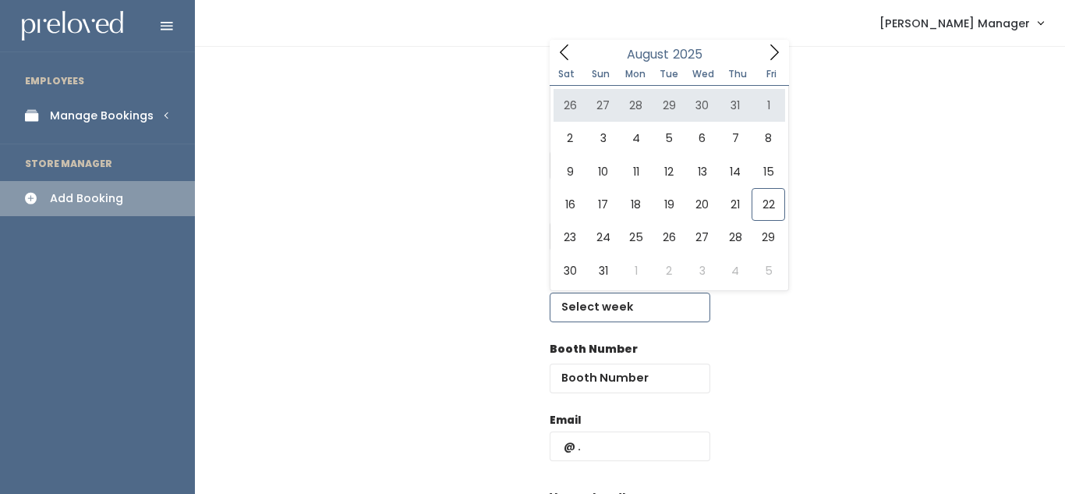
click at [776, 50] on icon at bounding box center [774, 52] width 9 height 16
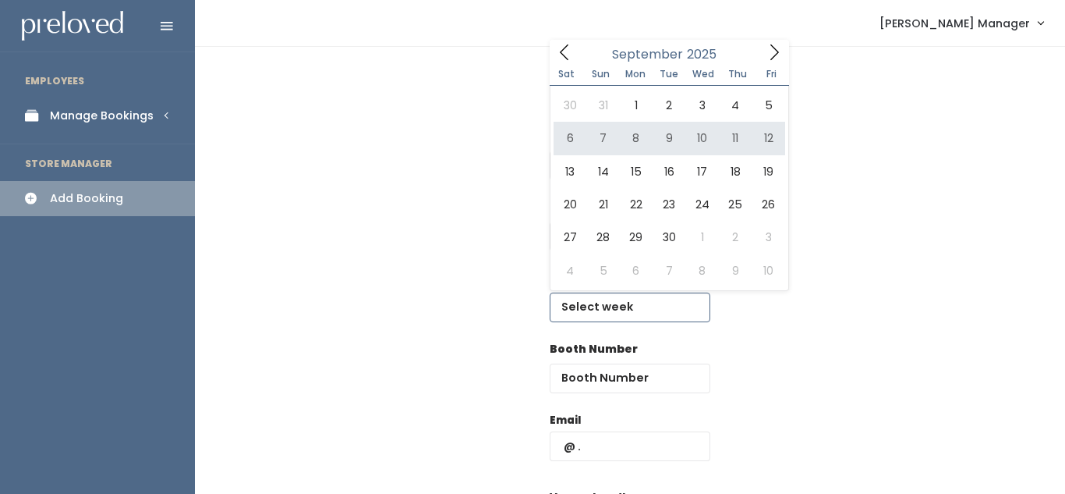
type input "[DATE] to [DATE]"
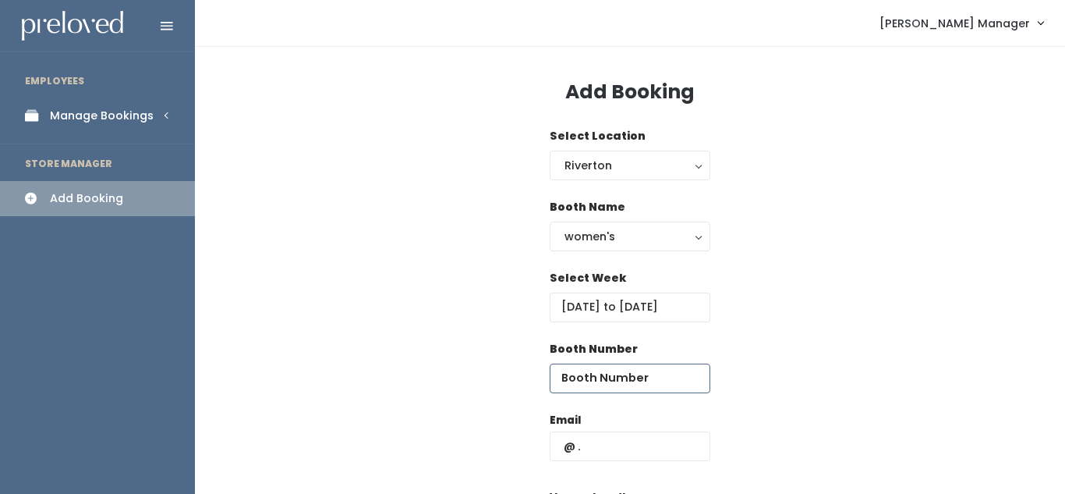
click at [583, 379] on input "number" at bounding box center [630, 378] width 161 height 30
type input "24"
click at [589, 451] on input "text" at bounding box center [630, 446] width 161 height 30
paste input "[EMAIL_ADDRESS][DOMAIN_NAME]"
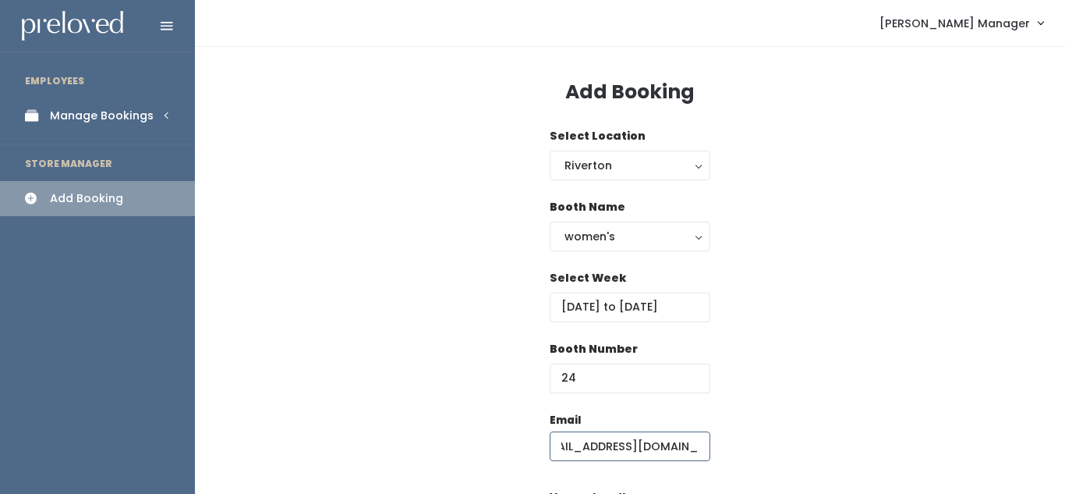
scroll to position [253, 0]
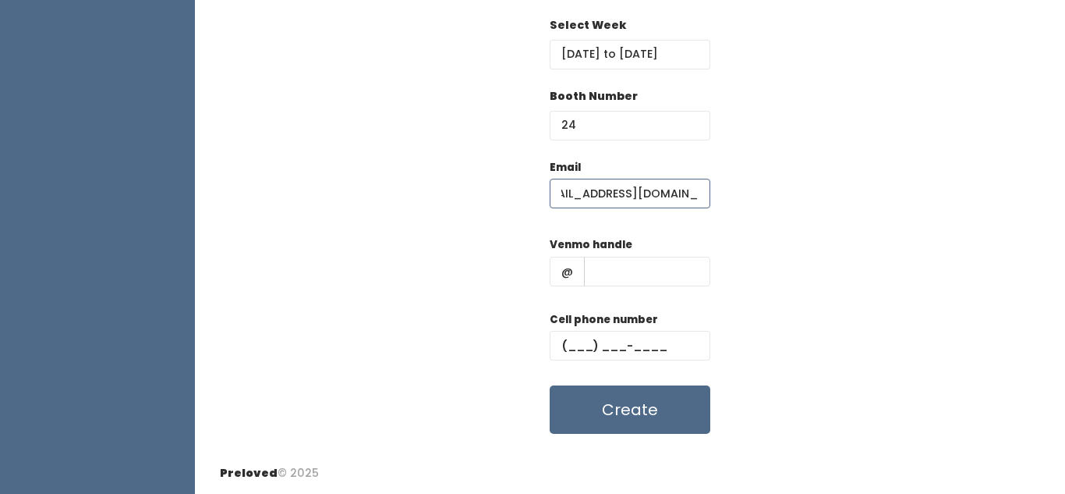
type input "[EMAIL_ADDRESS][DOMAIN_NAME]"
click at [600, 278] on input "text" at bounding box center [647, 272] width 126 height 30
type input "xxx"
click at [570, 356] on input "text" at bounding box center [630, 346] width 161 height 30
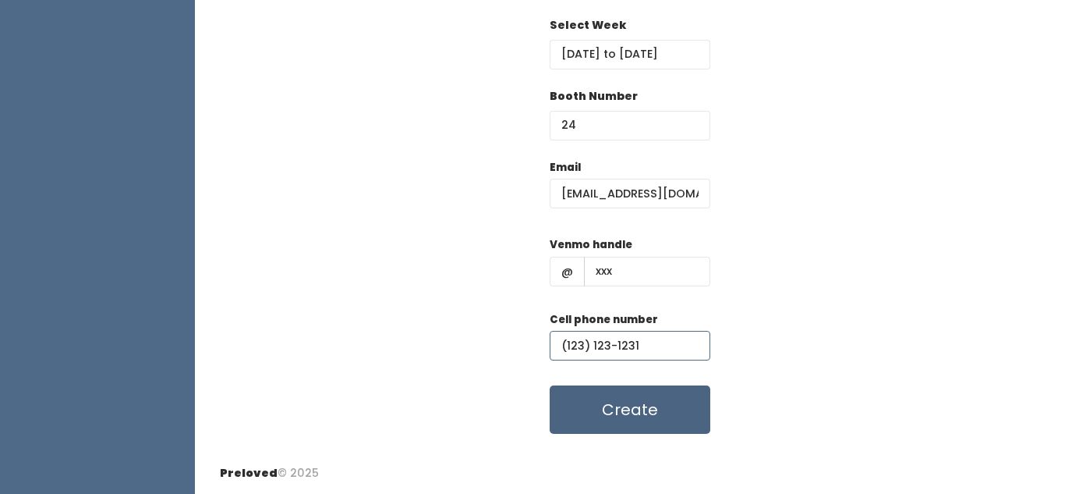
type input "(123) 123-1231"
click at [624, 413] on button "Create" at bounding box center [630, 409] width 161 height 48
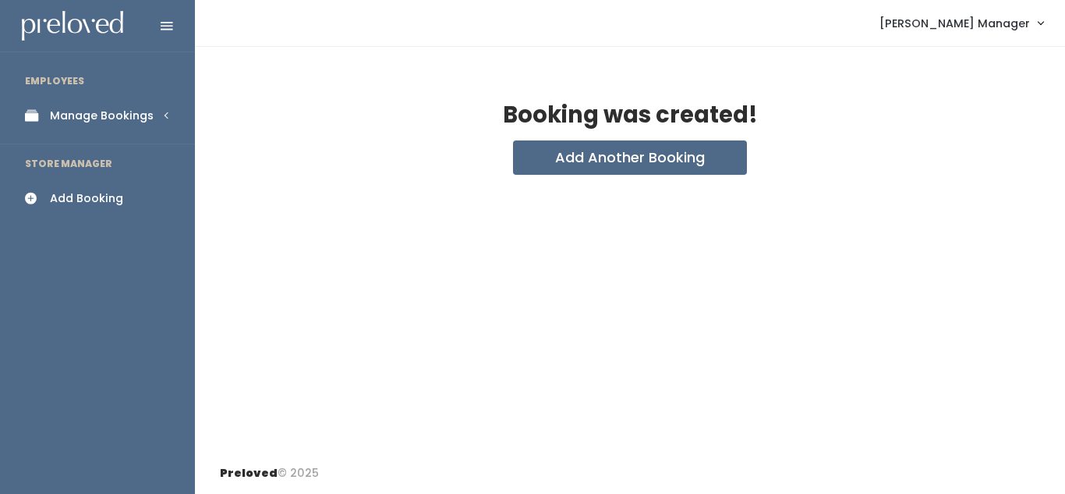
click at [104, 114] on div "Manage Bookings" at bounding box center [102, 116] width 104 height 16
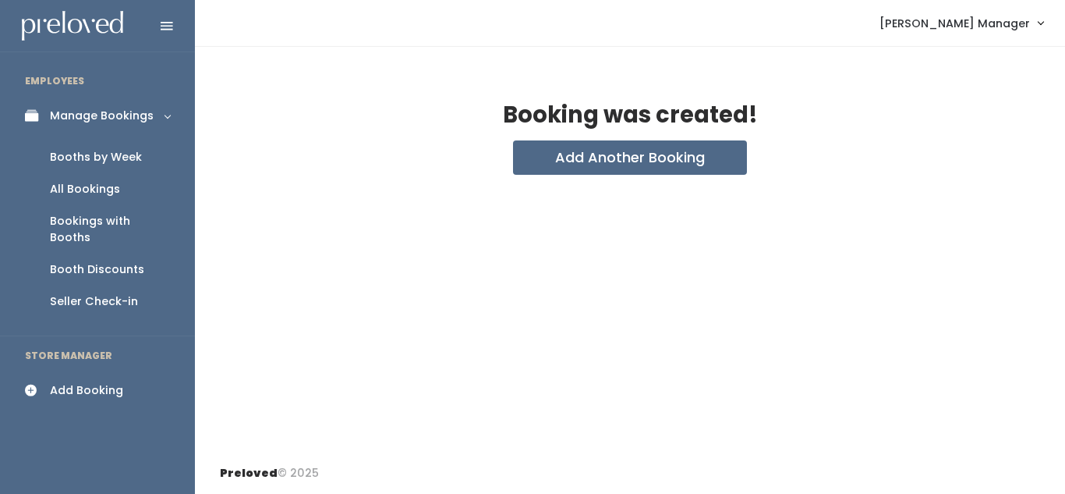
click at [110, 154] on div "Booths by Week" at bounding box center [96, 157] width 92 height 16
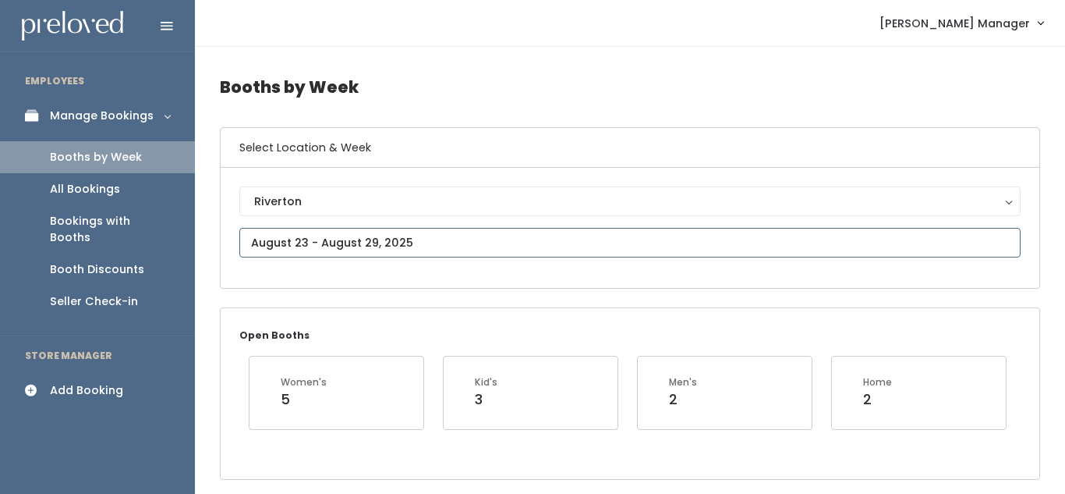
click at [338, 244] on input "text" at bounding box center [629, 243] width 781 height 30
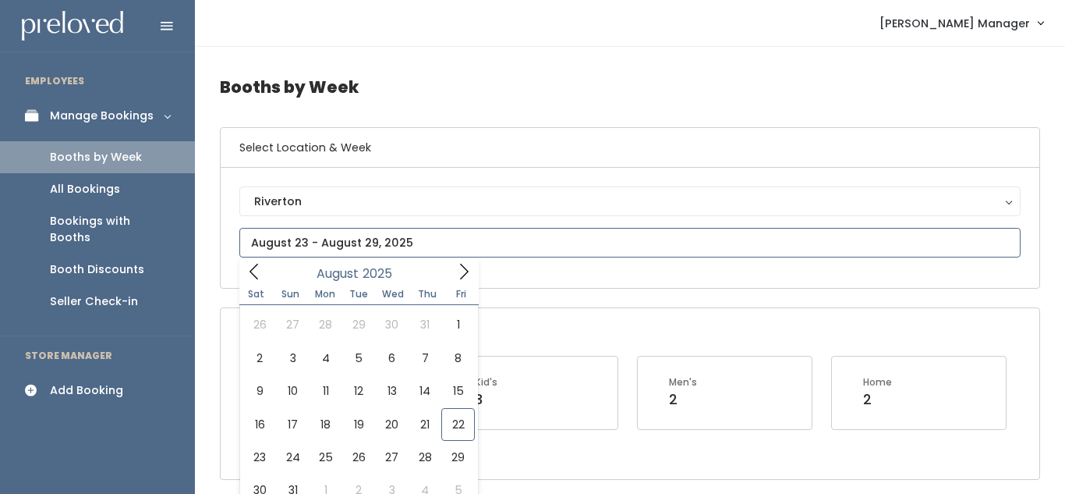
click at [466, 275] on icon at bounding box center [463, 271] width 17 height 17
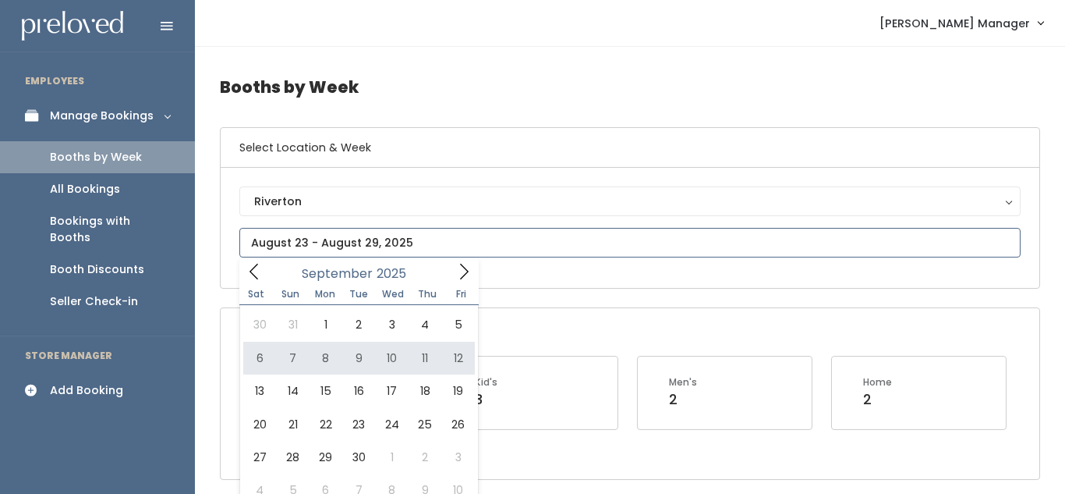
type input "September 6 to September 12"
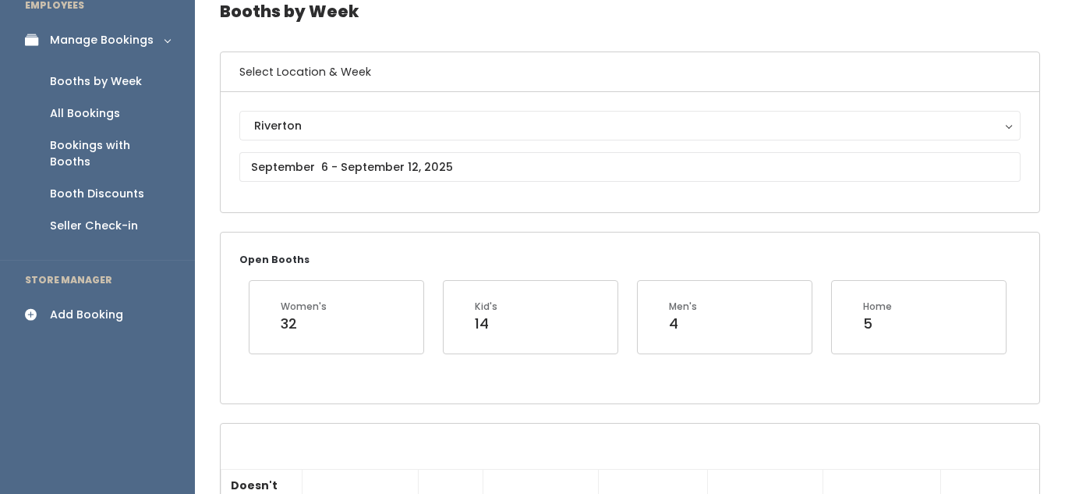
scroll to position [16, 0]
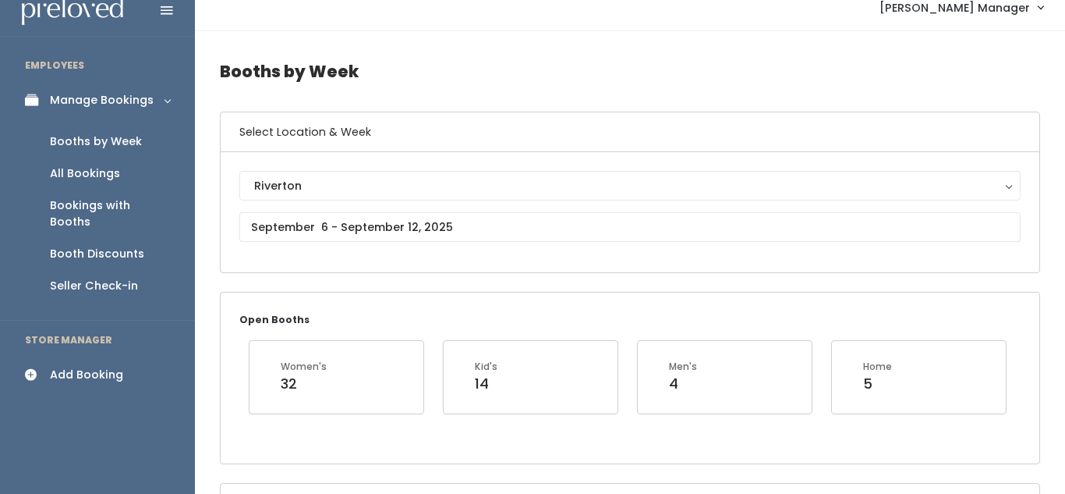
click at [96, 366] on div "Add Booking" at bounding box center [86, 374] width 73 height 16
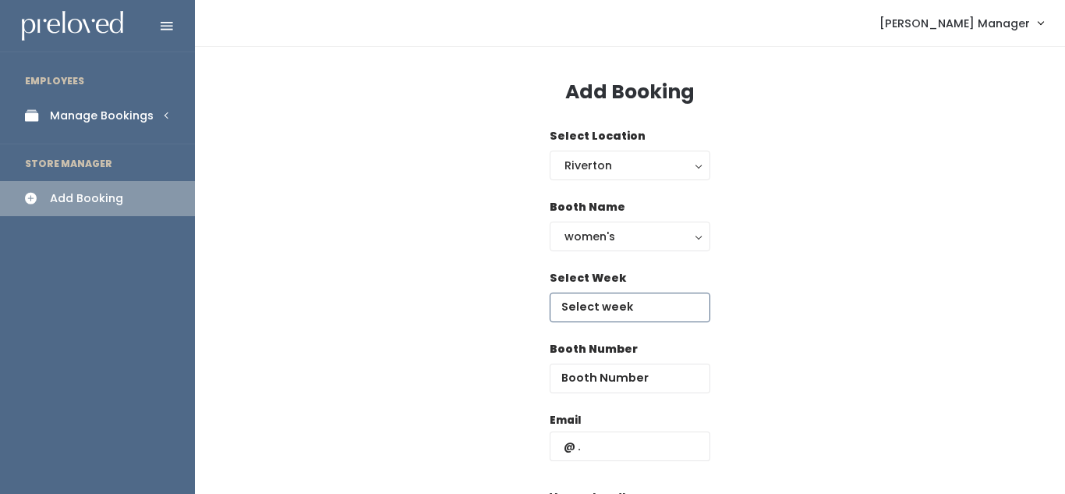
click at [606, 310] on input "text" at bounding box center [630, 307] width 161 height 30
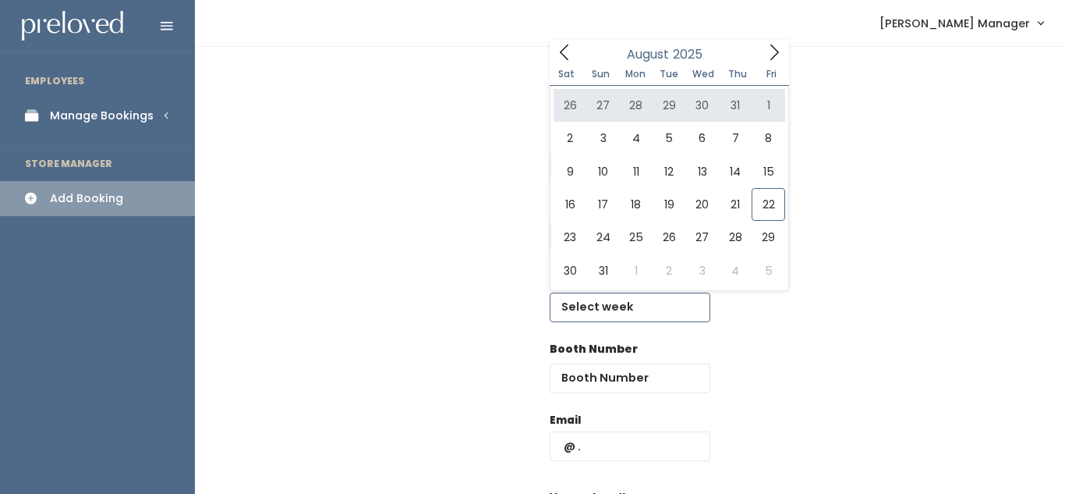
click at [777, 55] on icon at bounding box center [774, 52] width 17 height 17
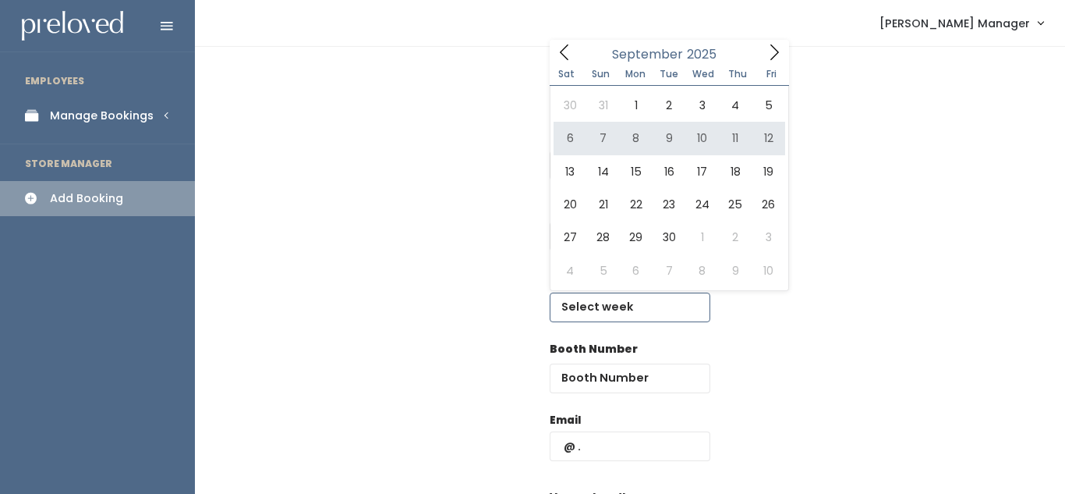
type input "[DATE] to [DATE]"
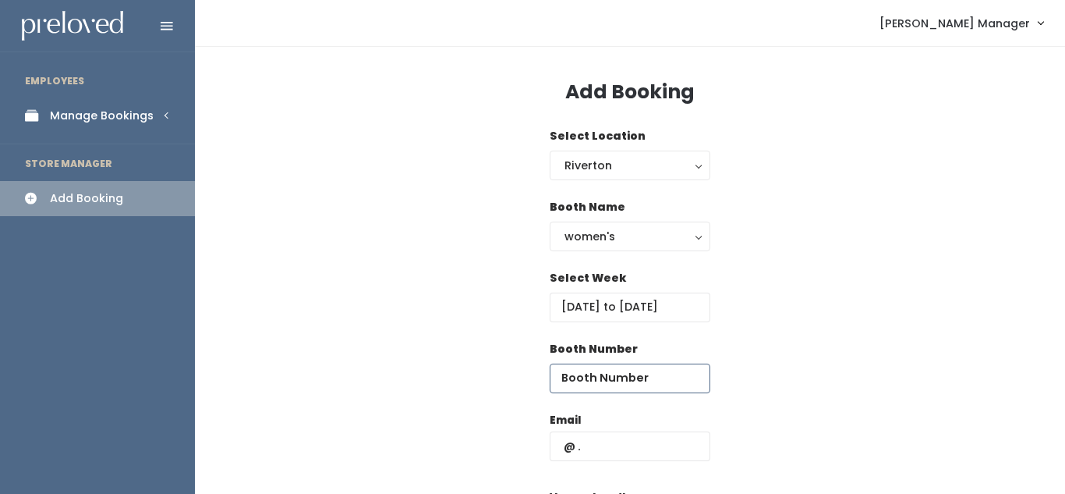
click at [603, 375] on input "number" at bounding box center [630, 378] width 161 height 30
type input "24"
click at [587, 450] on input "text" at bounding box center [630, 446] width 161 height 30
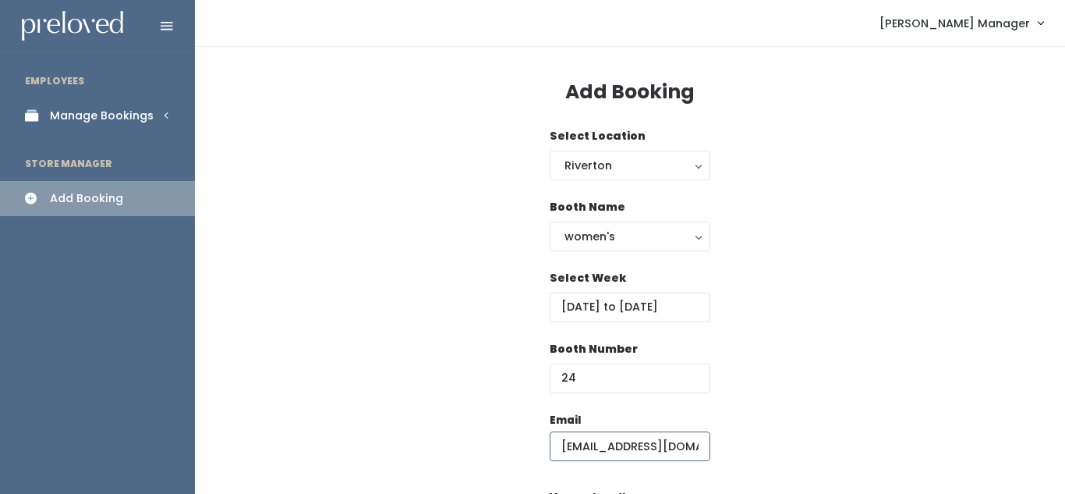
click at [562, 451] on input "madilicious812@gmail.com" at bounding box center [630, 446] width 161 height 30
click at [686, 450] on input "madilicious812@gmail.com" at bounding box center [630, 446] width 161 height 30
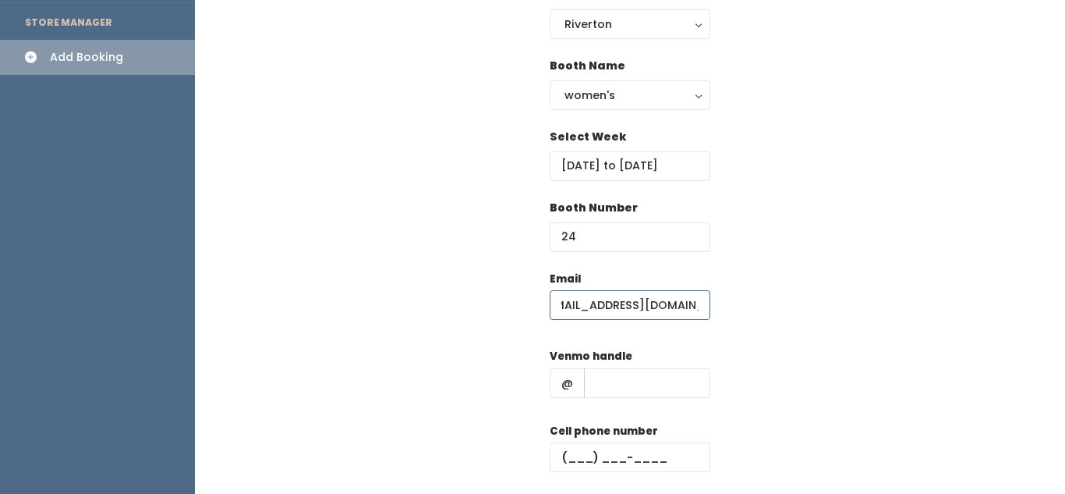
scroll to position [147, 0]
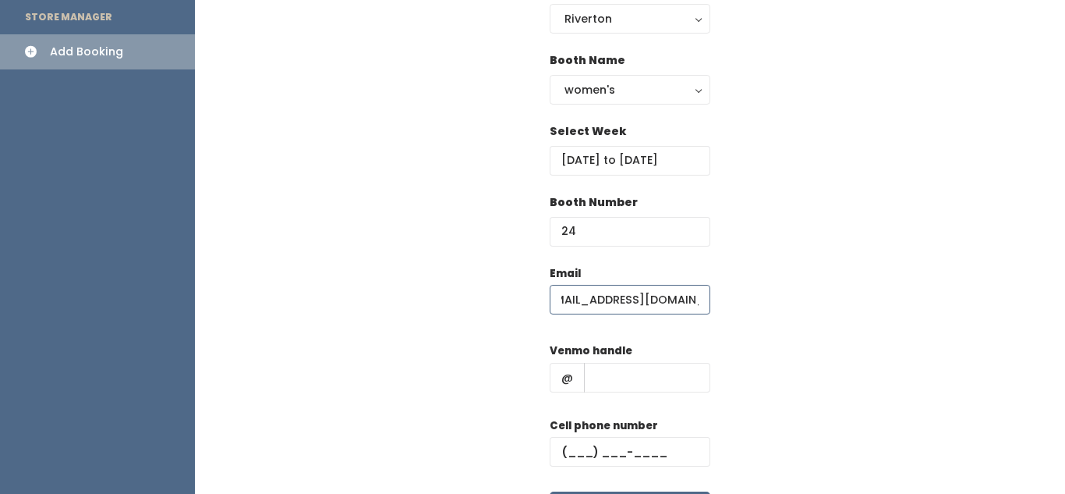
type input "madilicious812@gmail.com"
click at [603, 373] on input "text" at bounding box center [647, 378] width 126 height 30
type input "xxx"
click at [571, 465] on input "text" at bounding box center [630, 452] width 161 height 30
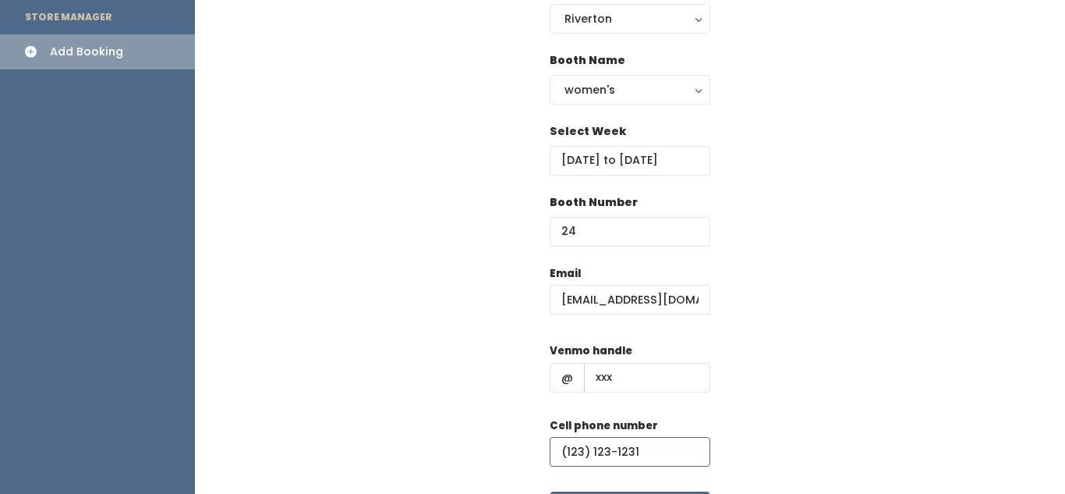
type input "(123) 123-1231"
click at [744, 317] on div "Email madilicious812@gmail.com Venmo handle @ xxx Cell phone number (123) 123-1…" at bounding box center [630, 402] width 820 height 275
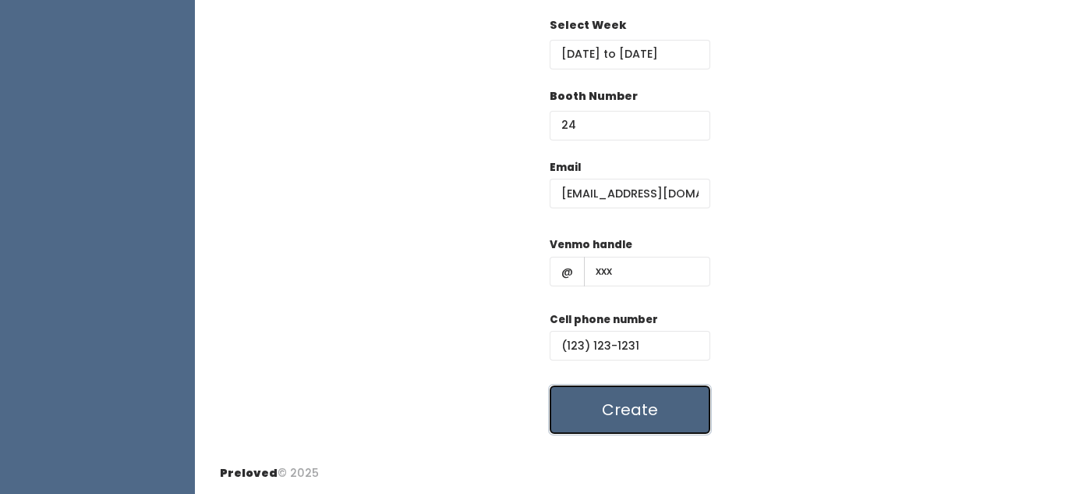
click at [647, 398] on button "Create" at bounding box center [630, 409] width 161 height 48
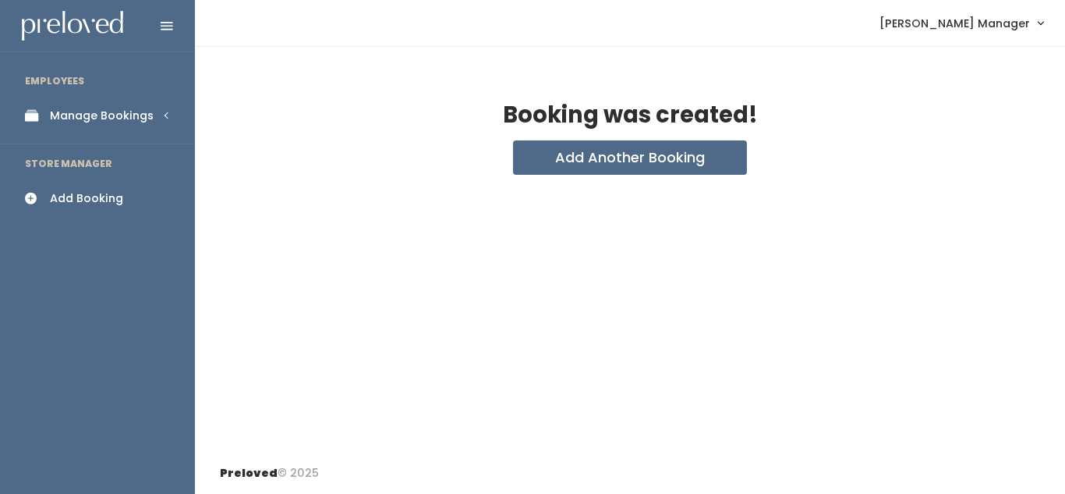
click at [137, 124] on link "Manage Bookings" at bounding box center [97, 115] width 195 height 35
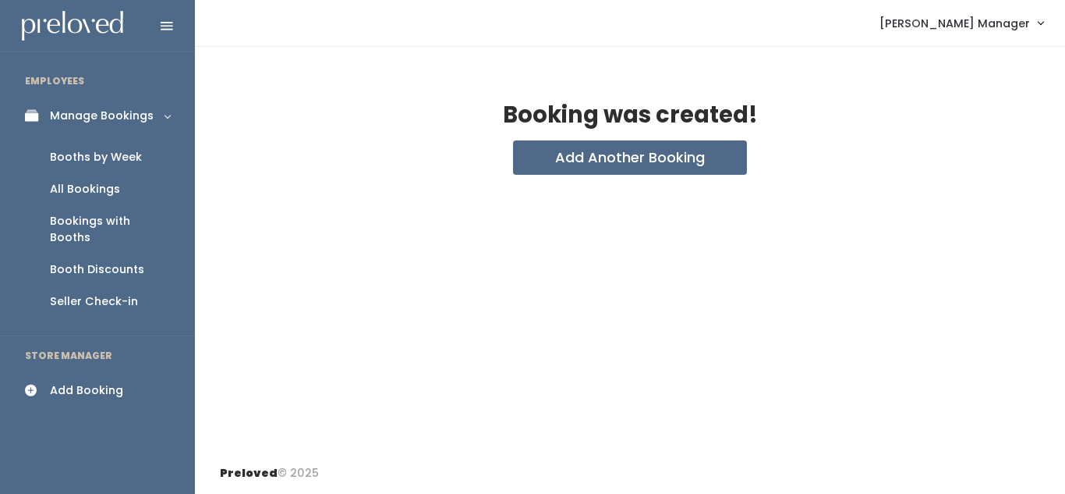
click at [126, 151] on div "Booths by Week" at bounding box center [96, 157] width 92 height 16
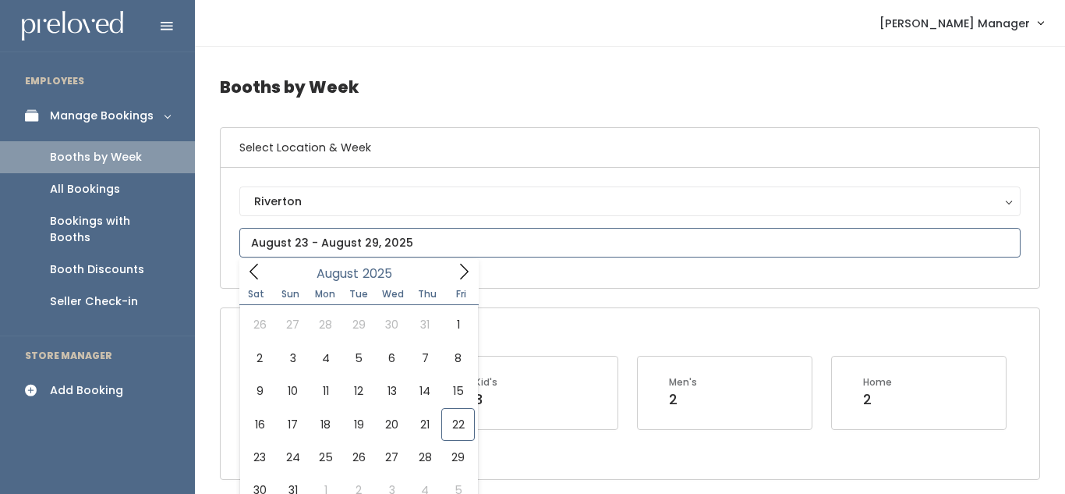
click at [464, 273] on icon at bounding box center [463, 271] width 17 height 17
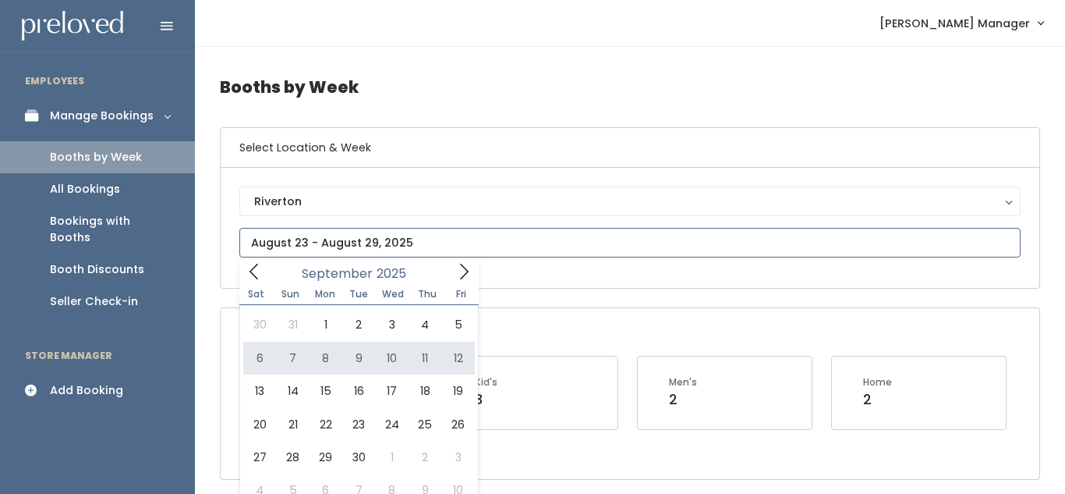
type input "September 6 to September 12"
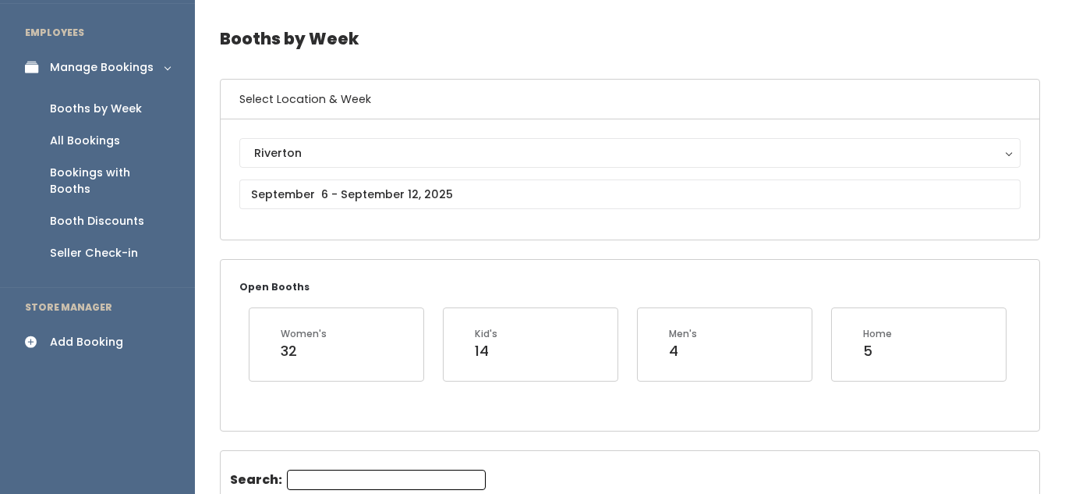
scroll to position [46, 0]
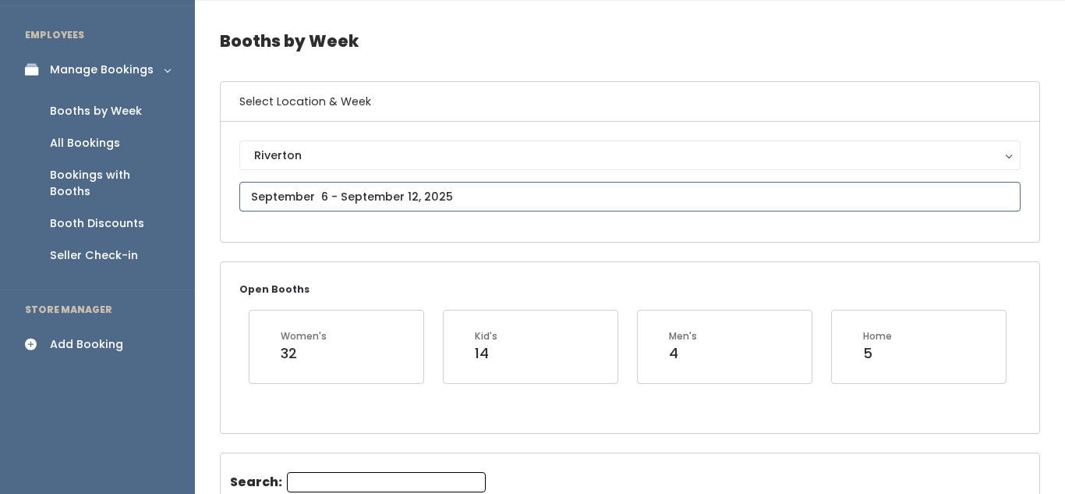
click at [370, 192] on input "text" at bounding box center [629, 197] width 781 height 30
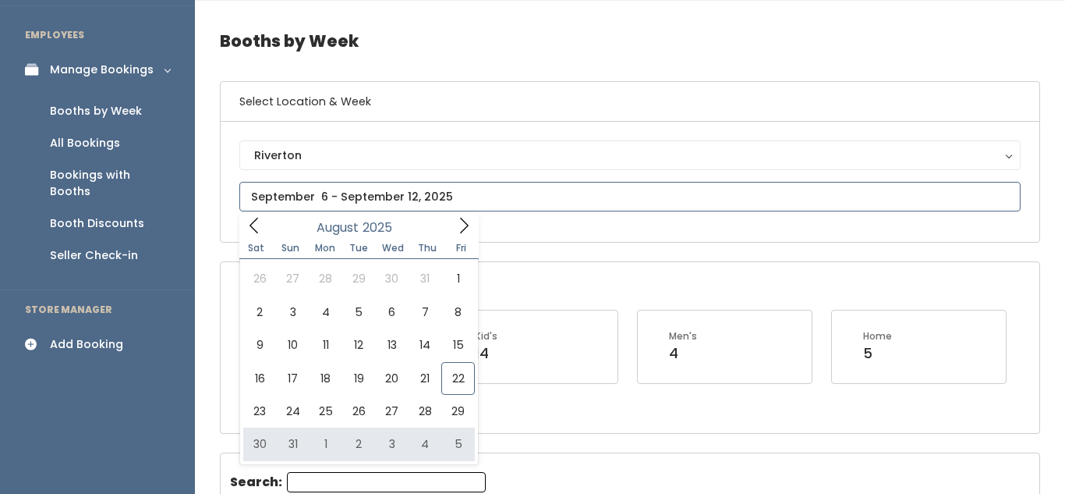
type input "[DATE] to [DATE]"
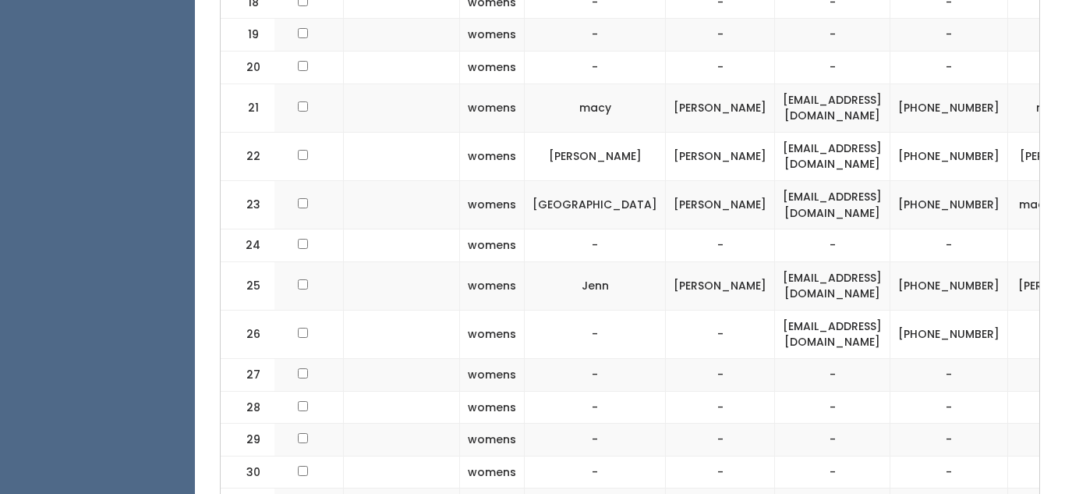
scroll to position [0, 292]
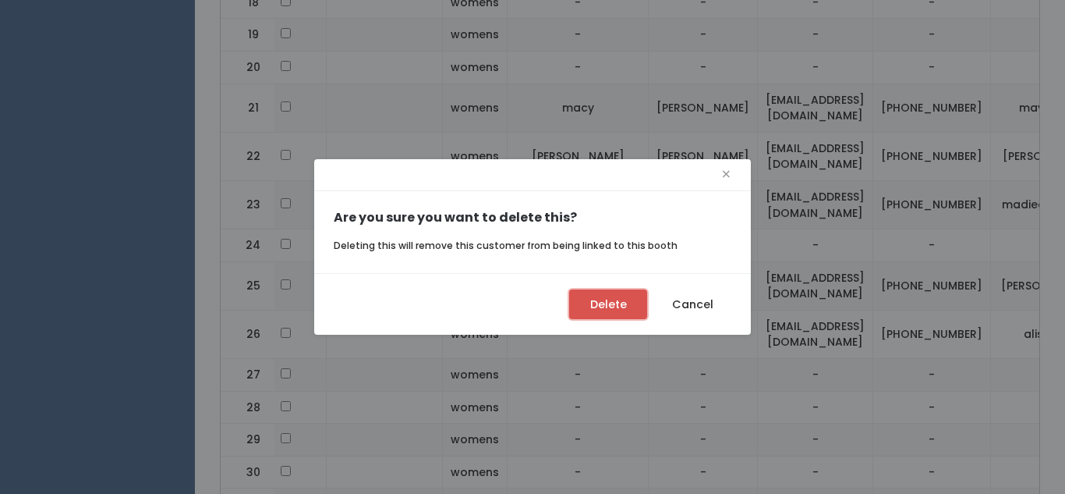
click at [602, 302] on button "Delete" at bounding box center [608, 304] width 78 height 30
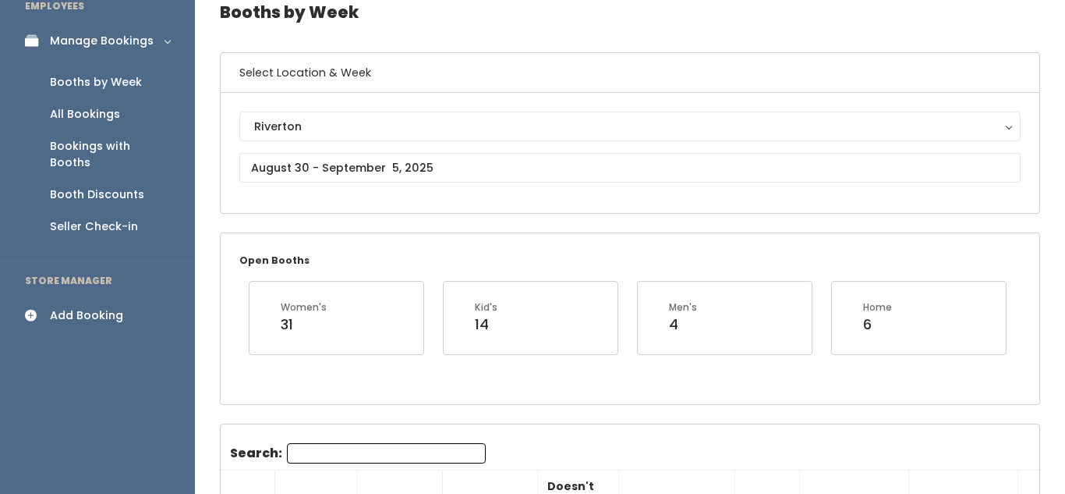
scroll to position [74, 0]
